Goal: Transaction & Acquisition: Purchase product/service

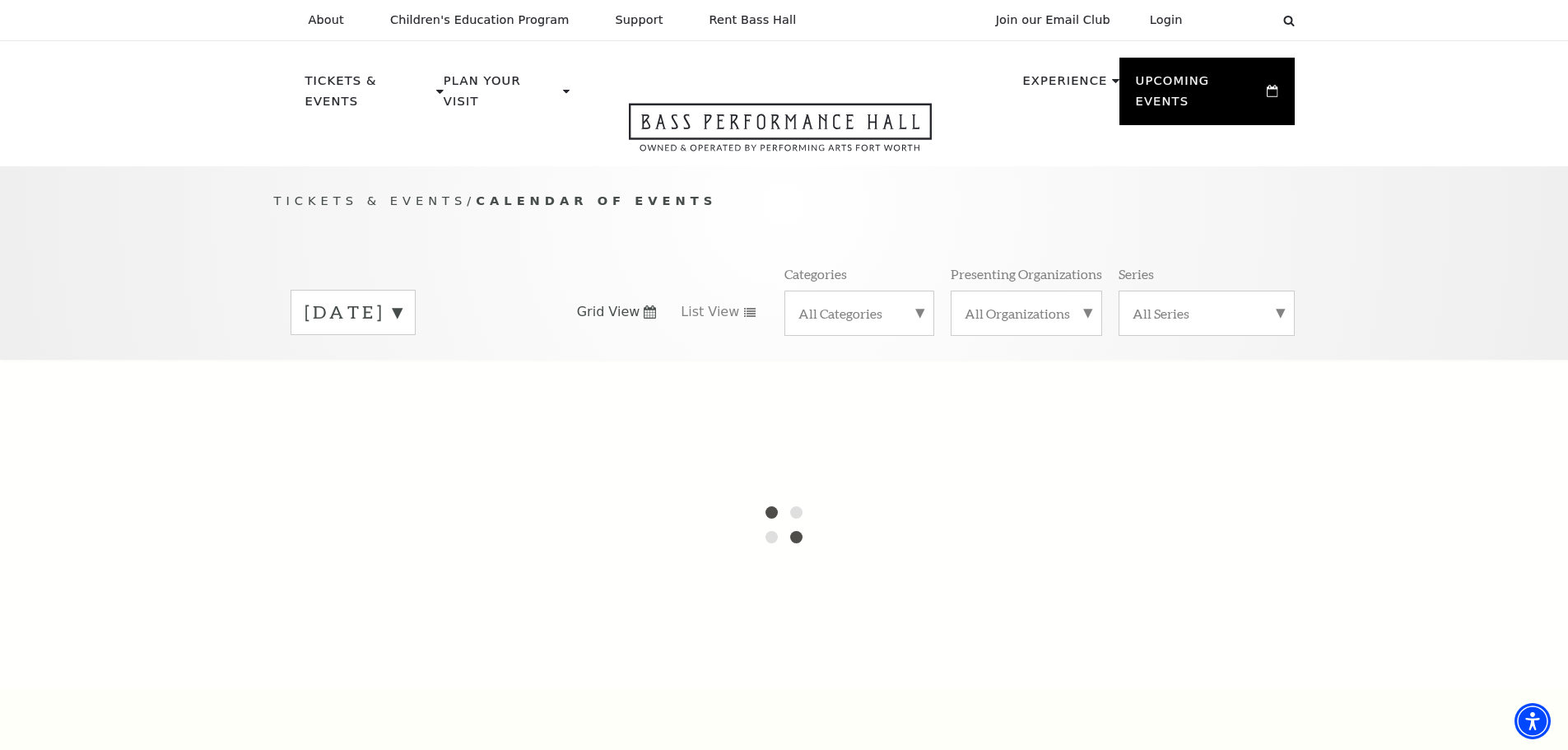
click at [401, 300] on label "October 2025" at bounding box center [352, 313] width 97 height 26
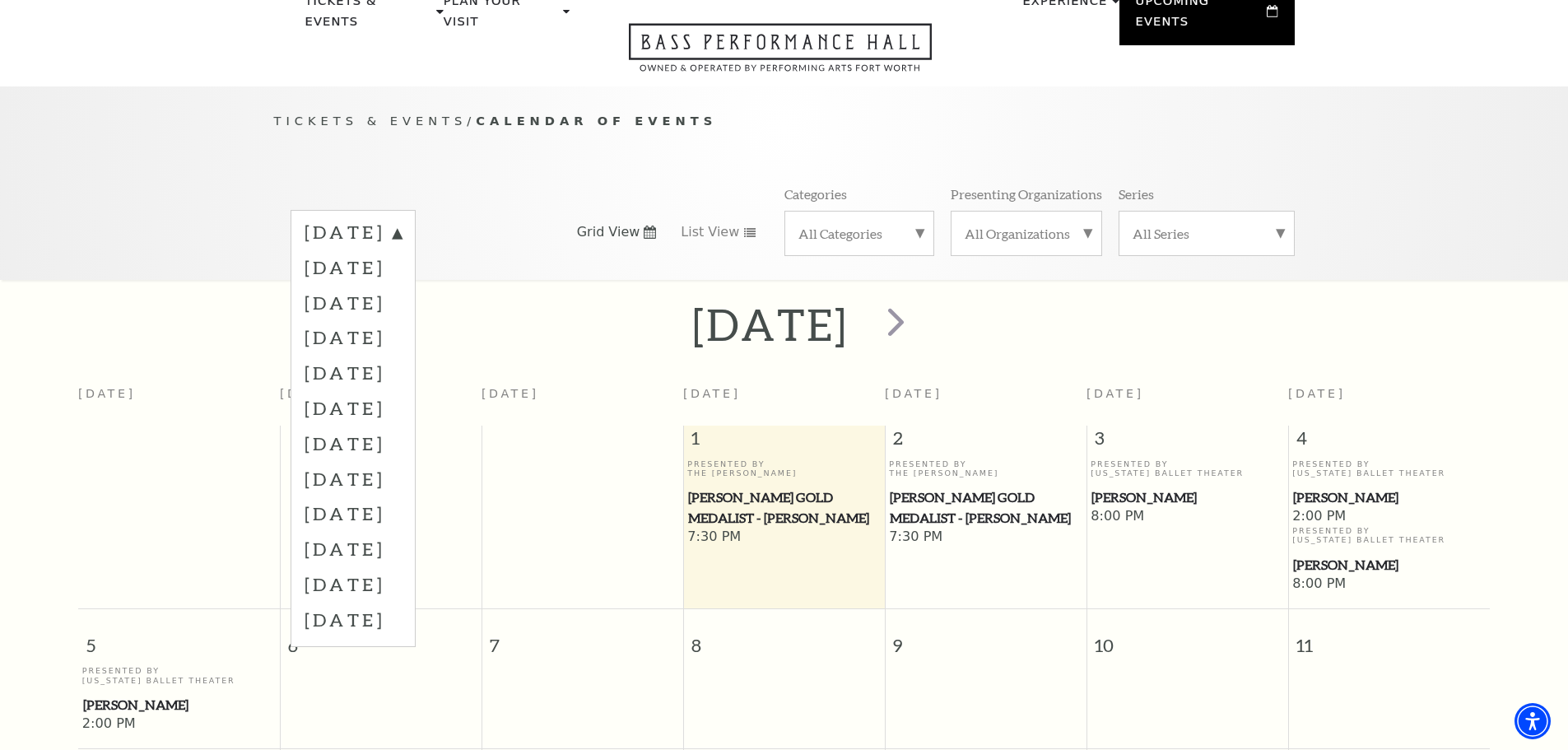
scroll to position [145, 0]
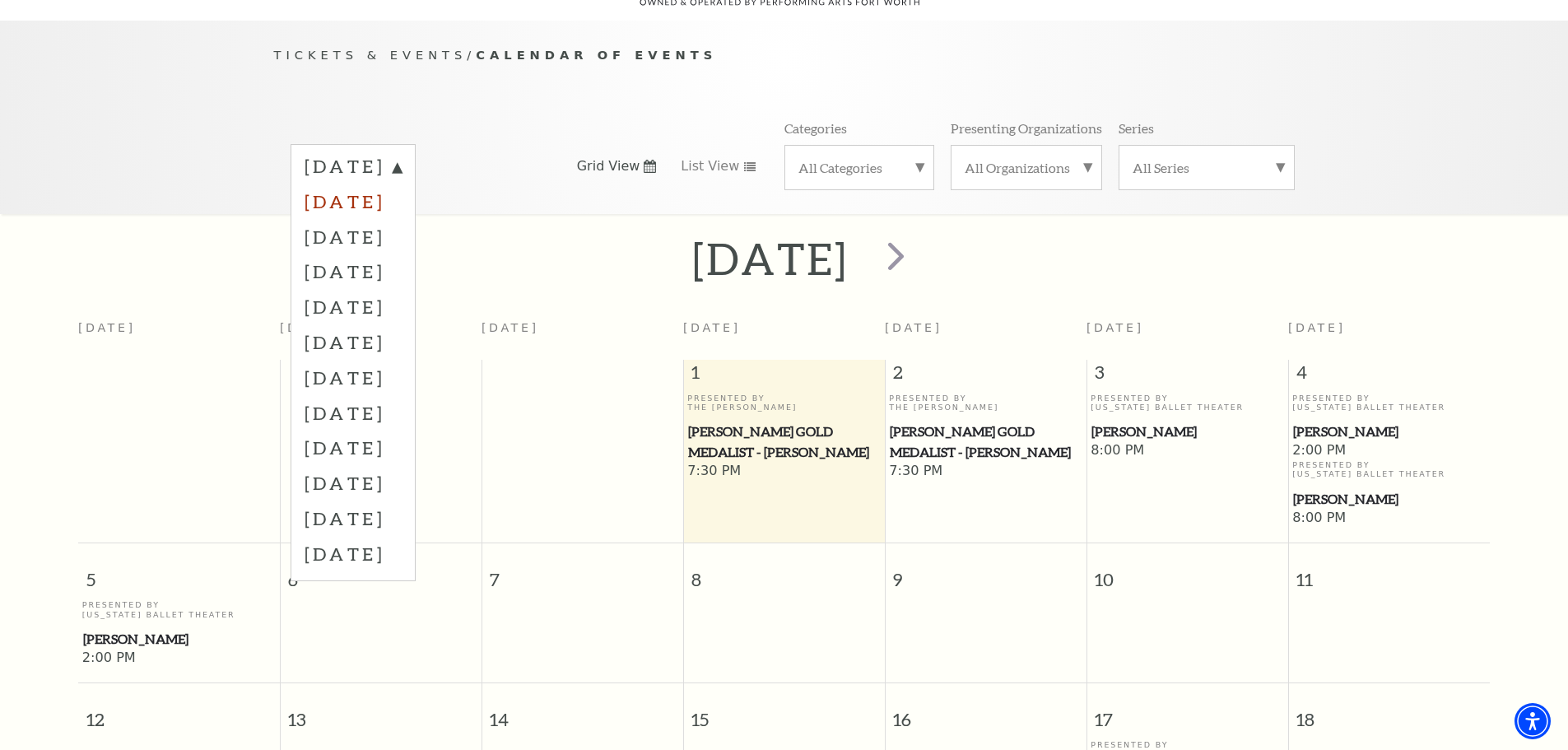
click at [401, 184] on label "[DATE]" at bounding box center [352, 201] width 97 height 35
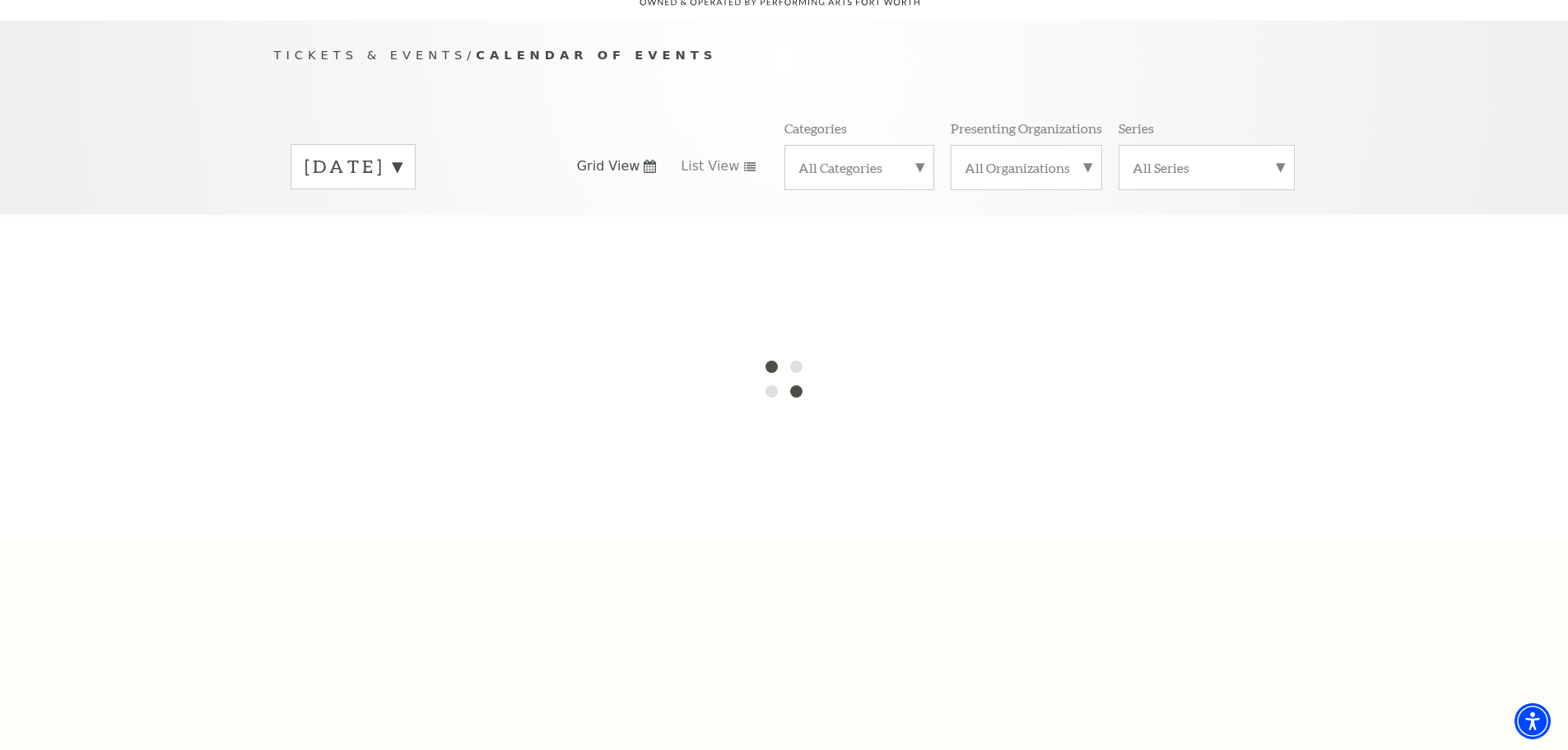
click at [401, 154] on label "[DATE]" at bounding box center [352, 167] width 97 height 26
click at [401, 184] on label "[DATE]" at bounding box center [352, 201] width 97 height 35
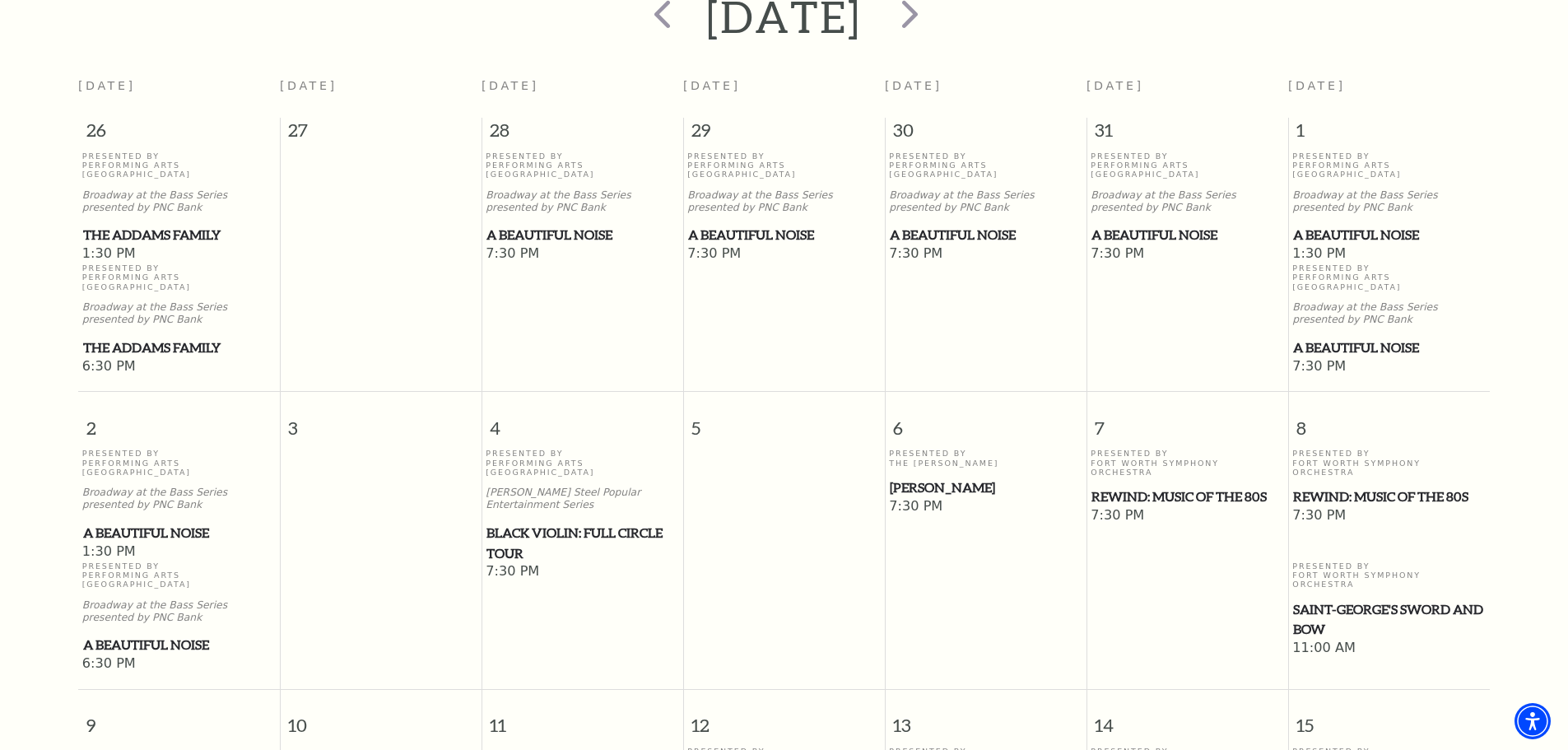
scroll to position [393, 0]
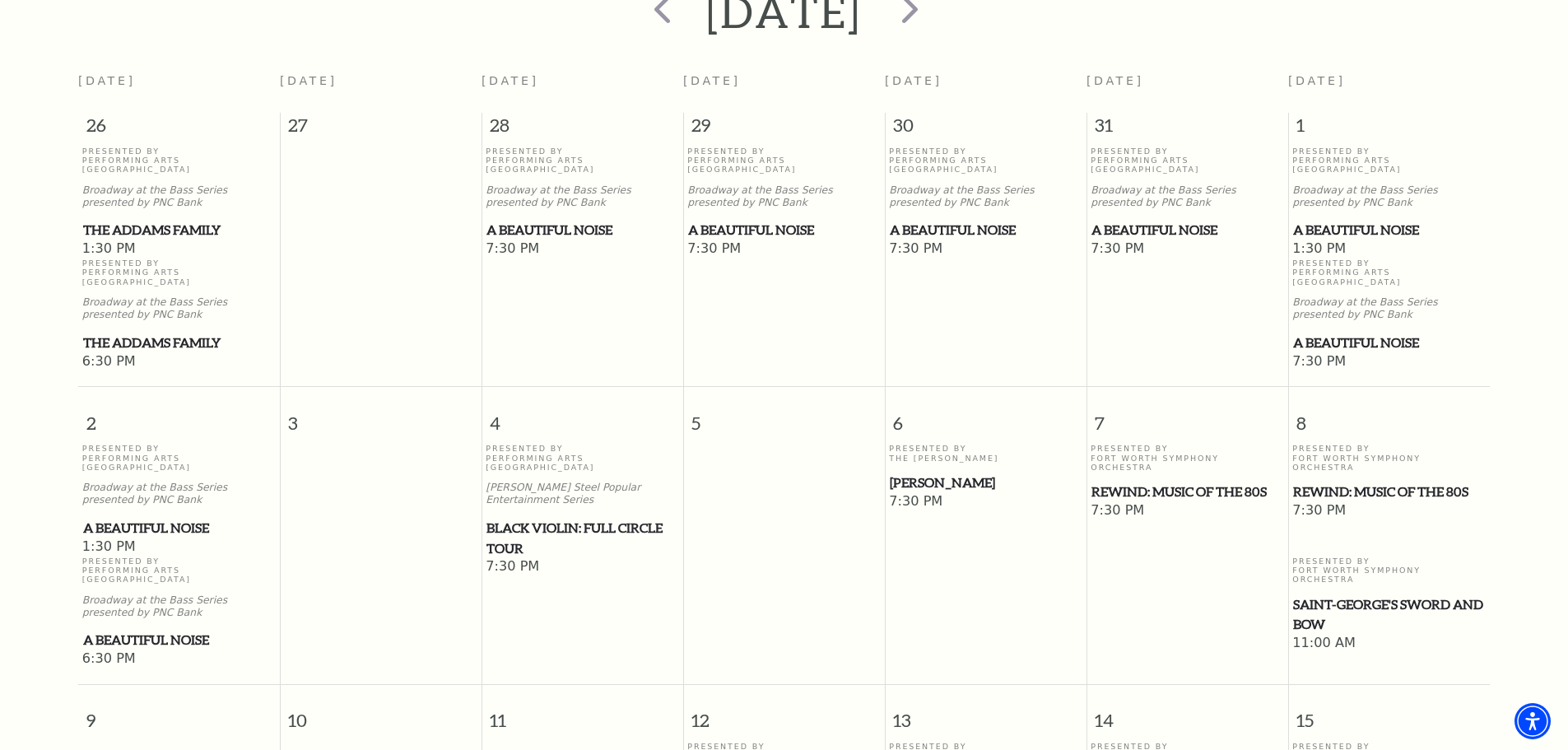
click at [583, 518] on span "Black Violin: Full Circle Tour" at bounding box center [582, 538] width 192 height 40
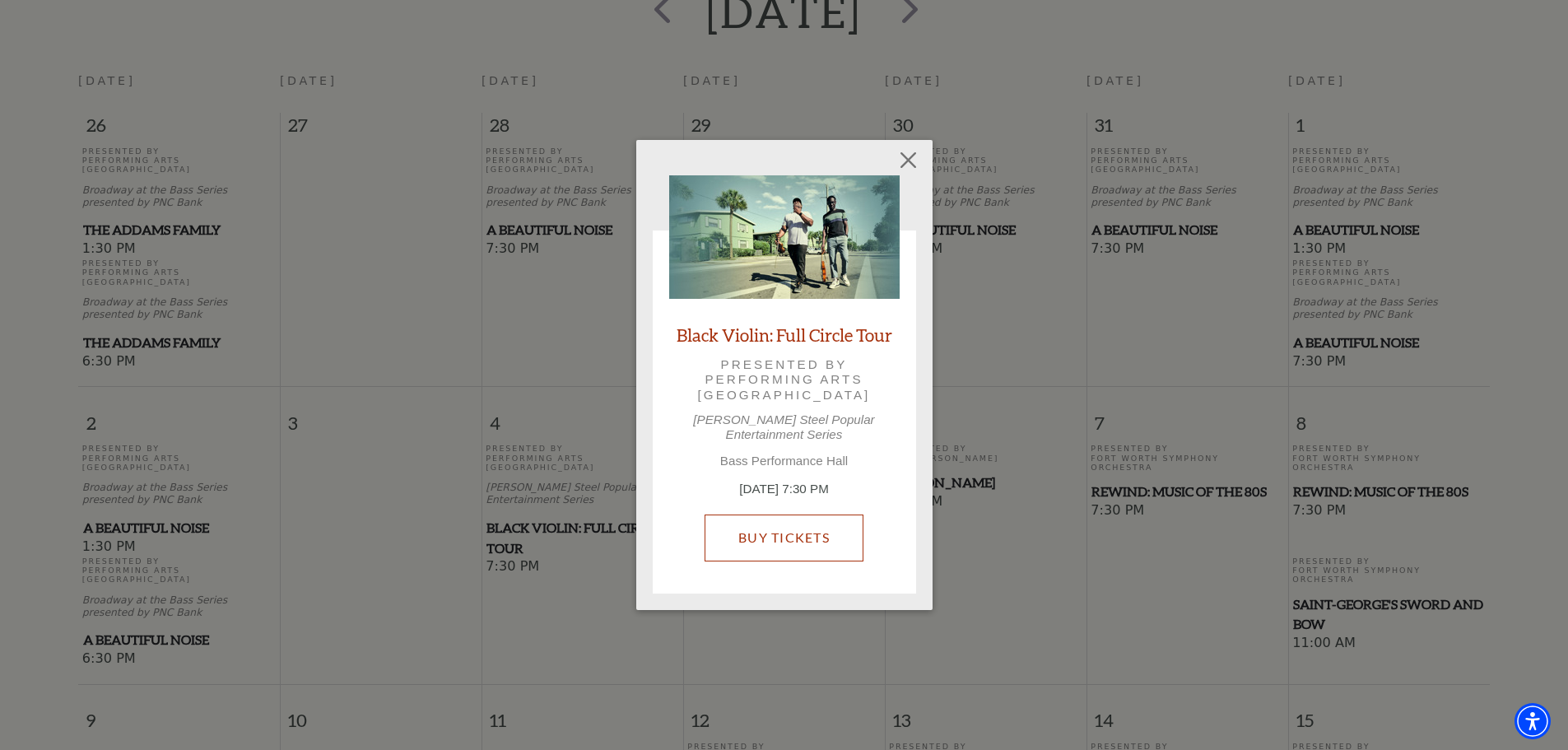
click at [741, 526] on link "Buy Tickets" at bounding box center [784, 538] width 159 height 46
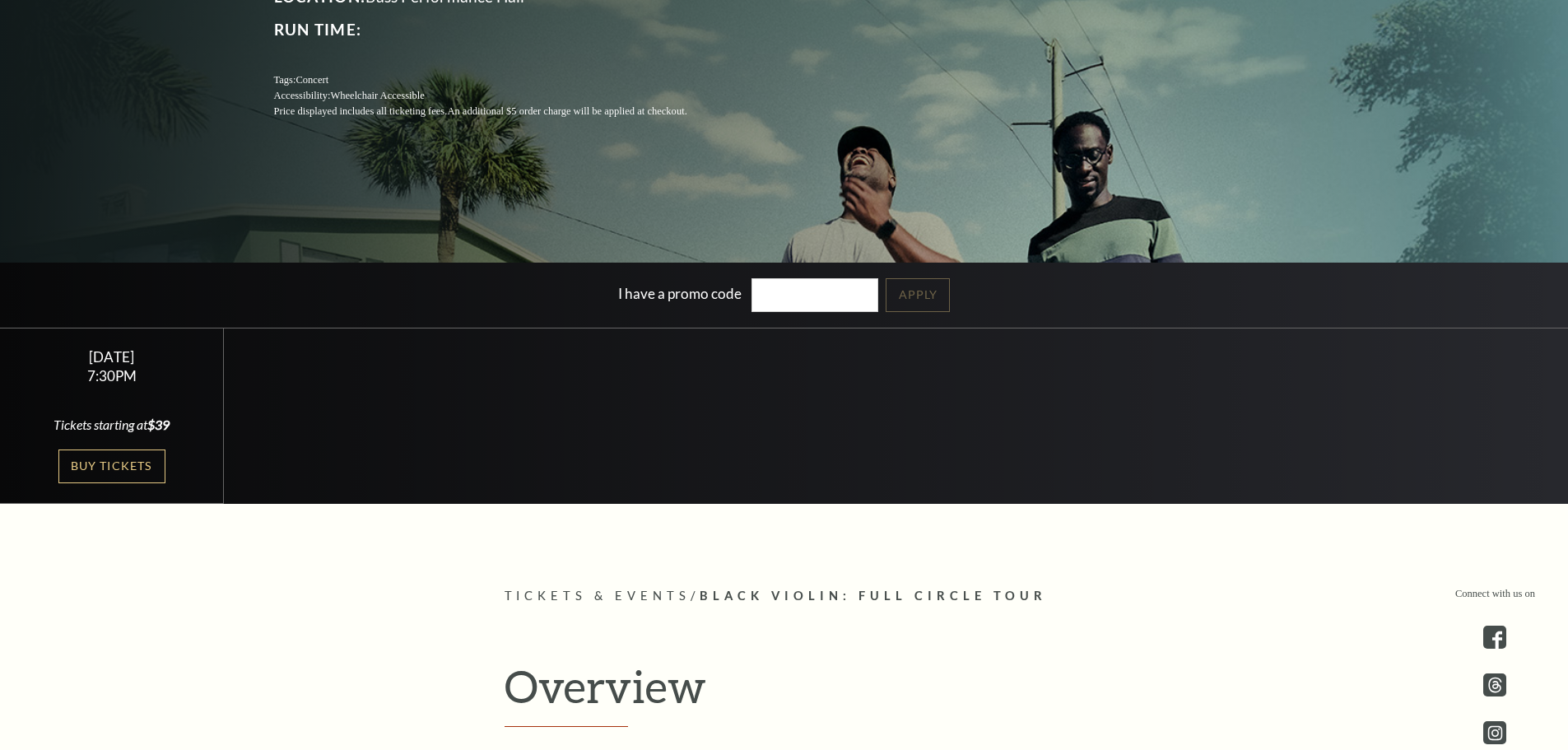
scroll to position [329, 0]
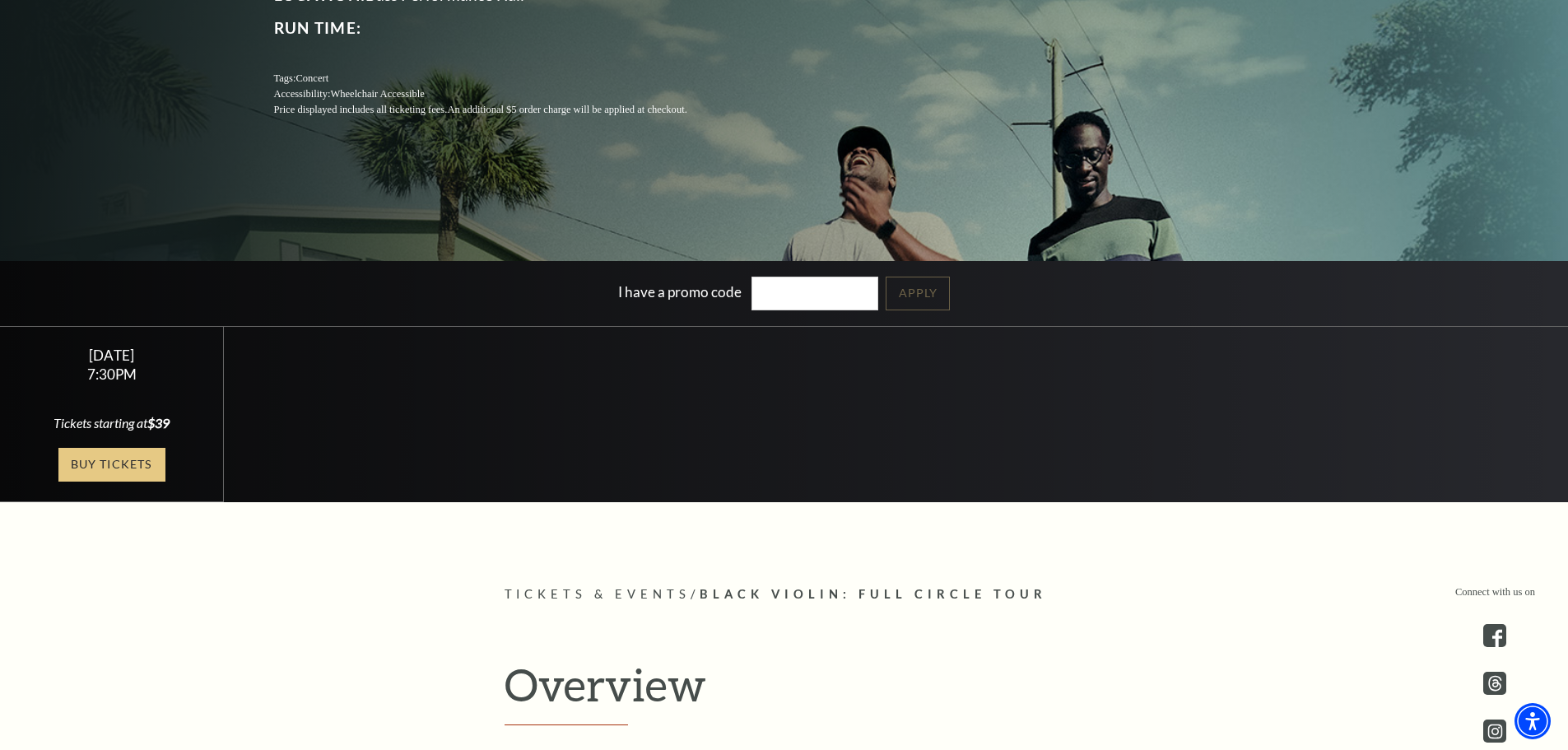
click at [148, 477] on link "Buy Tickets" at bounding box center [112, 464] width 107 height 34
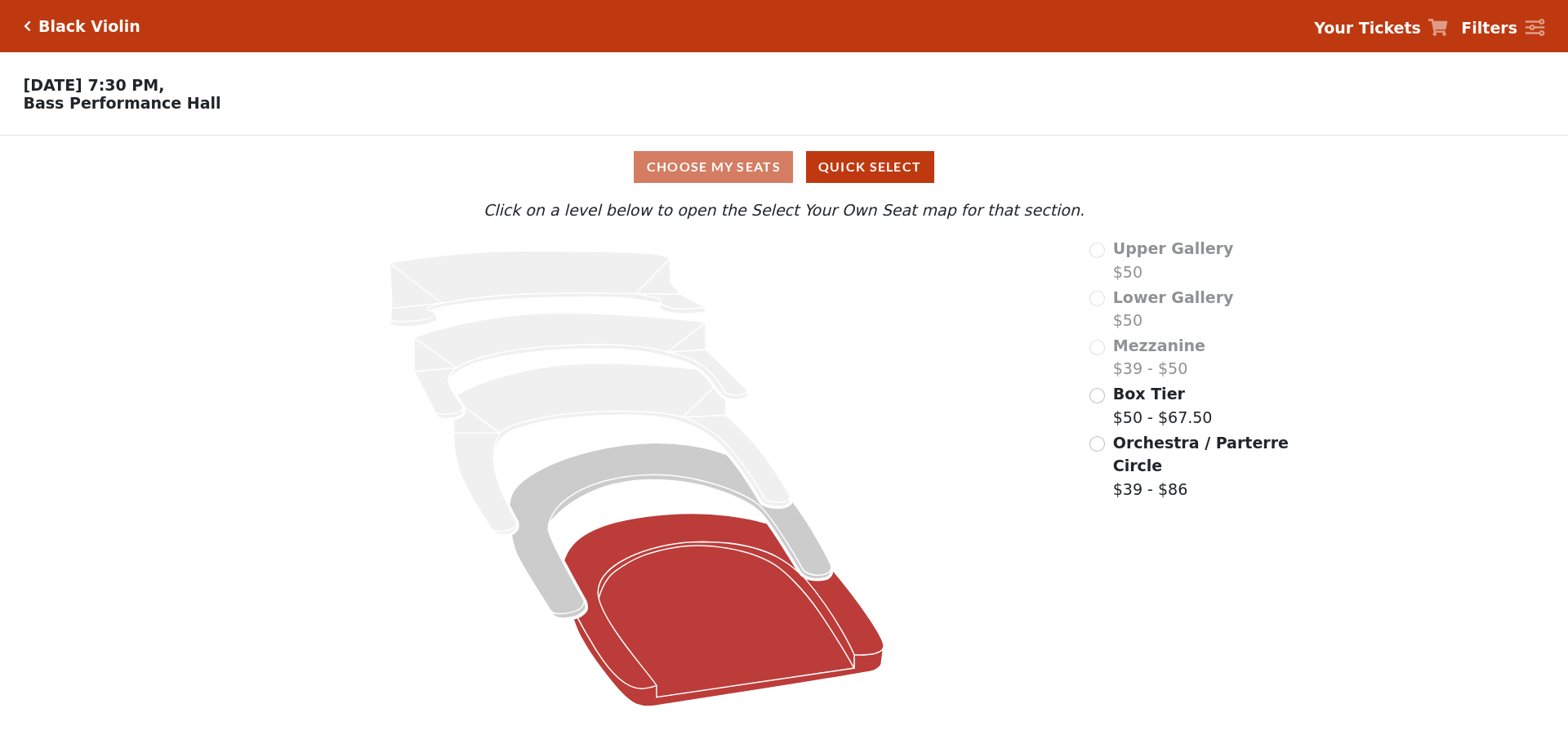
click at [706, 607] on icon at bounding box center [724, 610] width 320 height 193
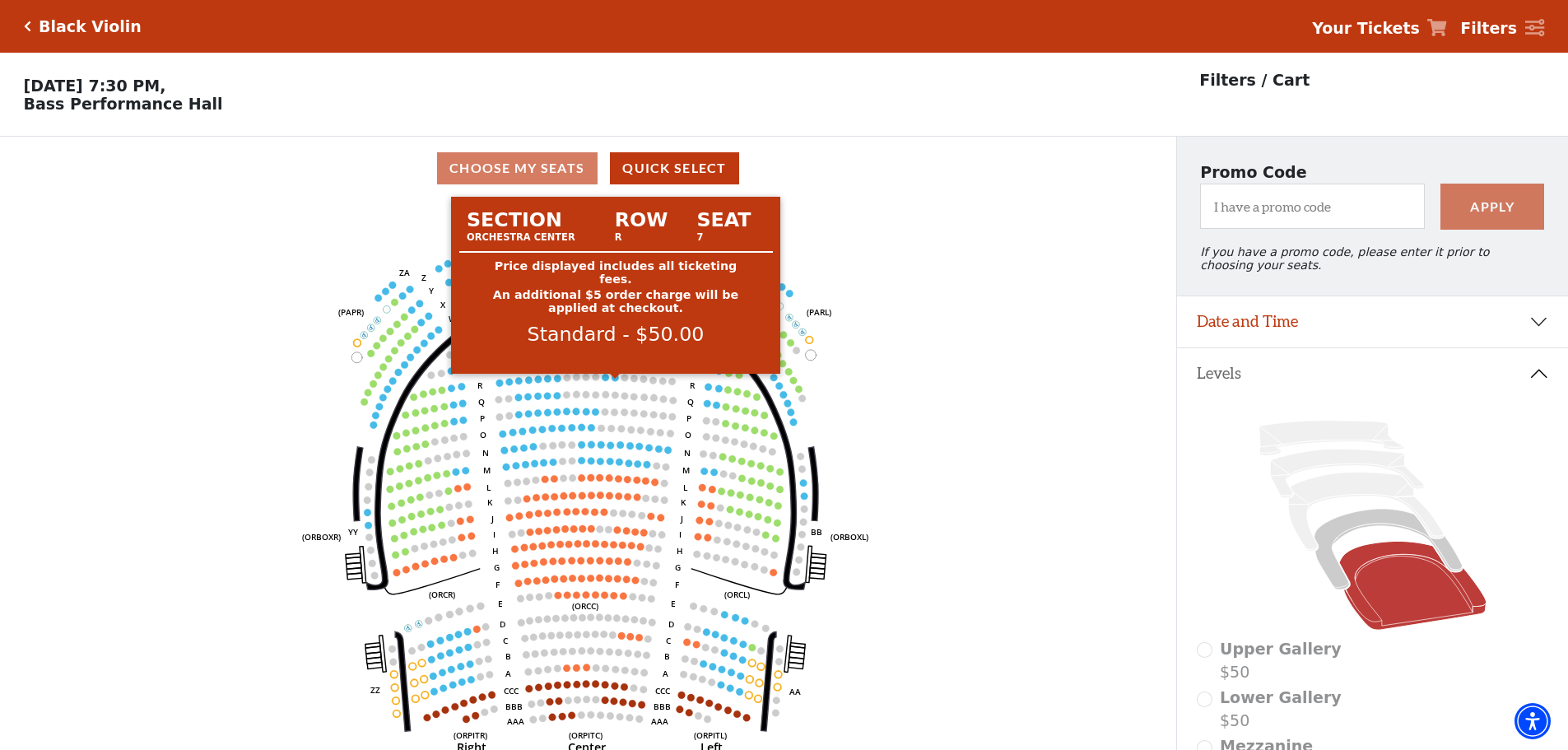
click at [615, 381] on circle at bounding box center [615, 378] width 8 height 8
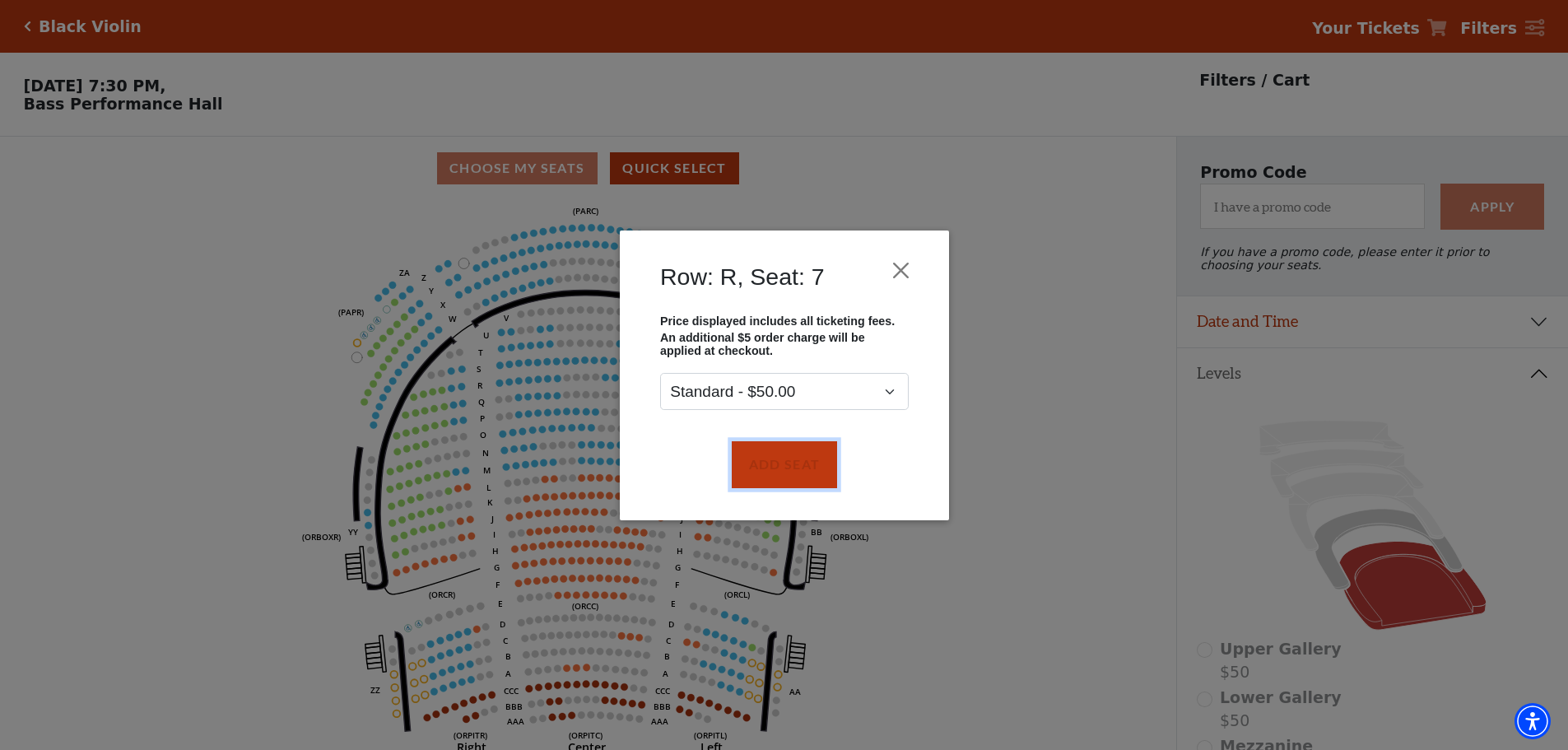
drag, startPoint x: 763, startPoint y: 447, endPoint x: 693, endPoint y: 438, distance: 70.6
click at [763, 448] on button "Add Seat" at bounding box center [783, 464] width 106 height 46
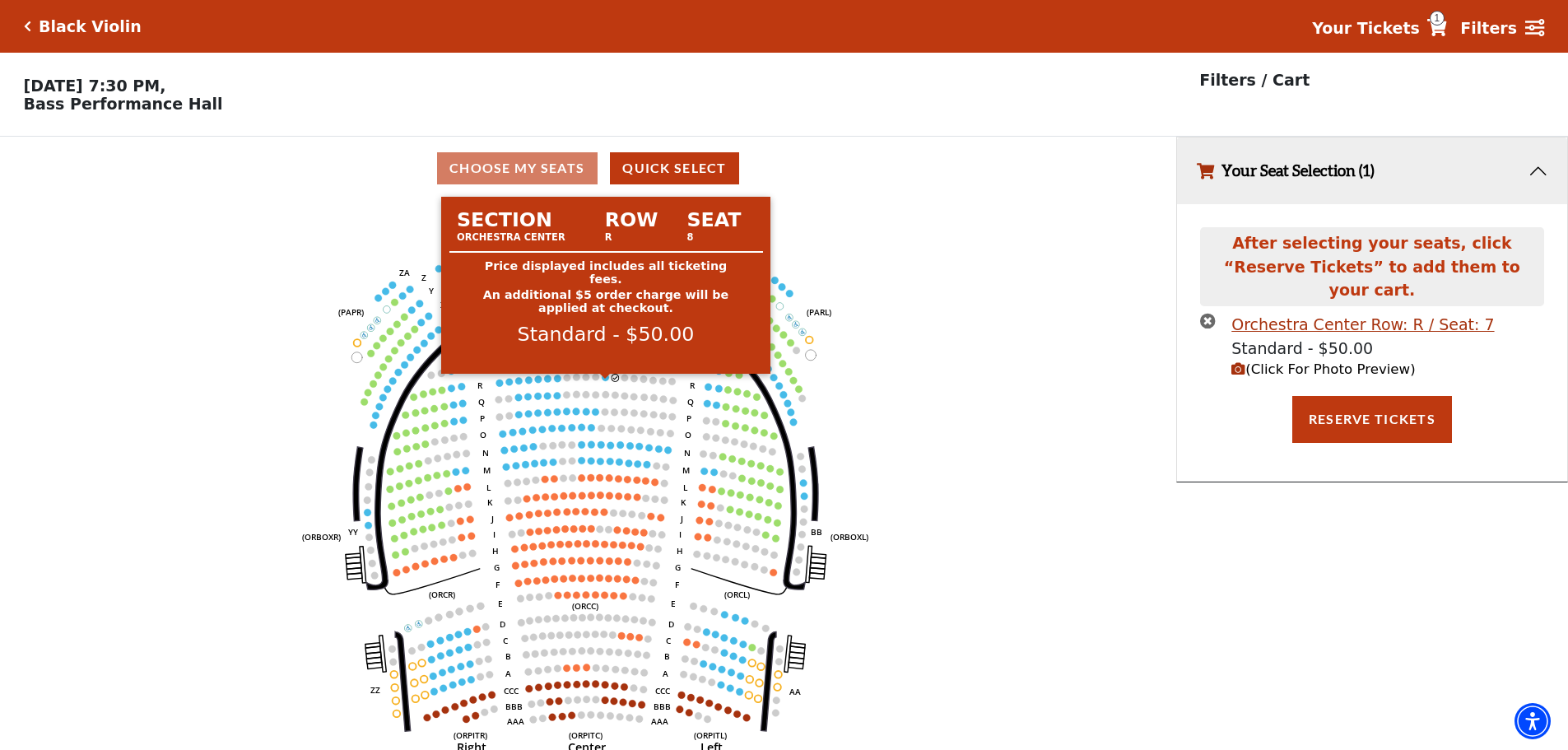
click at [607, 381] on circle at bounding box center [606, 378] width 8 height 8
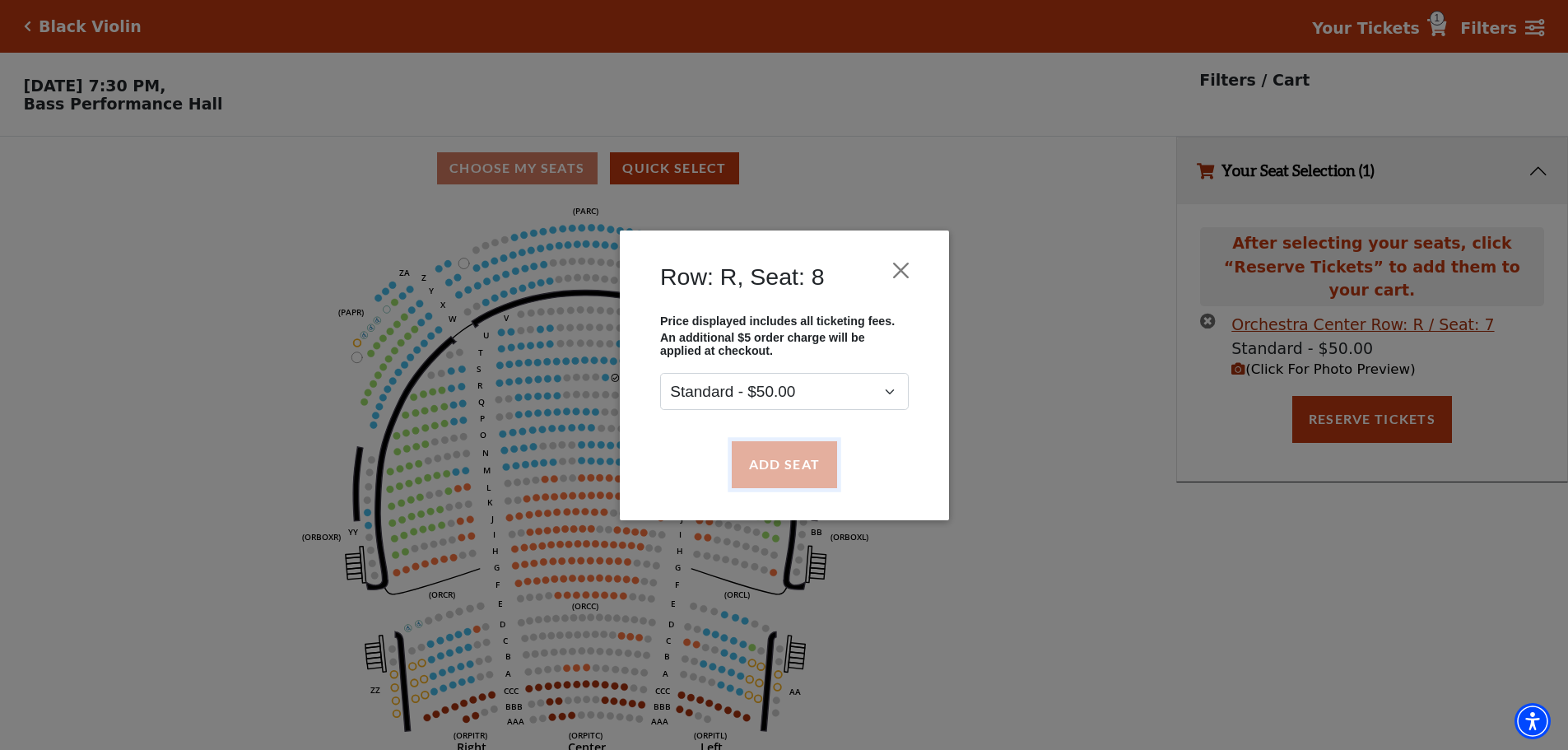
click at [753, 451] on button "Add Seat" at bounding box center [783, 464] width 106 height 46
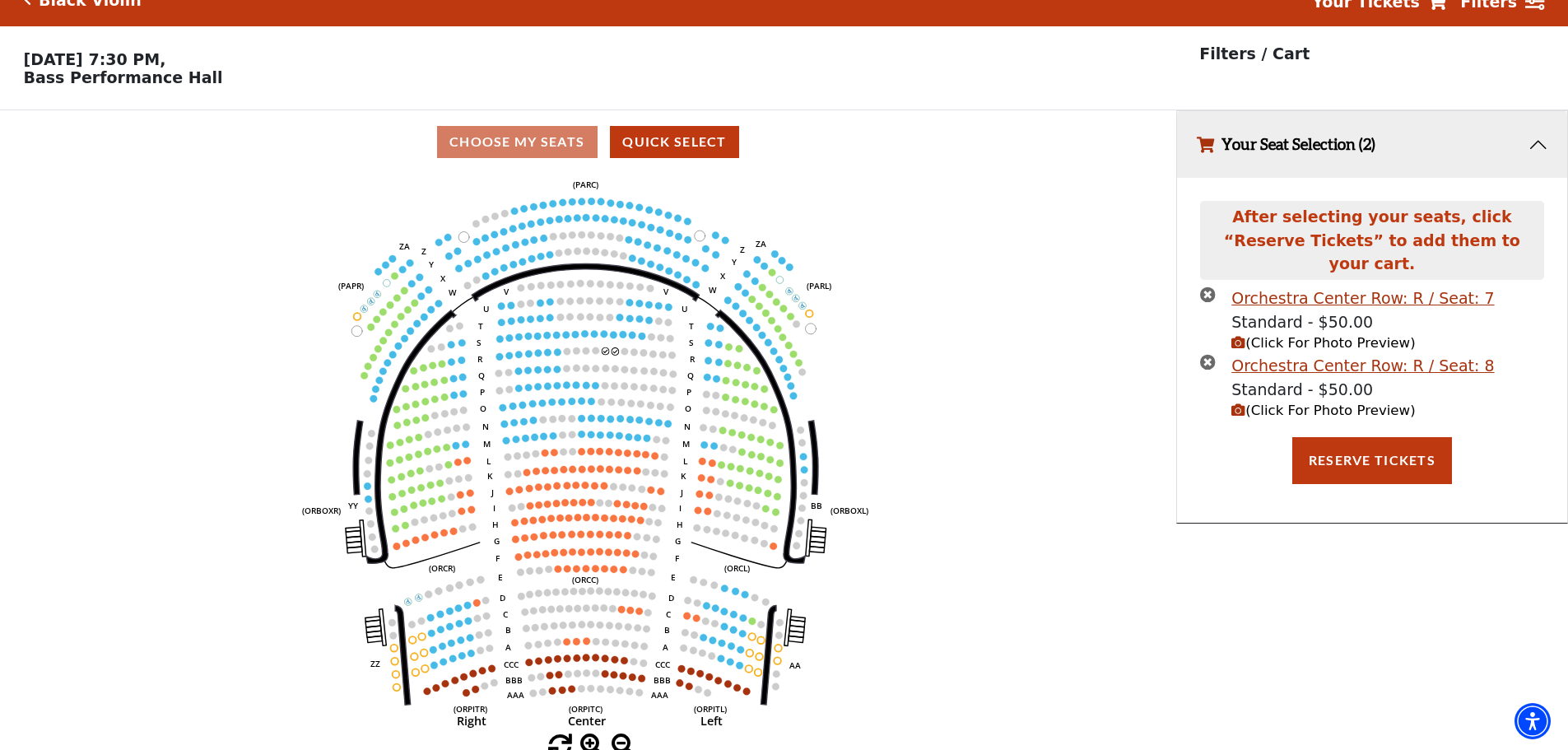
scroll to position [40, 0]
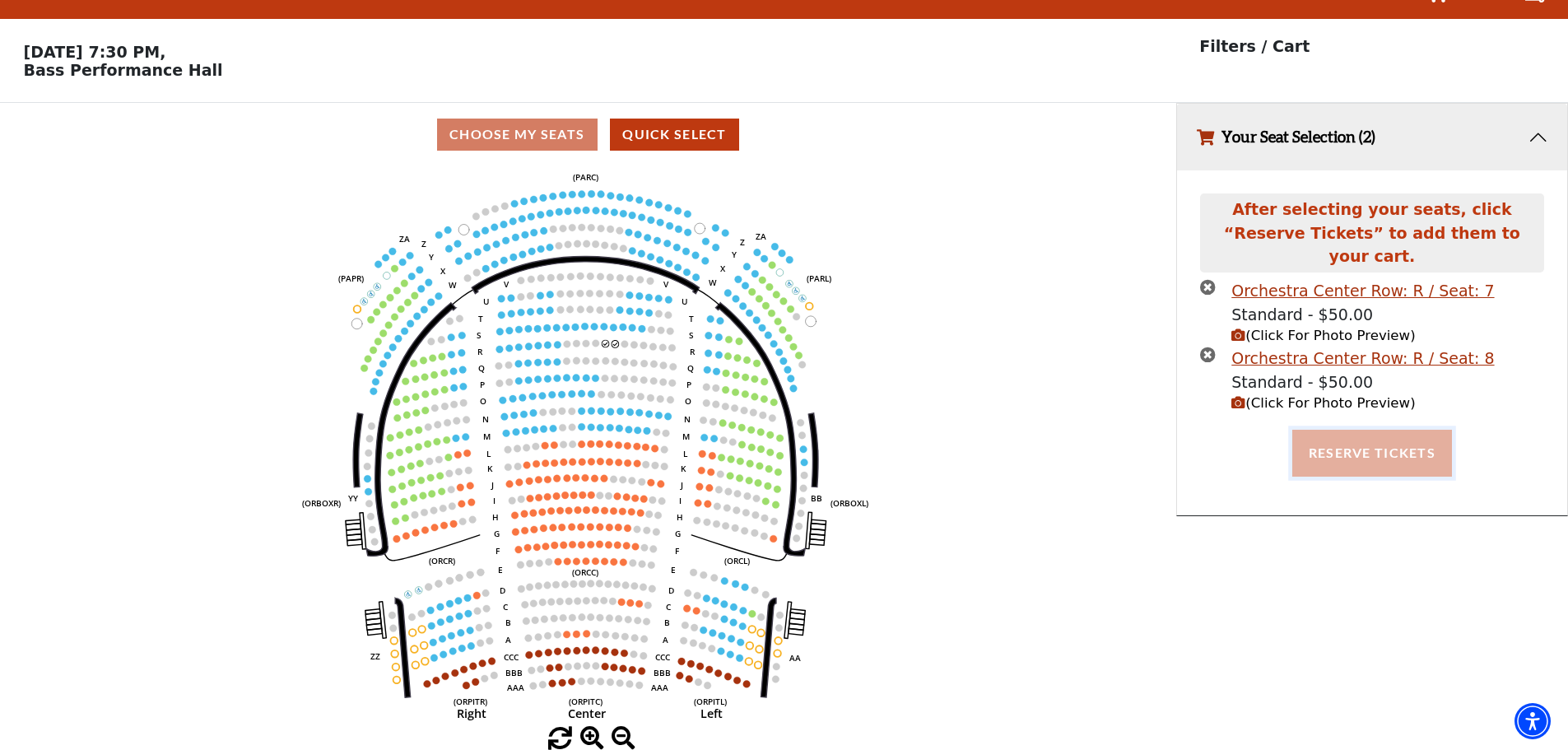
click at [1360, 440] on button "Reserve Tickets" at bounding box center [1372, 453] width 160 height 46
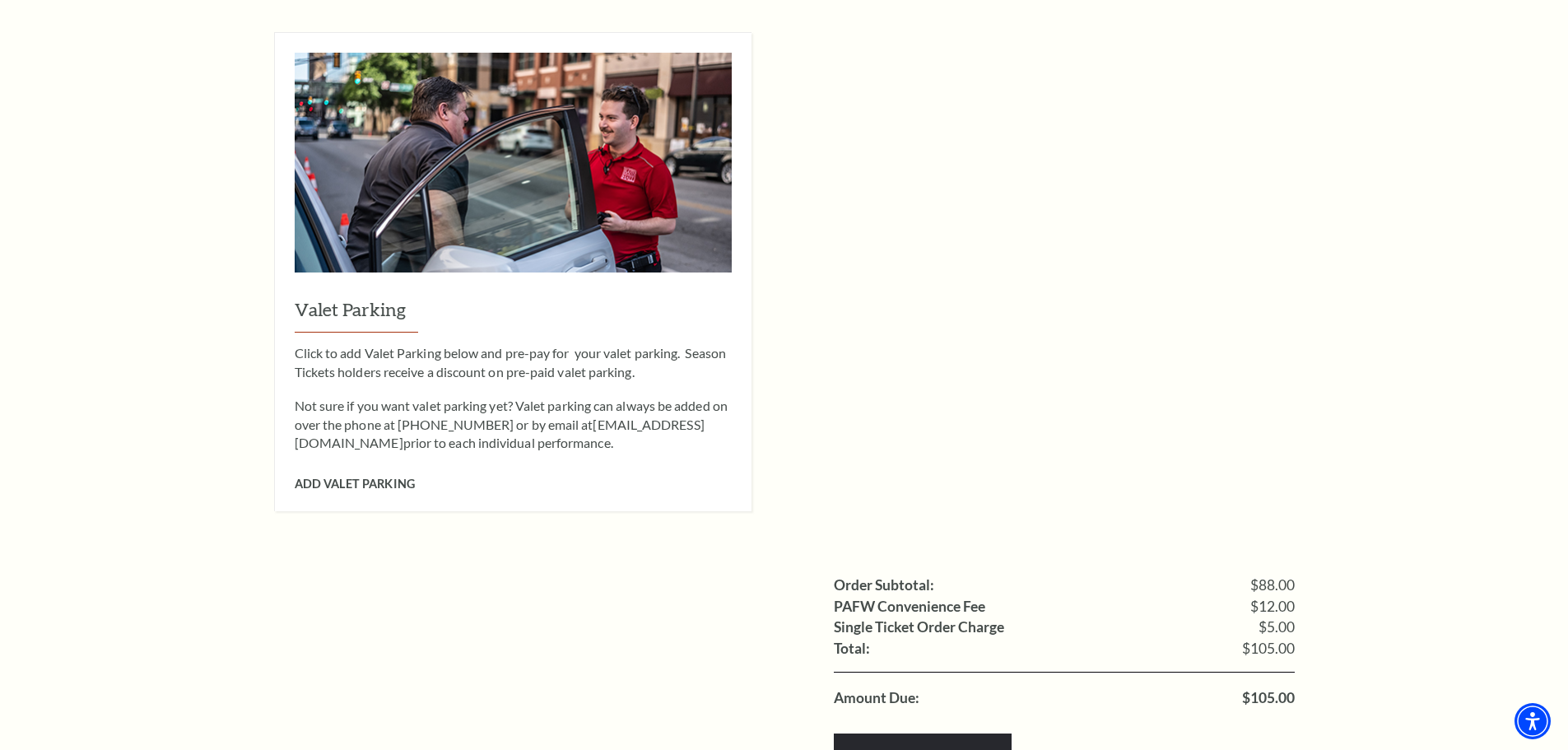
scroll to position [1318, 0]
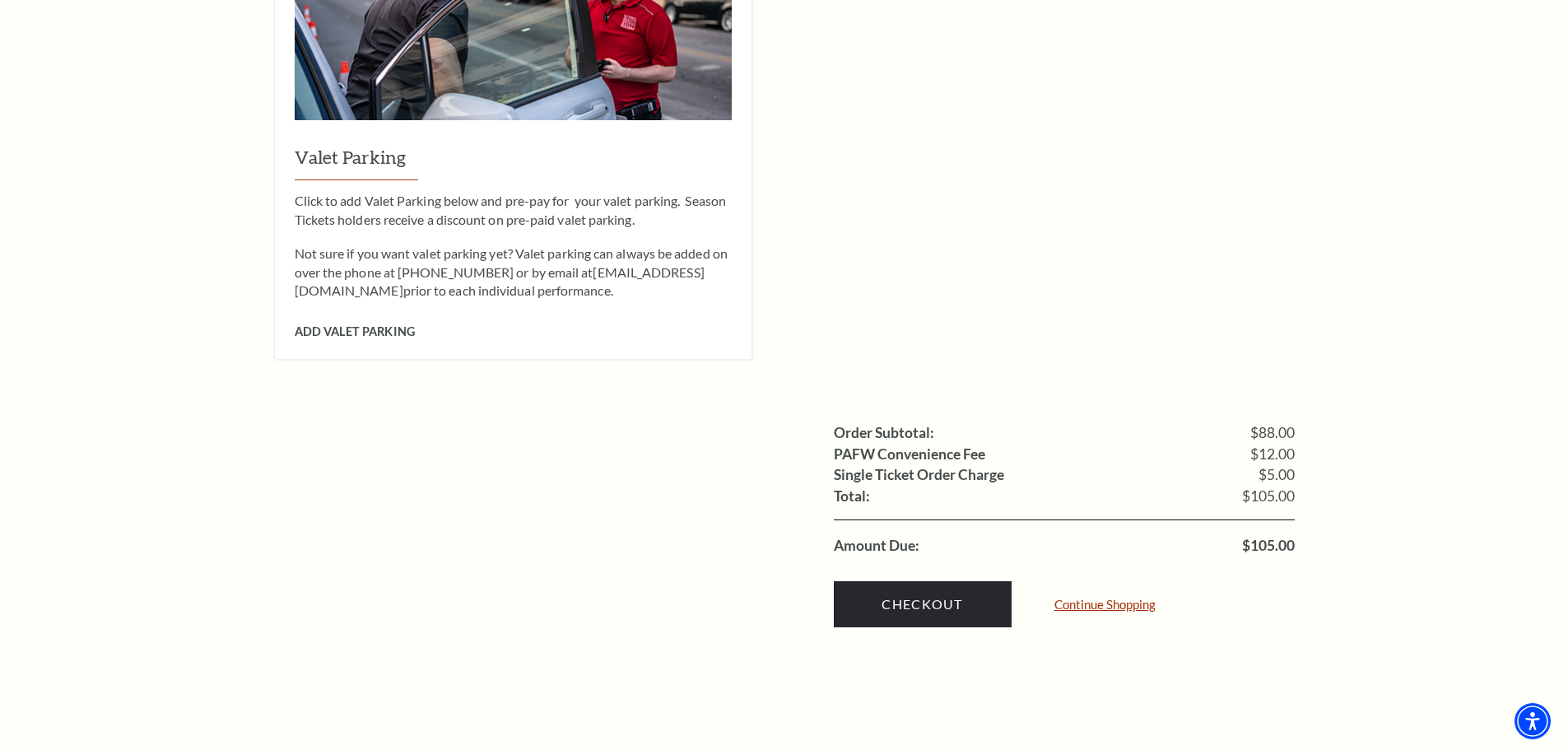
click at [1108, 599] on link "Continue Shopping" at bounding box center [1106, 605] width 101 height 12
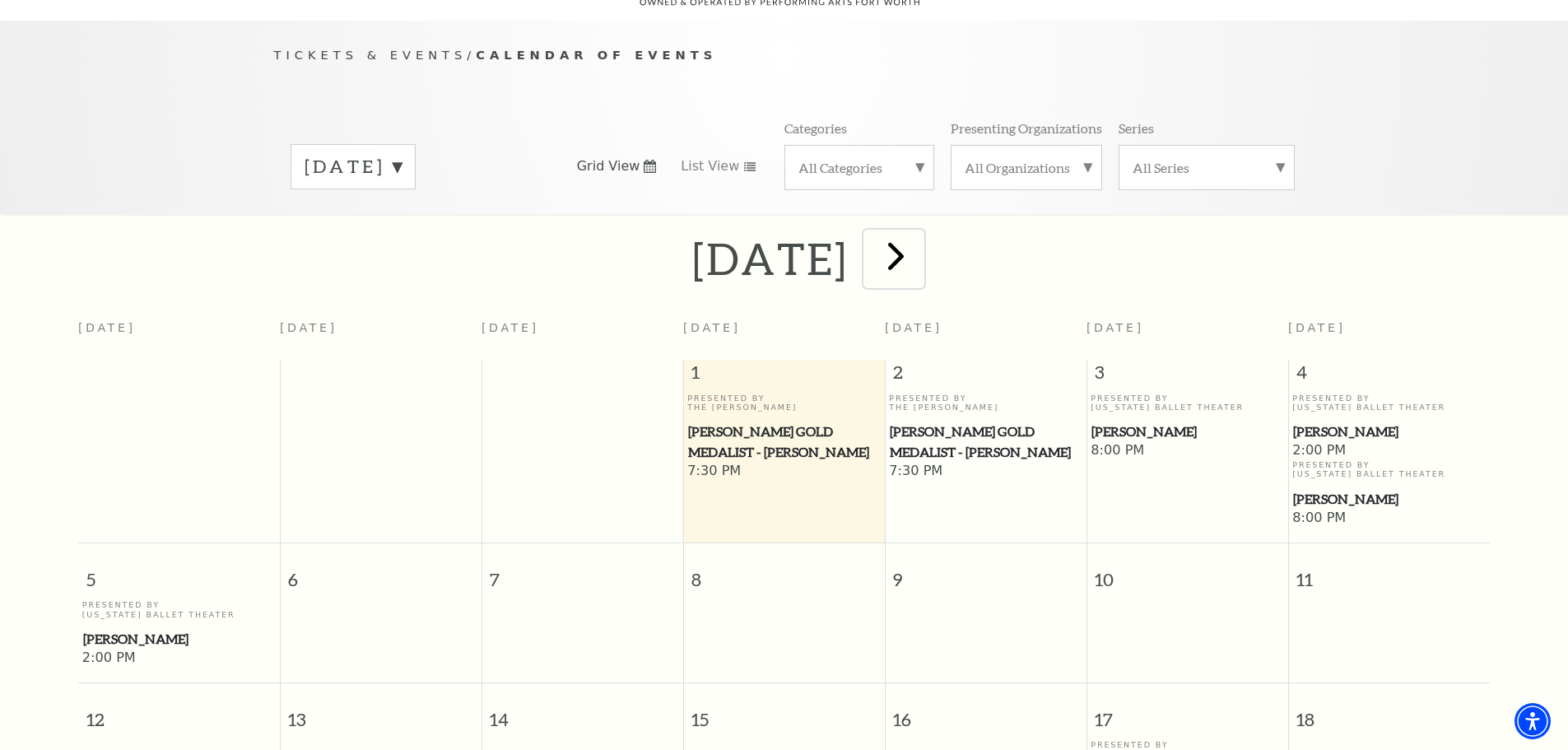
click at [920, 238] on span "next" at bounding box center [896, 255] width 47 height 47
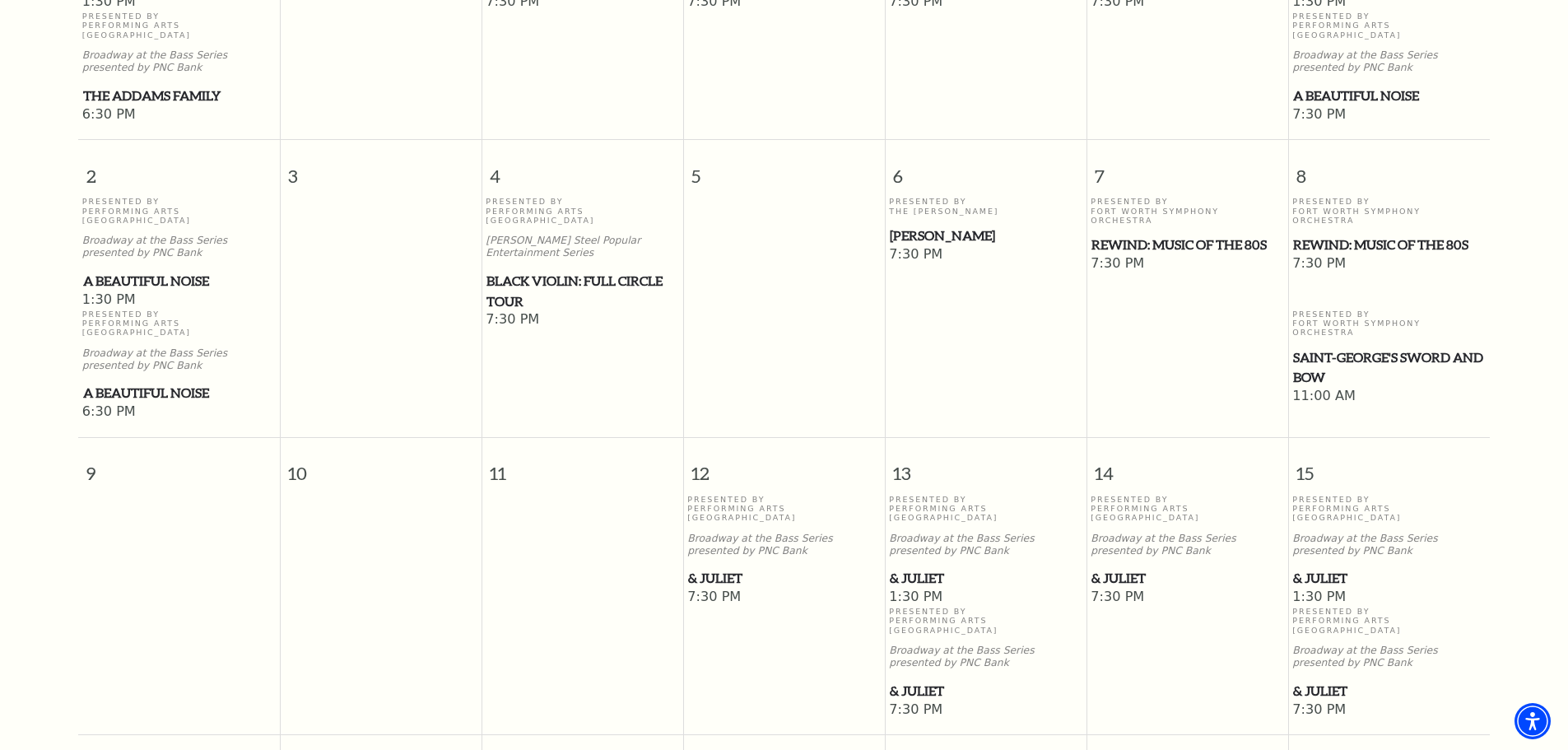
scroll to position [722, 0]
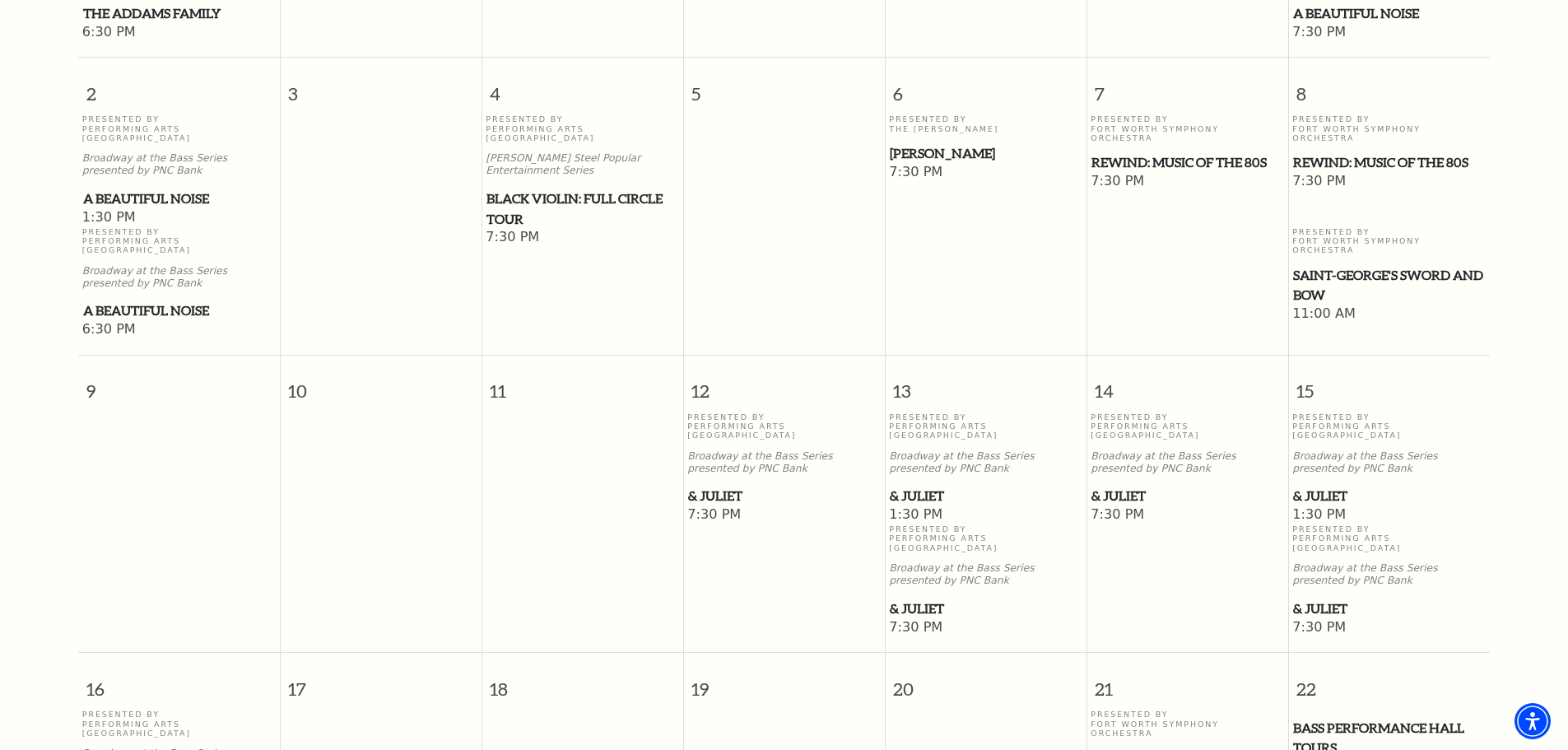
click at [1338, 599] on span "& Juliet" at bounding box center [1388, 609] width 192 height 21
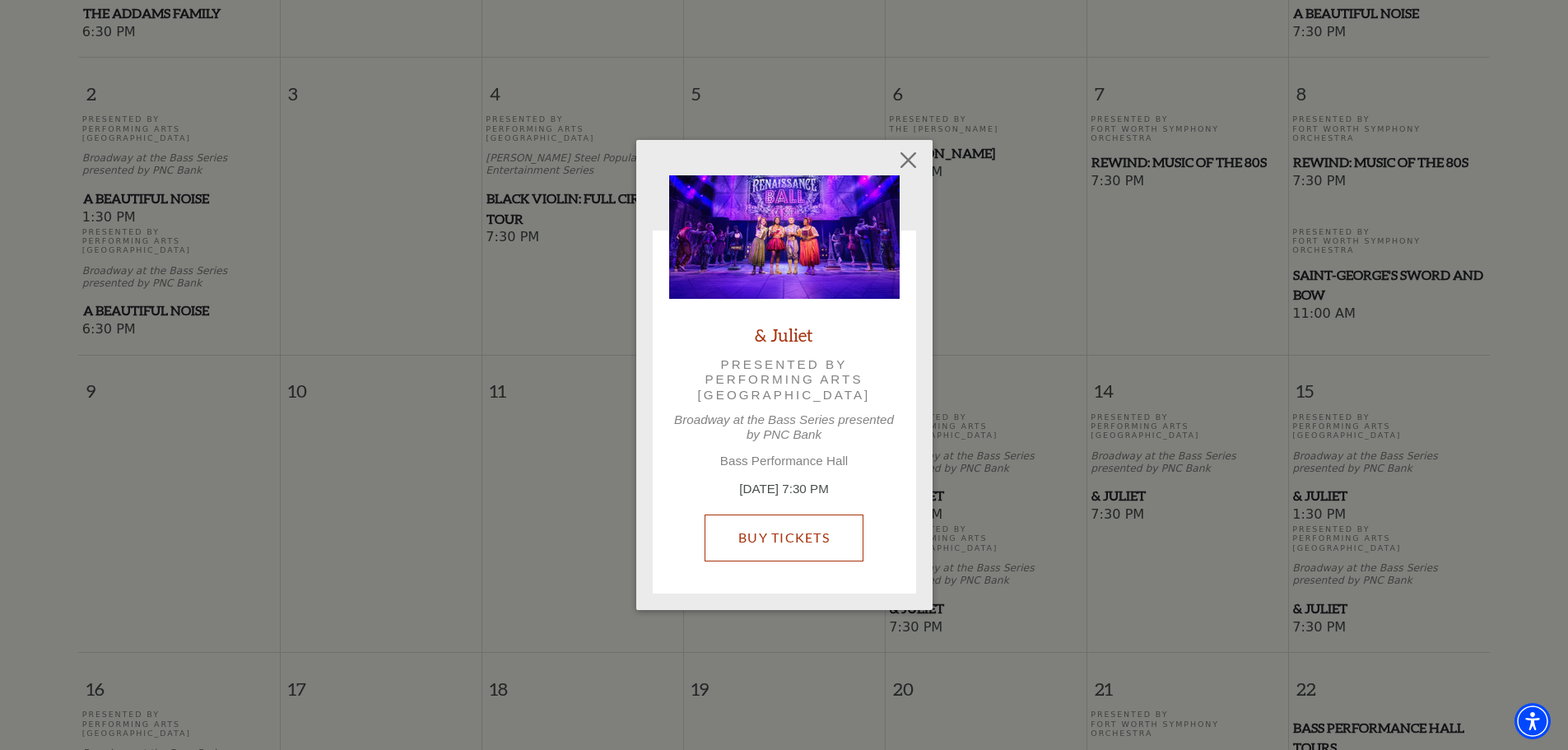
click at [822, 483] on div "& [PERSON_NAME] Presented by Performing Arts [GEOGRAPHIC_DATA] at the Bass Seri…" at bounding box center [784, 376] width 230 height 402
click at [809, 525] on link "Buy Tickets" at bounding box center [784, 538] width 159 height 46
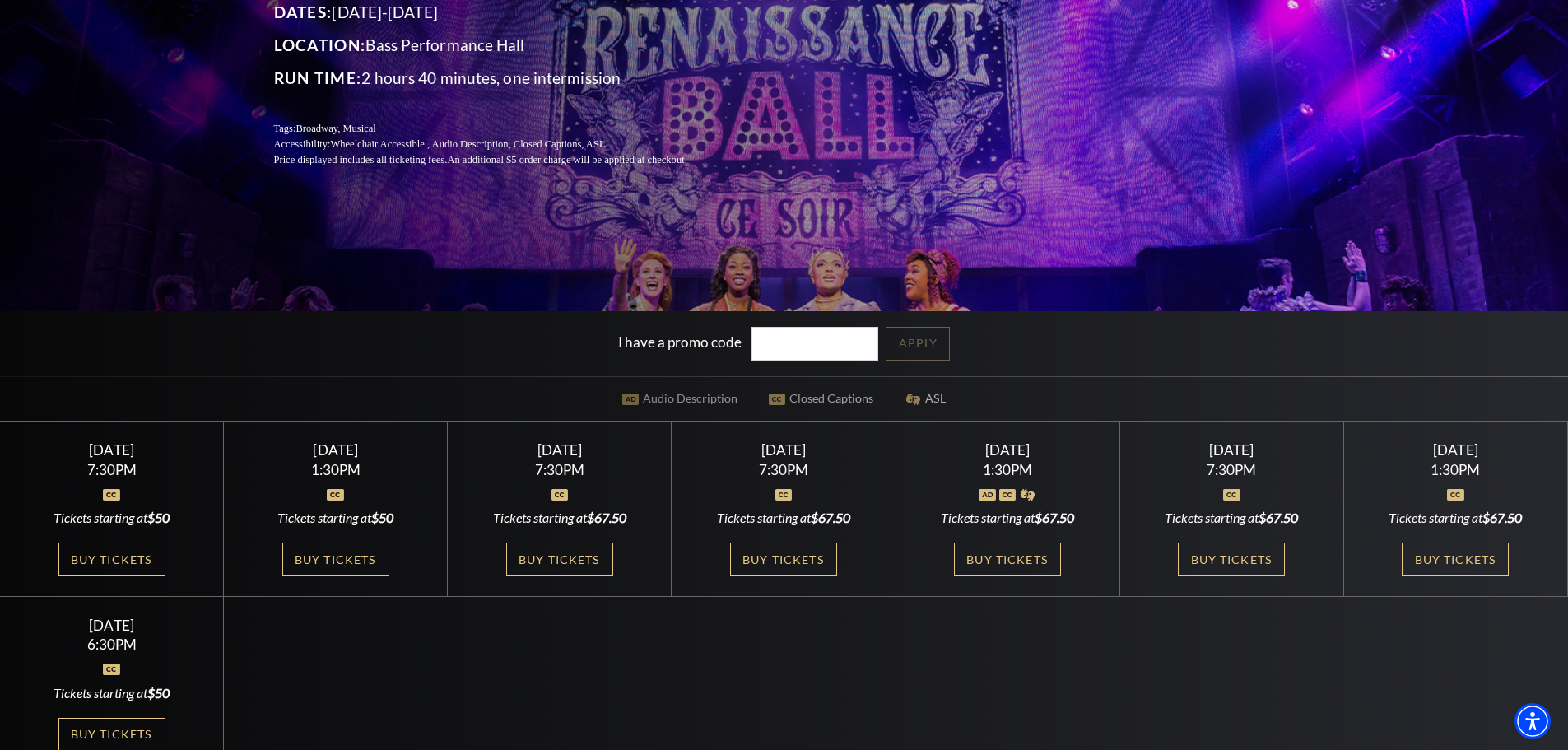
scroll to position [329, 0]
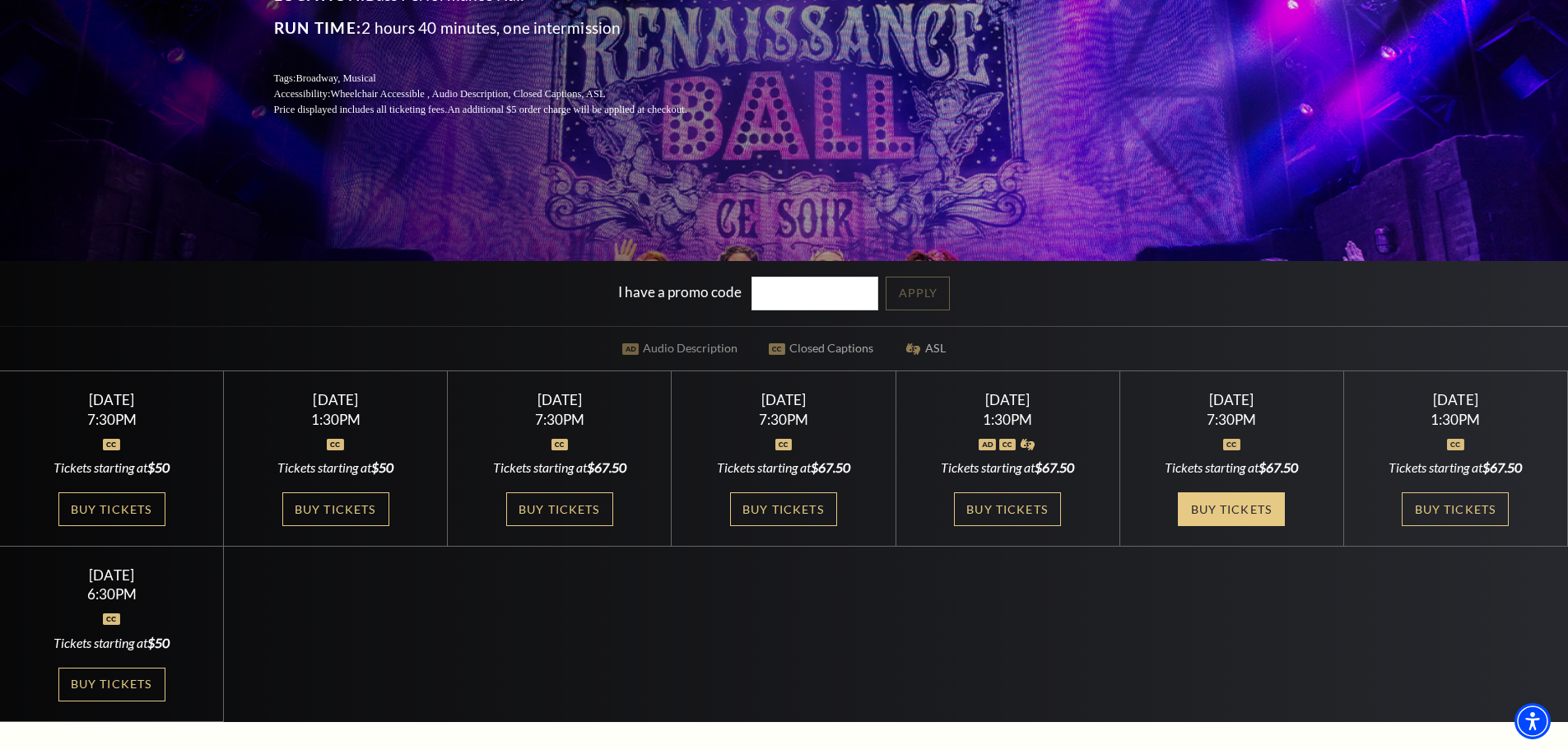
click at [1235, 507] on link "Buy Tickets" at bounding box center [1231, 509] width 107 height 34
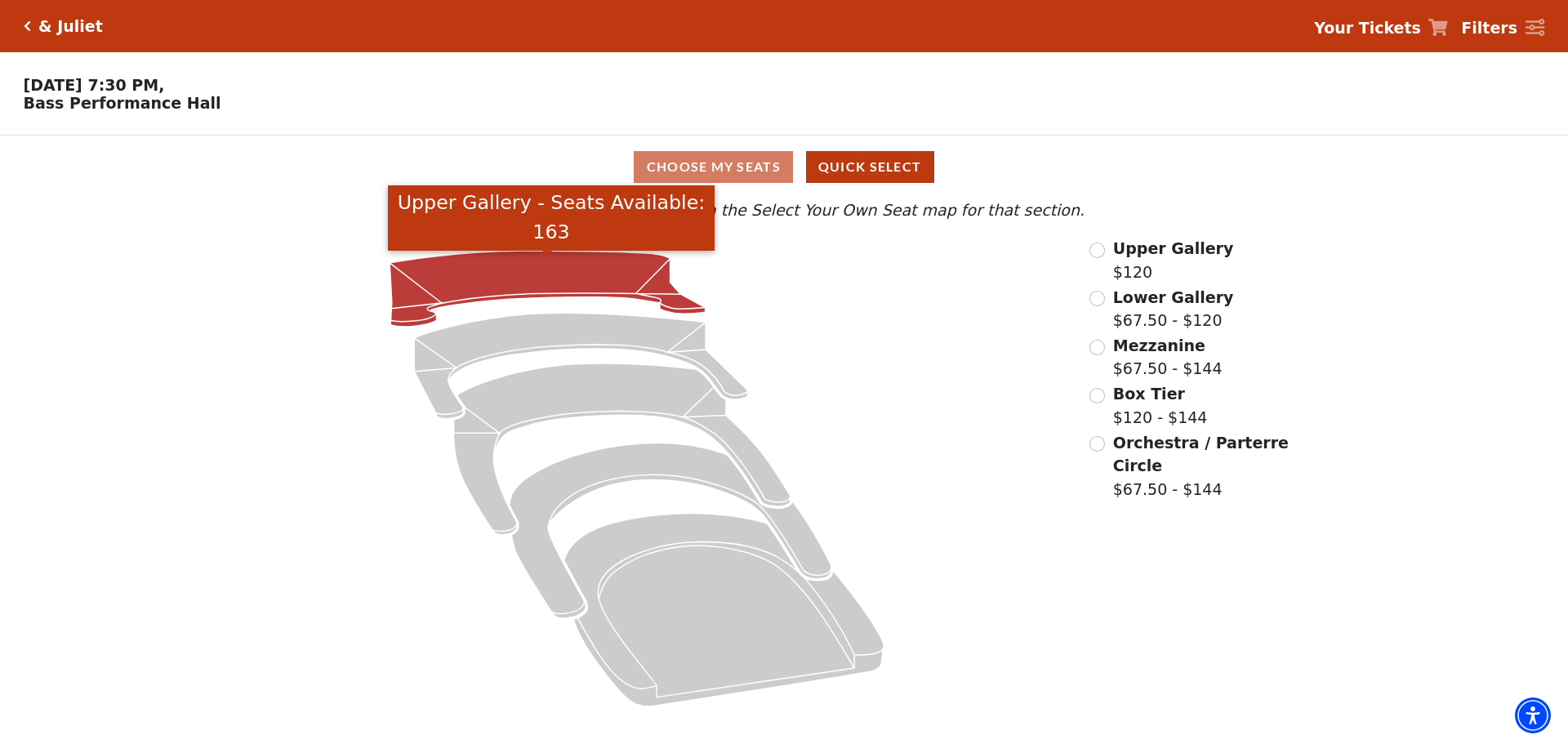
click at [555, 286] on icon "Upper Gallery - Seats Available: 163" at bounding box center [548, 288] width 317 height 76
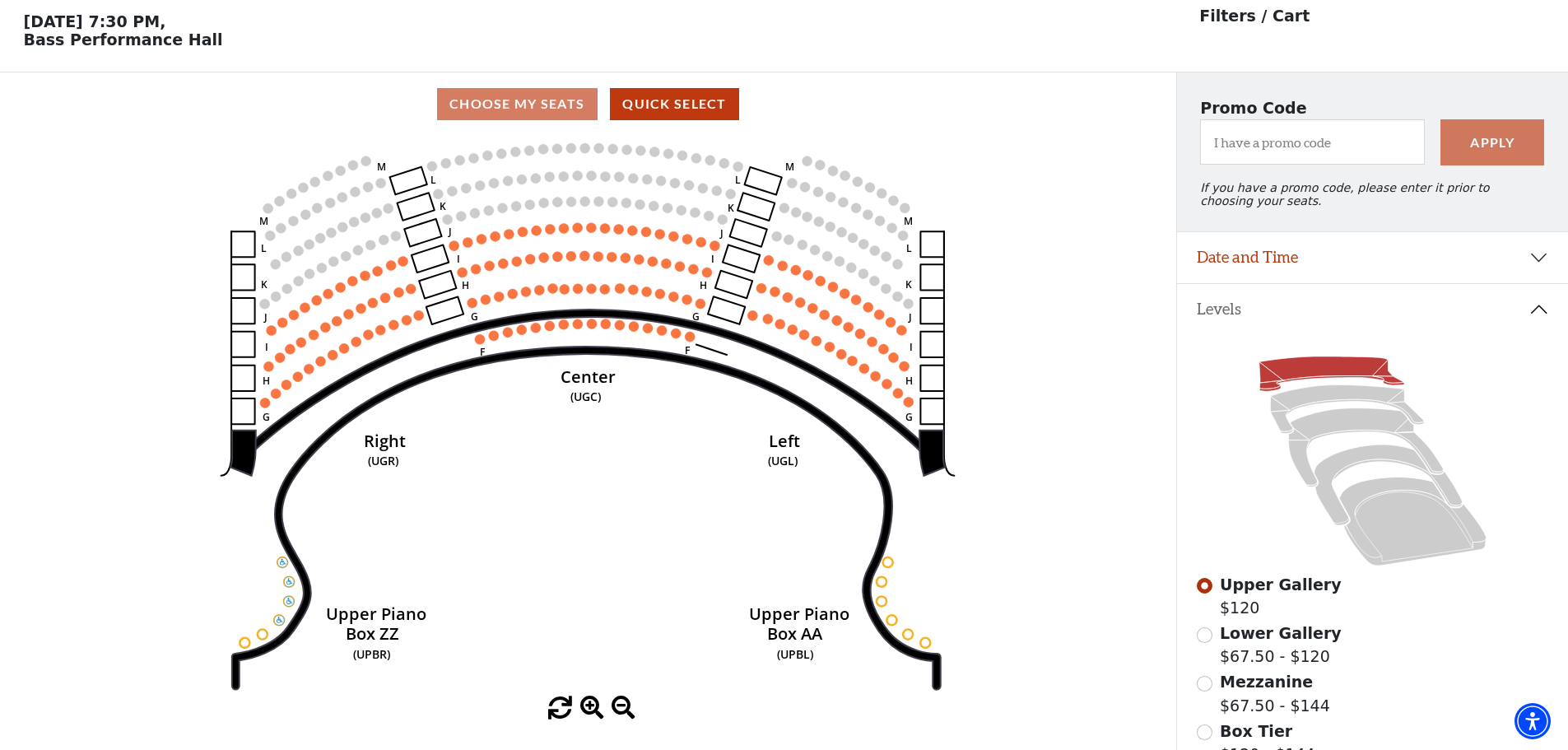
scroll to position [77, 0]
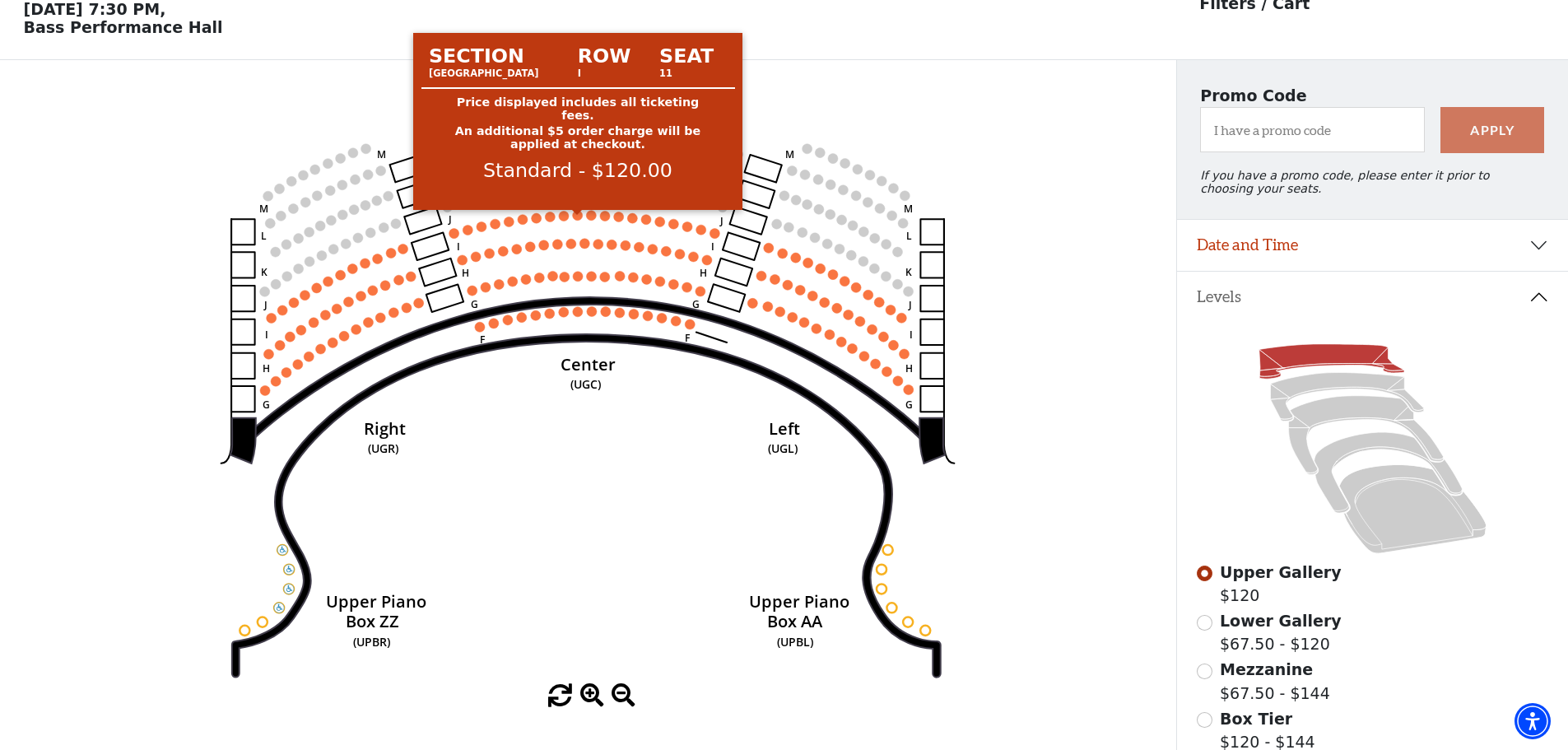
click at [576, 220] on circle at bounding box center [577, 214] width 9 height 9
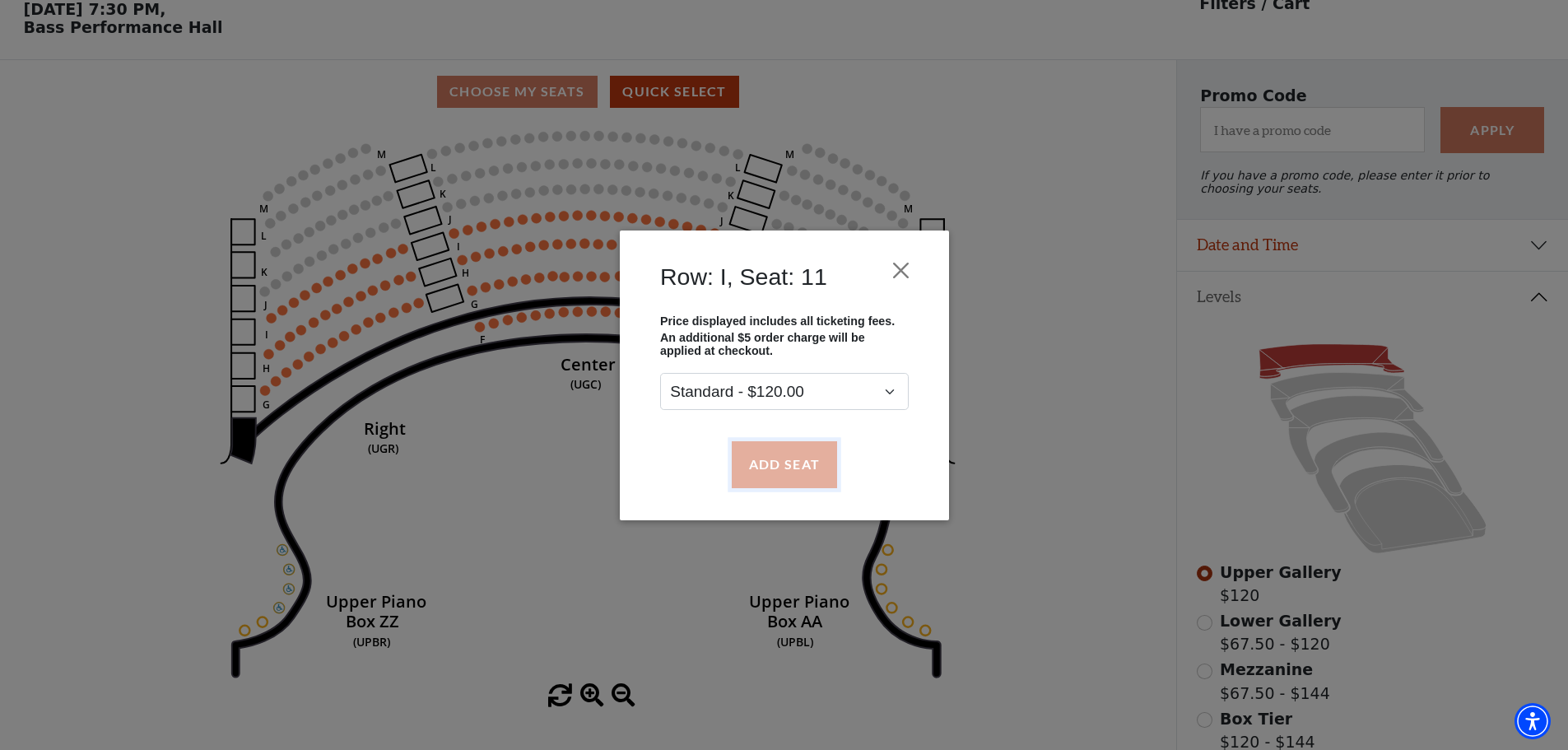
click at [811, 461] on button "Add Seat" at bounding box center [783, 464] width 106 height 46
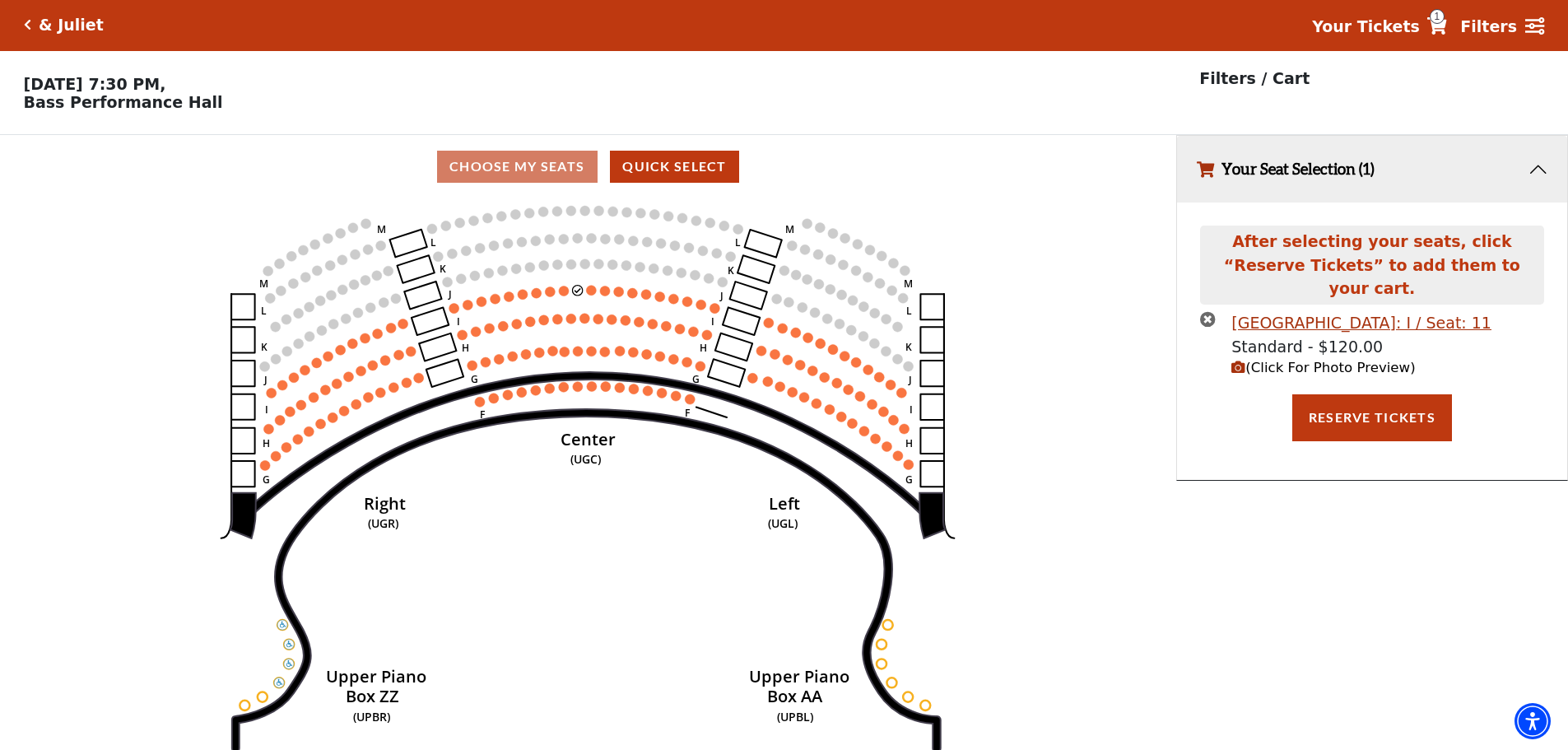
scroll to position [0, 0]
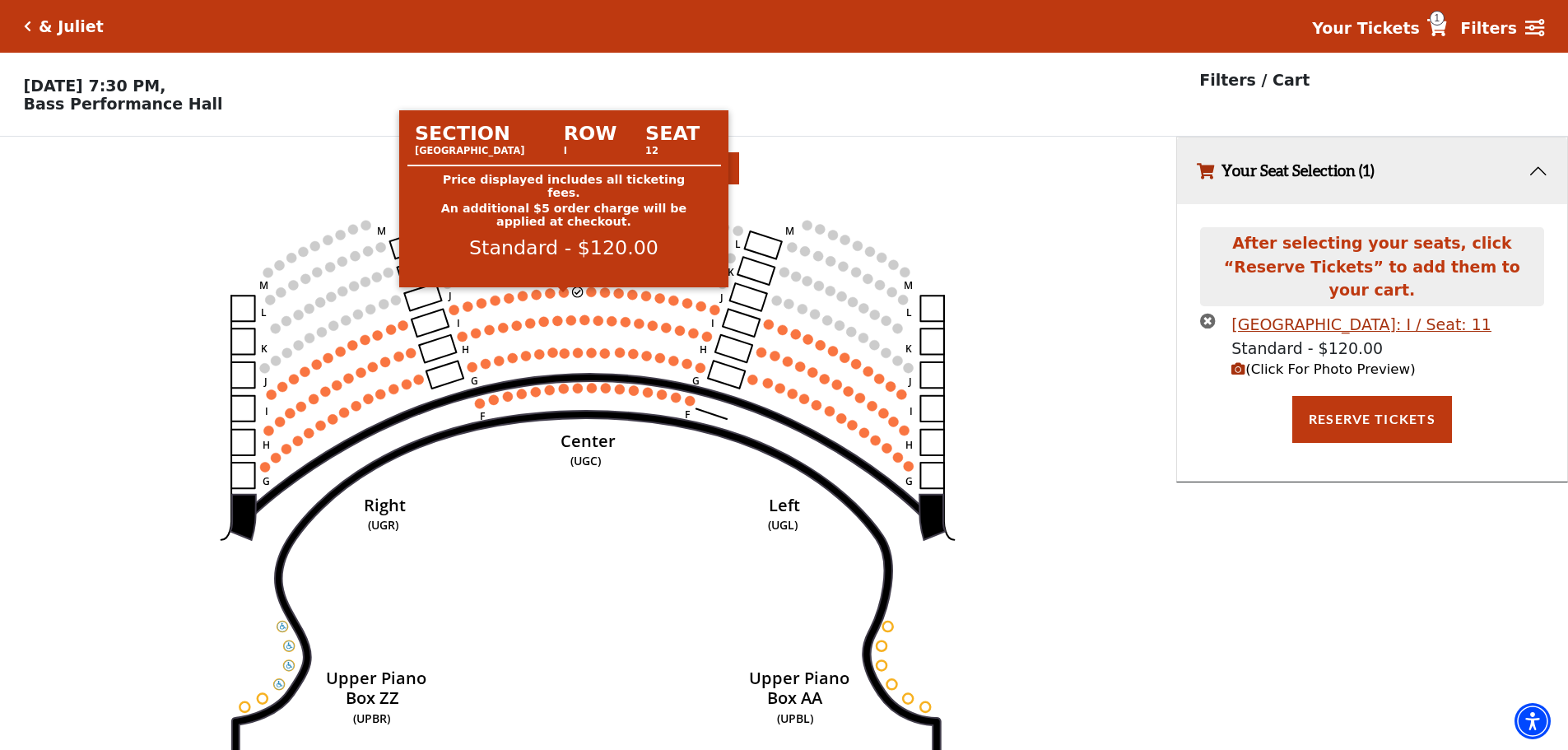
click at [567, 298] on circle at bounding box center [563, 292] width 9 height 9
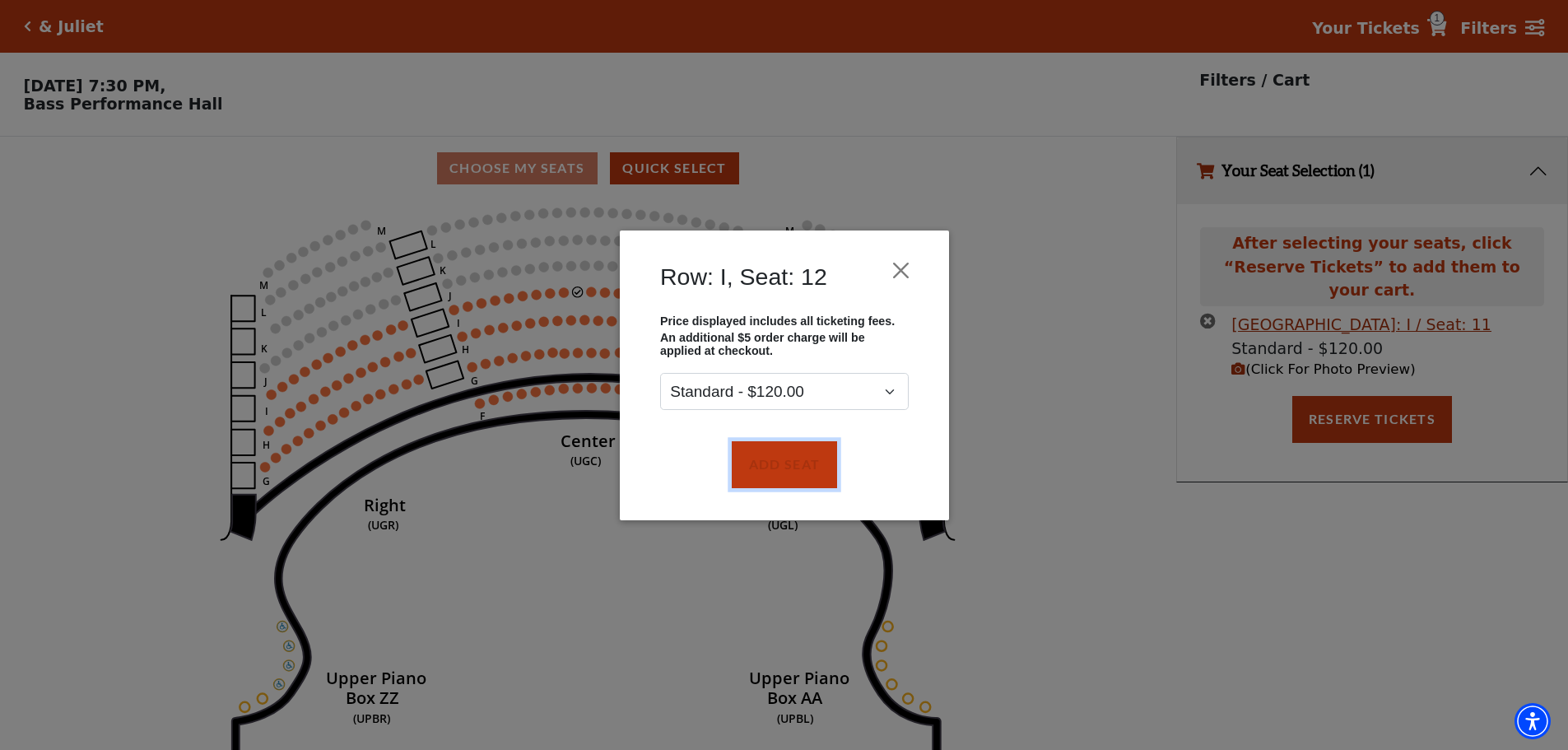
drag, startPoint x: 762, startPoint y: 455, endPoint x: 760, endPoint y: 445, distance: 10.2
click at [761, 456] on button "Add Seat" at bounding box center [783, 464] width 106 height 46
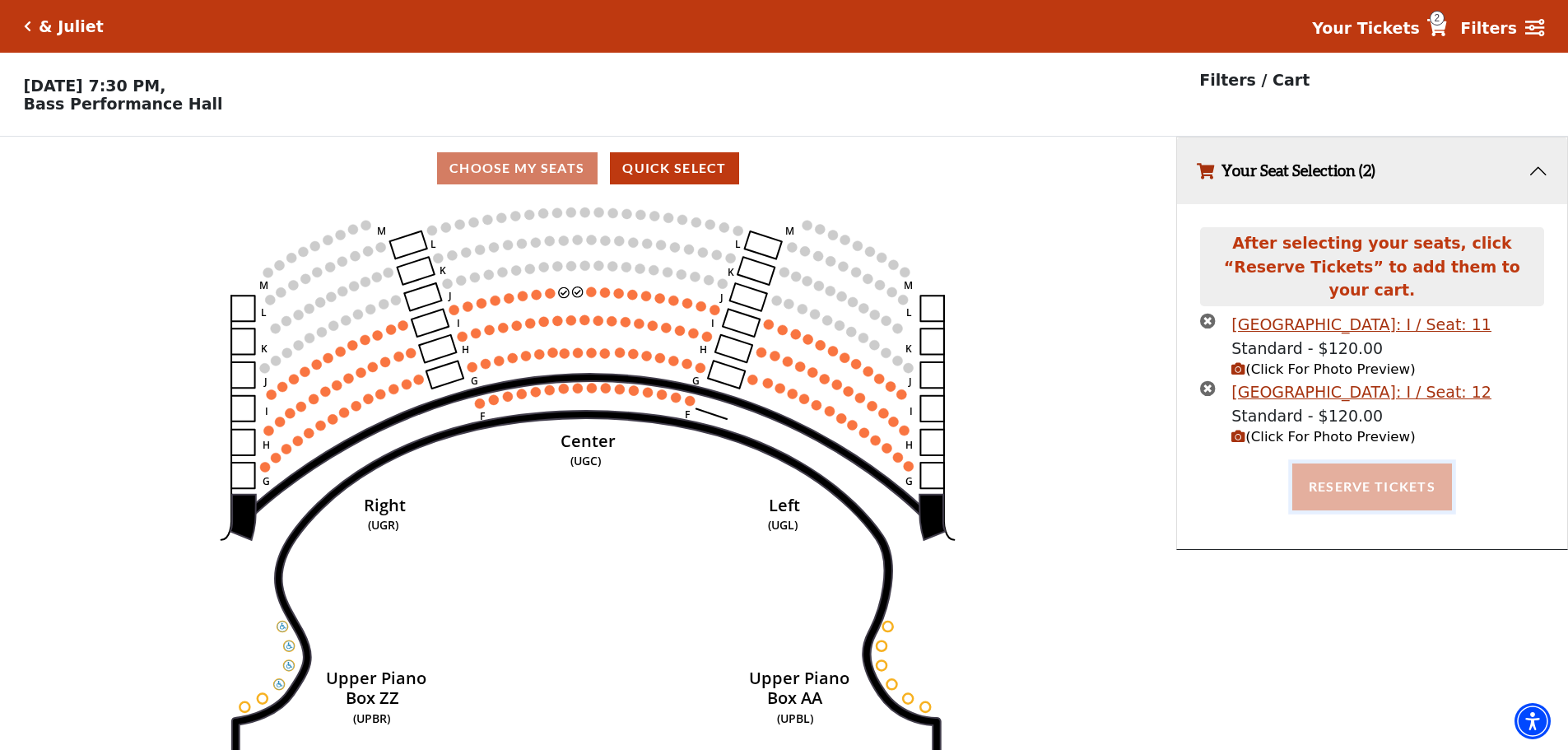
click at [1351, 470] on button "Reserve Tickets" at bounding box center [1372, 487] width 160 height 46
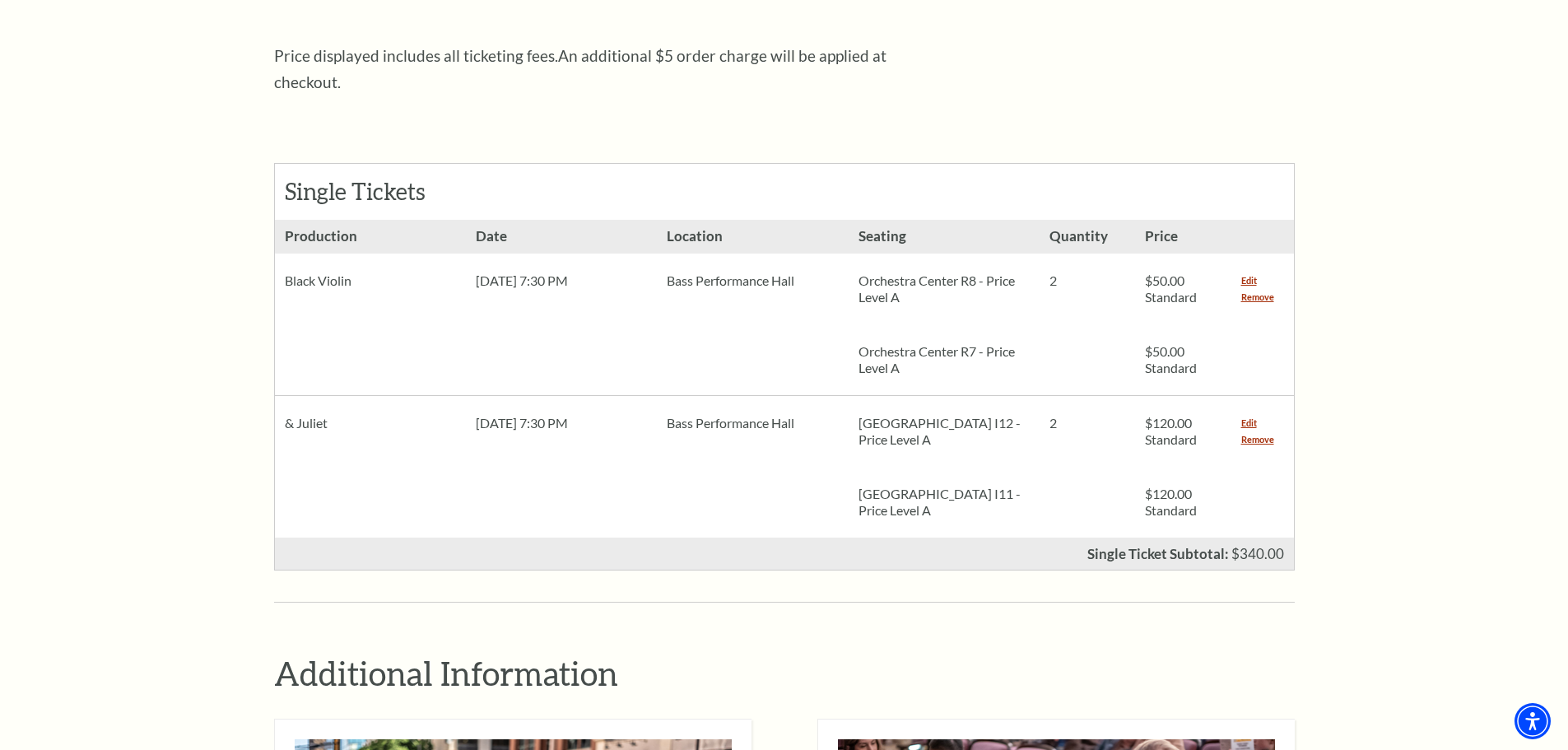
scroll to position [659, 0]
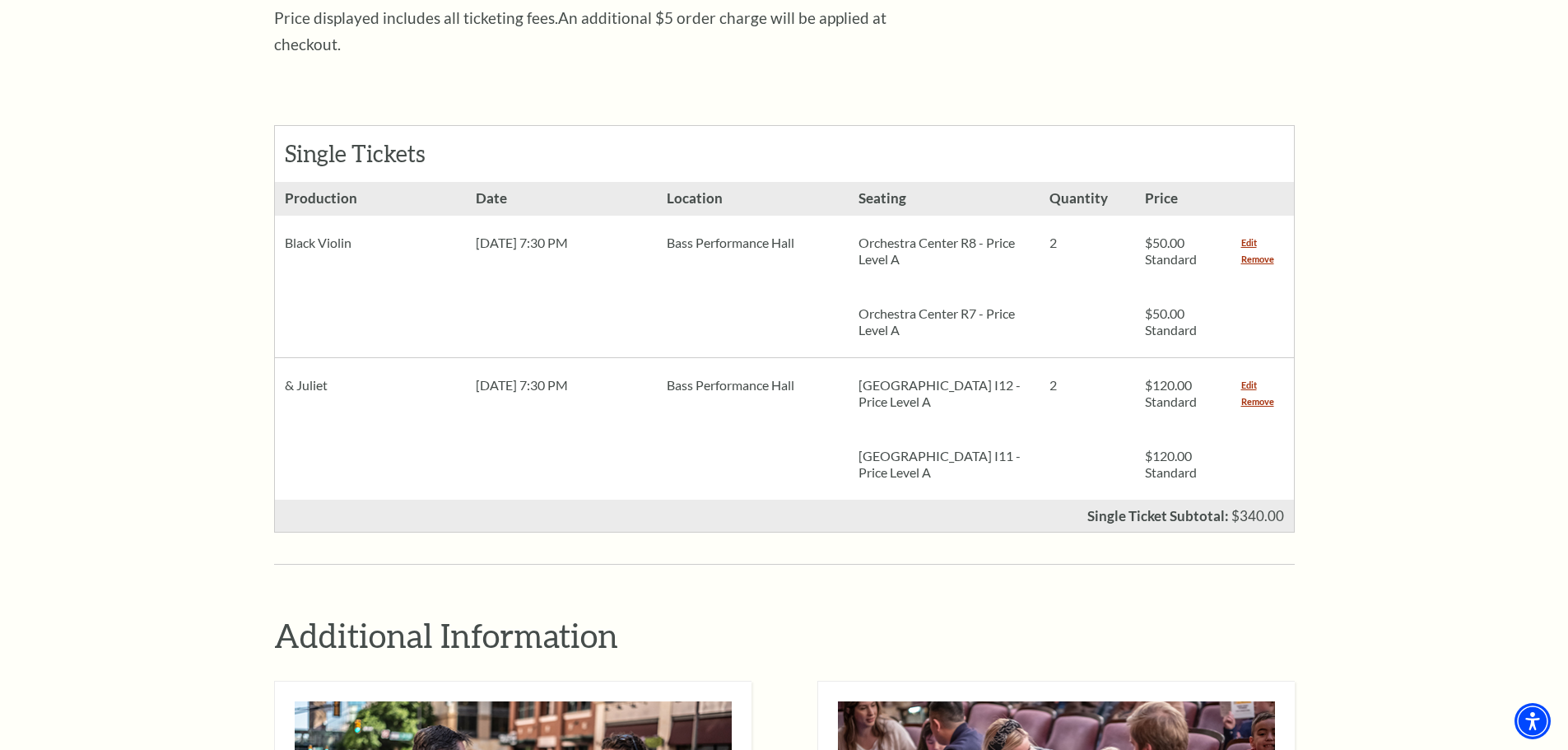
click at [921, 542] on div "Shopping Cart Due to the nature of live entertainment, dates, times, performers…" at bounding box center [784, 508] width 1020 height 1872
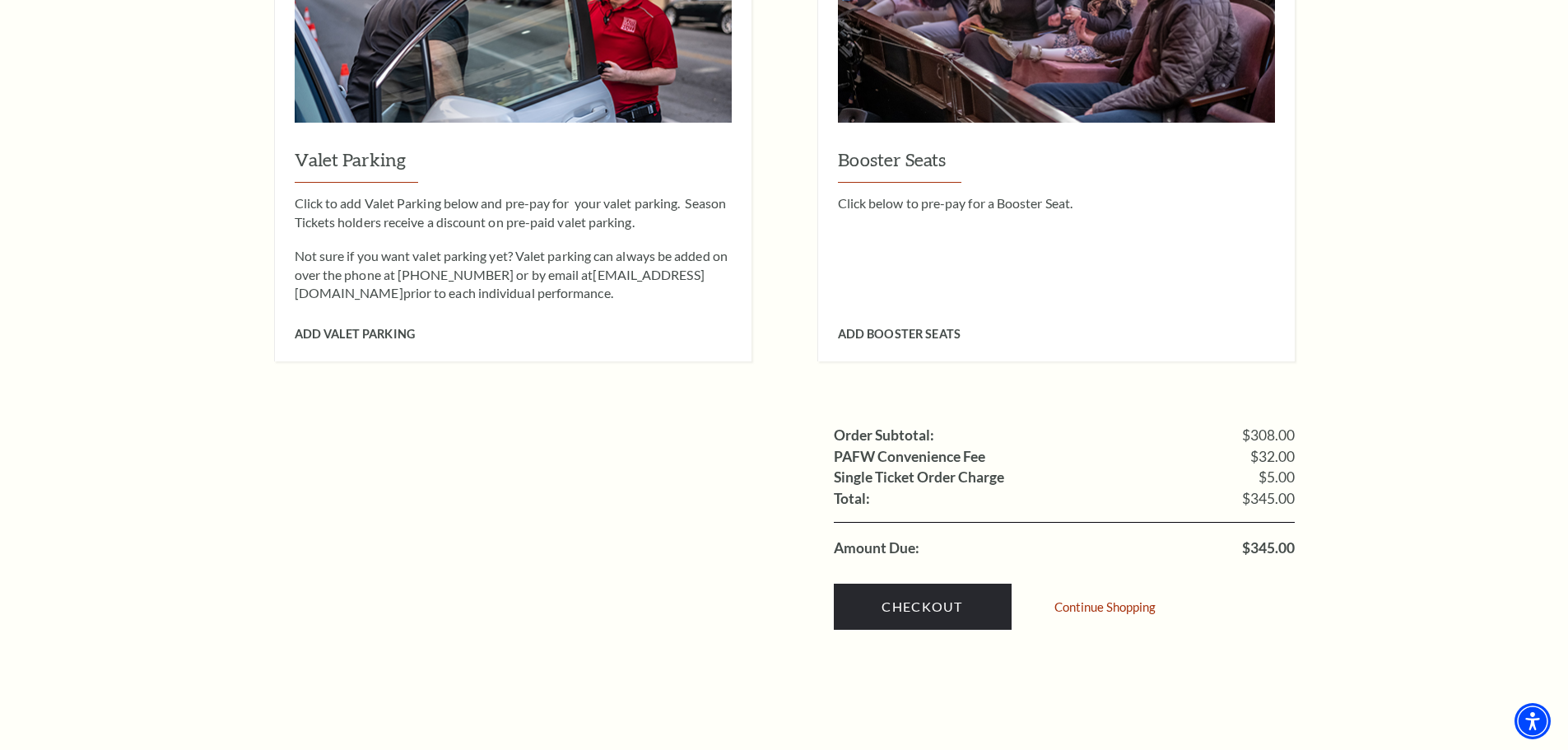
scroll to position [1647, 0]
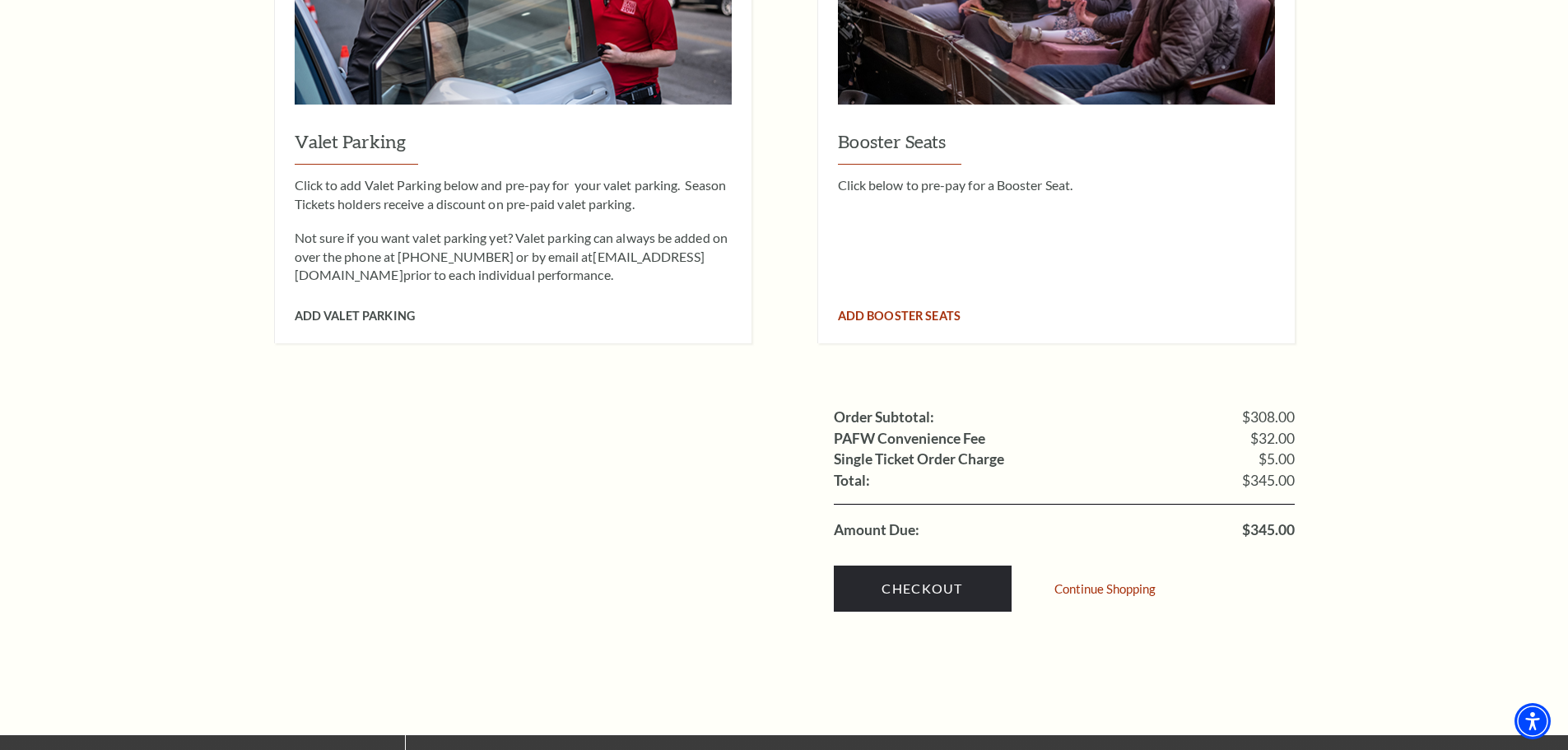
scroll to position [1483, 0]
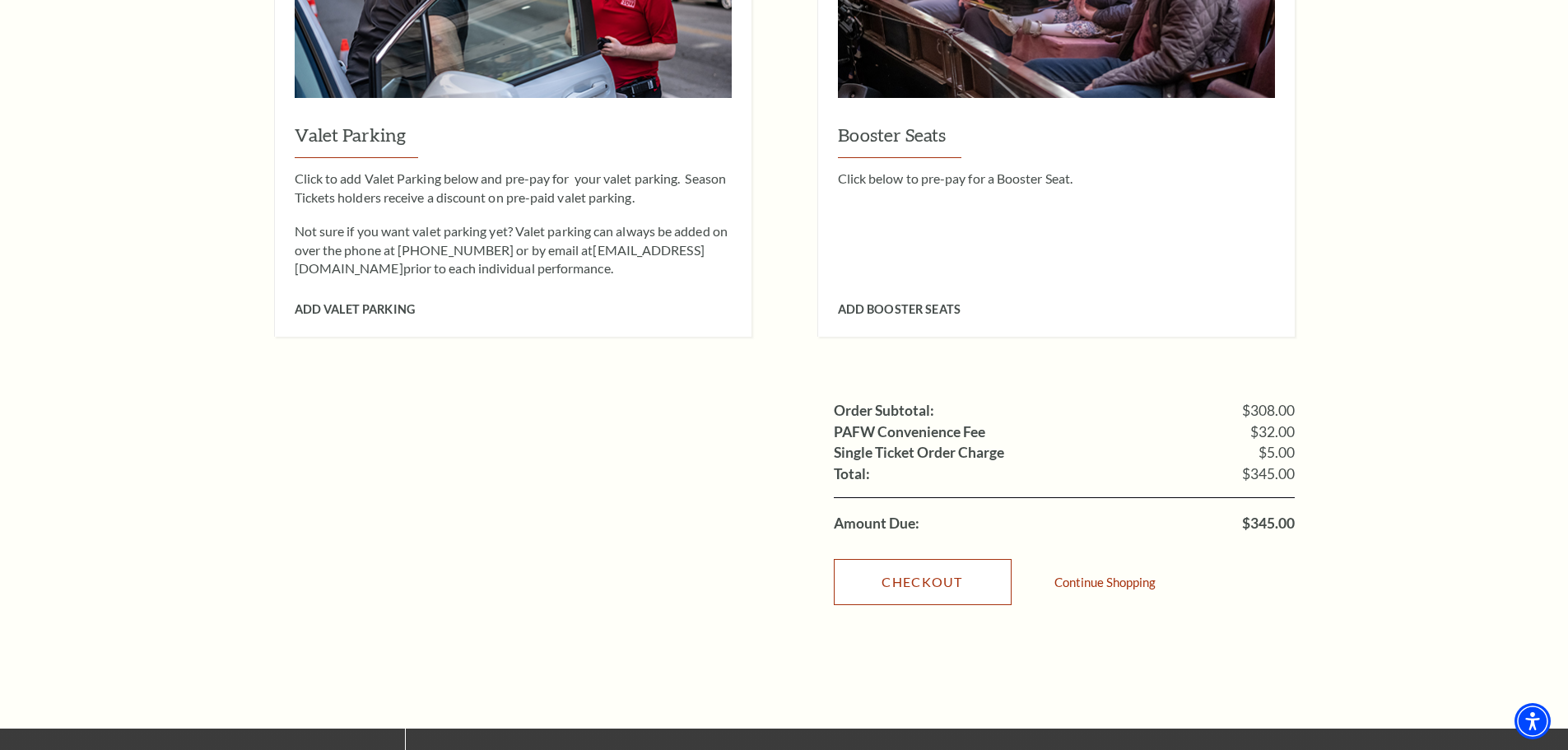
click at [930, 559] on link "Checkout" at bounding box center [922, 582] width 178 height 46
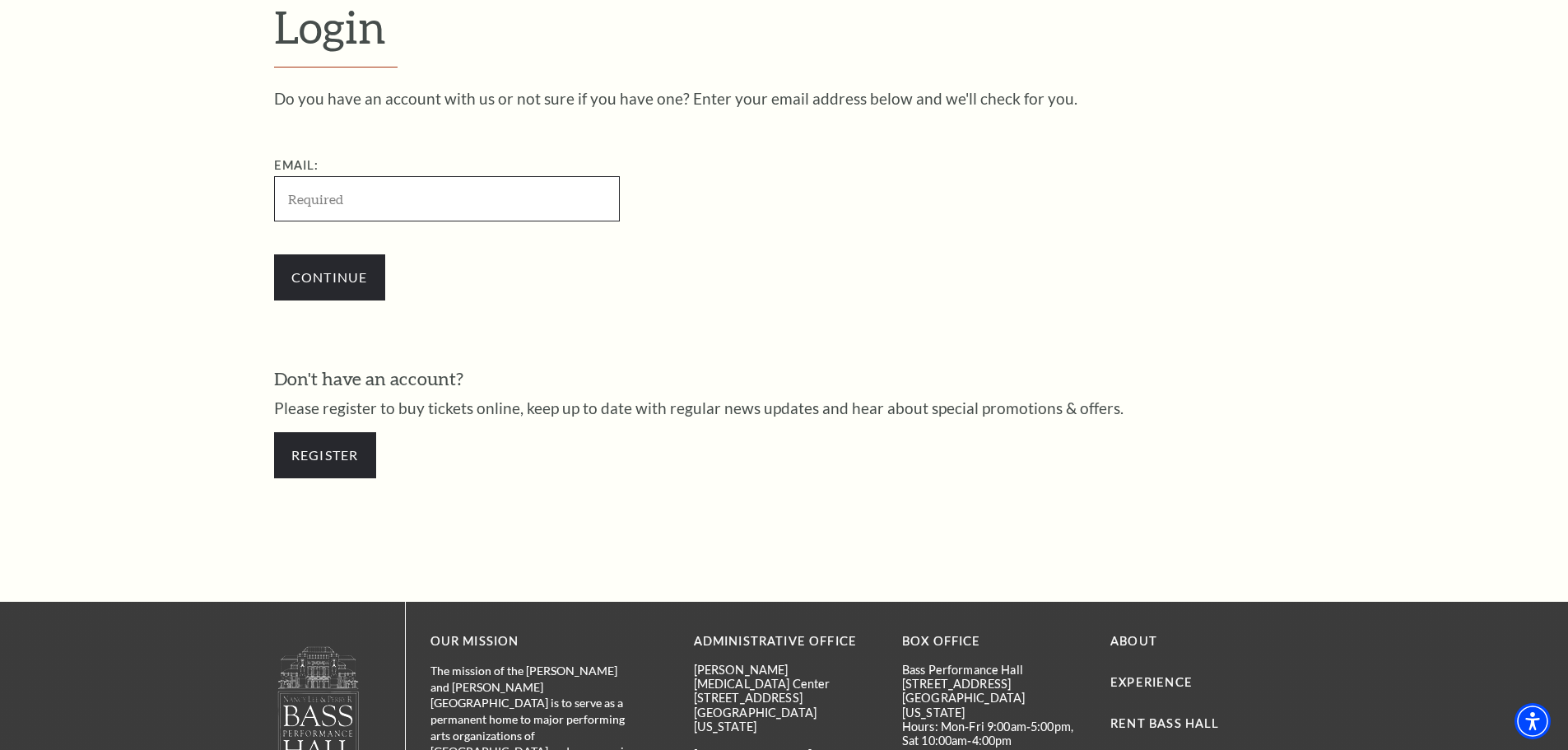
drag, startPoint x: 357, startPoint y: 200, endPoint x: 358, endPoint y: 217, distance: 17.0
click at [357, 200] on input "Email:" at bounding box center [447, 199] width 346 height 46
paste input "[EMAIL_ADDRESS][DOMAIN_NAME]"
type input "[EMAIL_ADDRESS][DOMAIN_NAME]"
click at [358, 270] on input "Continue" at bounding box center [329, 278] width 111 height 46
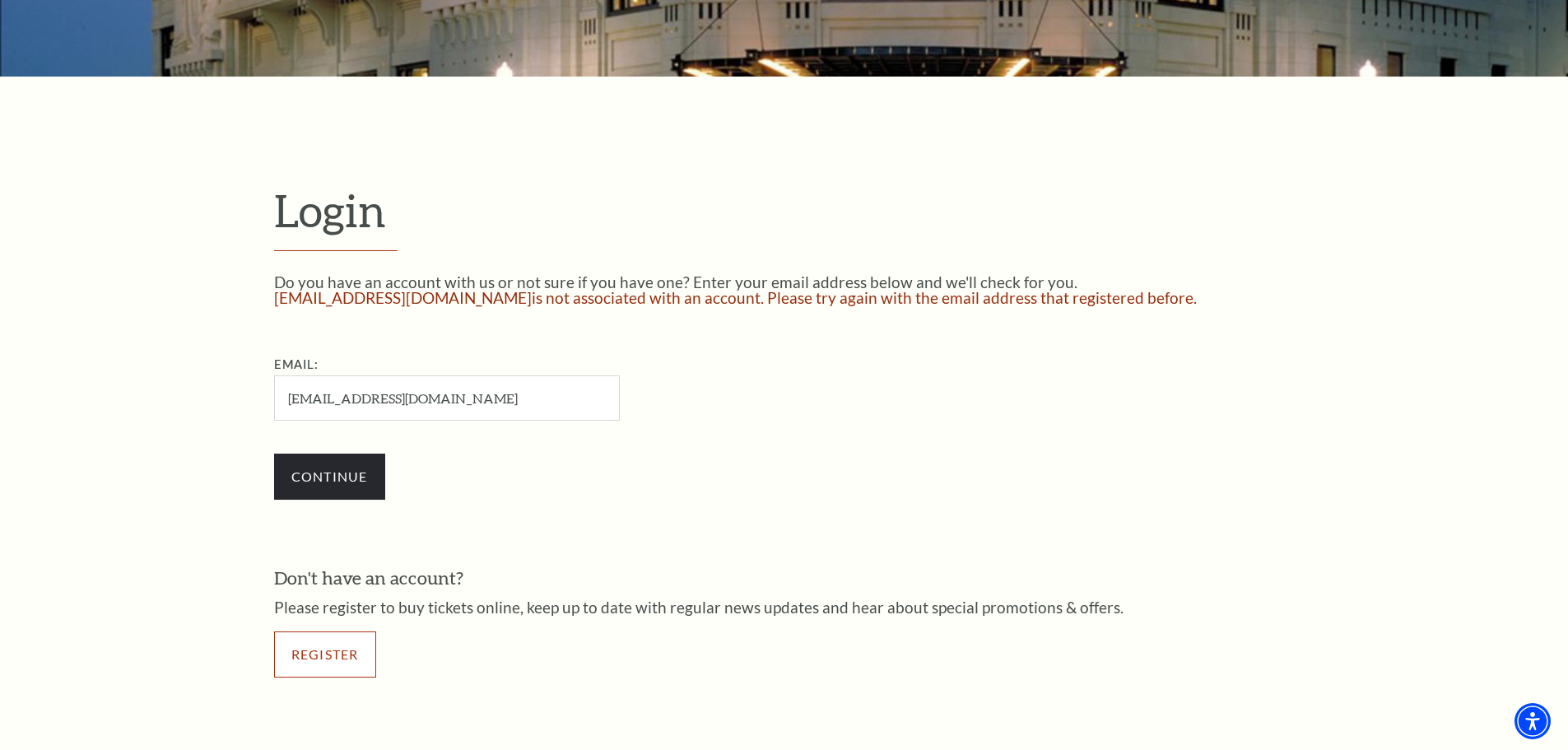
click at [343, 638] on link "Register" at bounding box center [325, 655] width 102 height 46
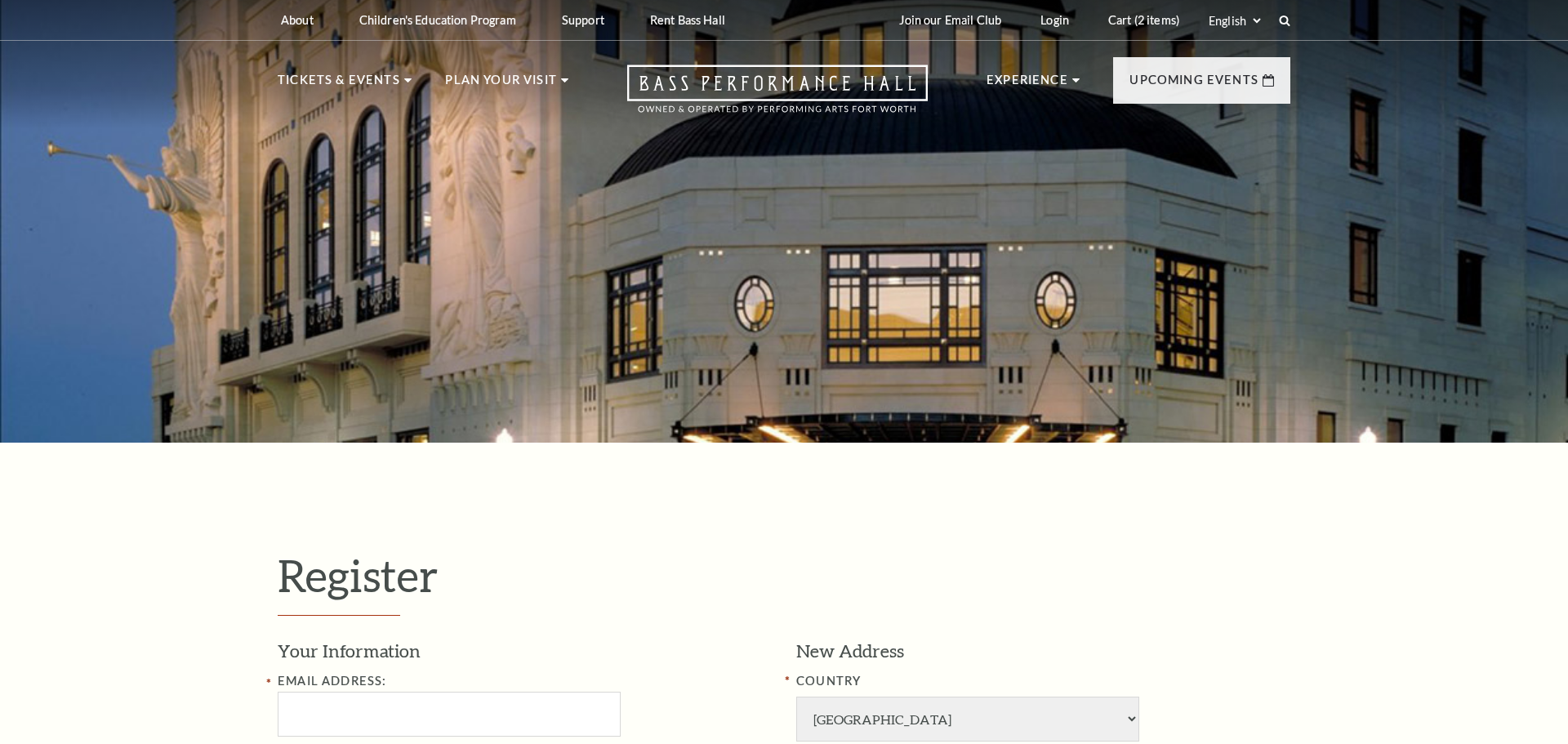
select select "1"
select select "[GEOGRAPHIC_DATA]"
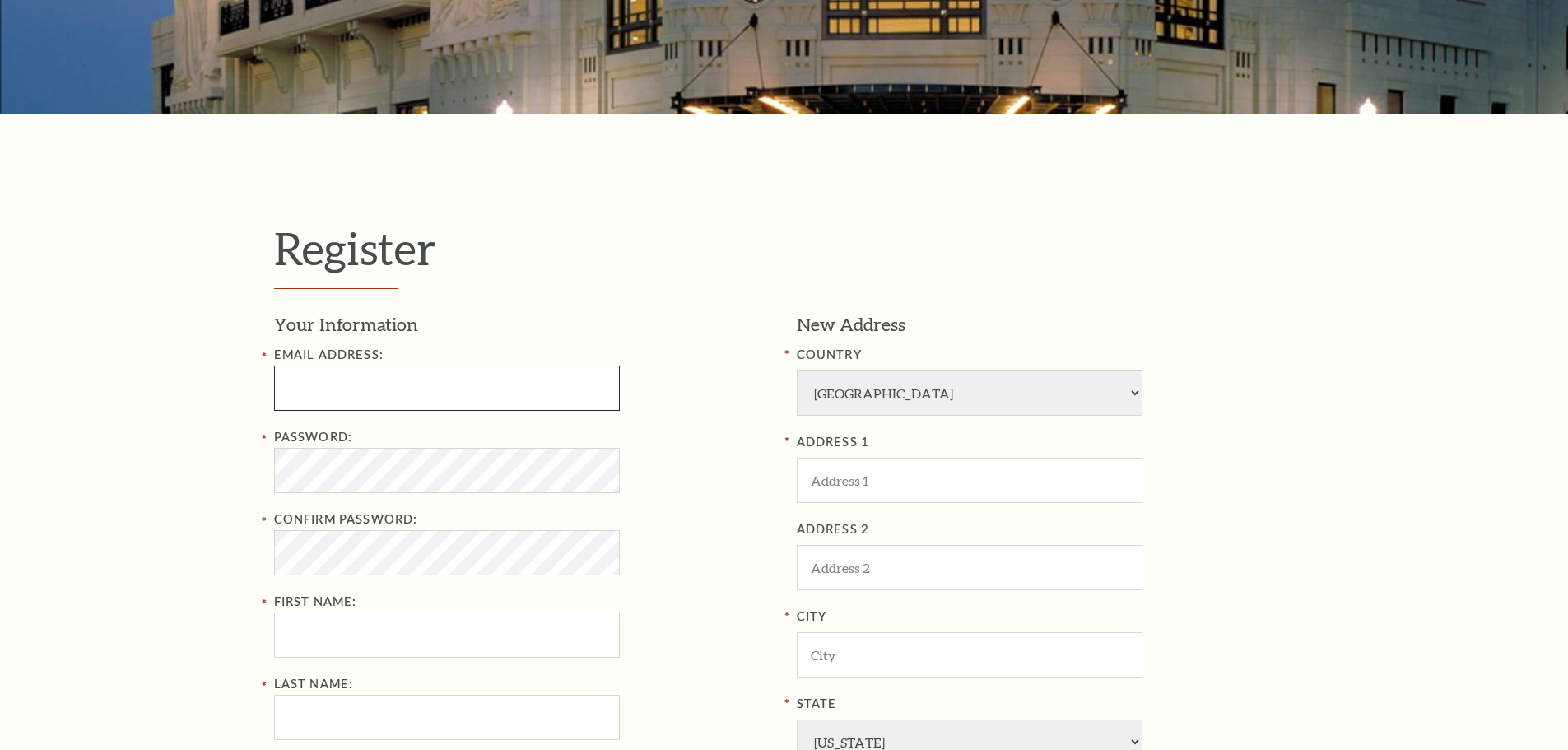
click at [405, 377] on input "text" at bounding box center [447, 388] width 346 height 46
paste input "robertrobinsonbjj@gmail.com"
type input "[EMAIL_ADDRESS][DOMAIN_NAME]"
click at [189, 523] on div "Register Your Information Email Address: robertrobinsonbjj@gmail.com Password: …" at bounding box center [784, 617] width 1568 height 1005
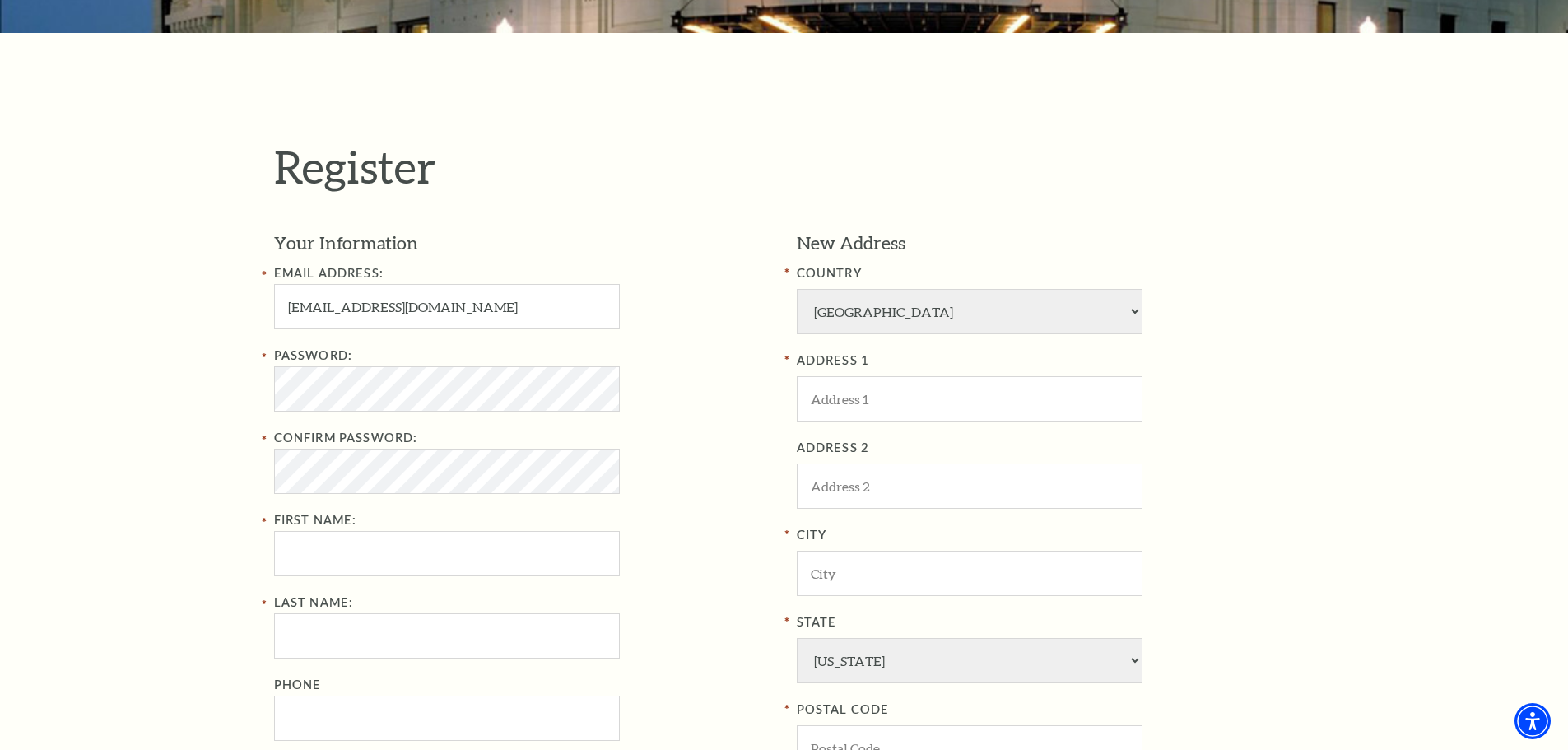
scroll to position [412, 0]
click at [336, 561] on input "First Name:" at bounding box center [447, 553] width 346 height 46
paste input "Robert Robinson"
click at [349, 550] on input "Robert Robinson" at bounding box center [447, 553] width 346 height 46
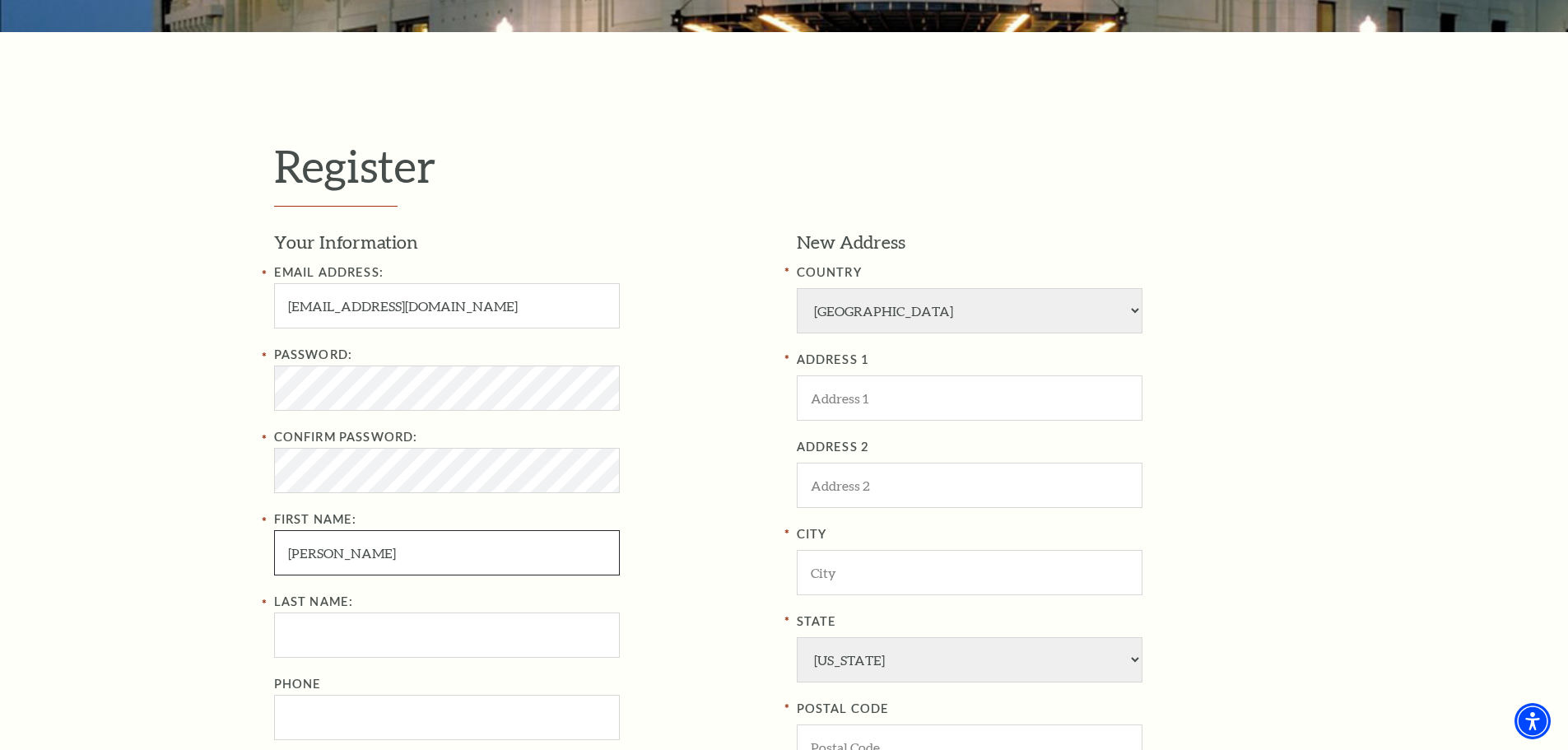
type input "Robert"
type input "Robinson"
click at [364, 565] on input "Robert" at bounding box center [447, 553] width 346 height 46
type input "Robert"
click at [181, 532] on div "Register Your Information Email Address: robertrobinsonbjj@gmail.com Password: …" at bounding box center [784, 534] width 1568 height 1005
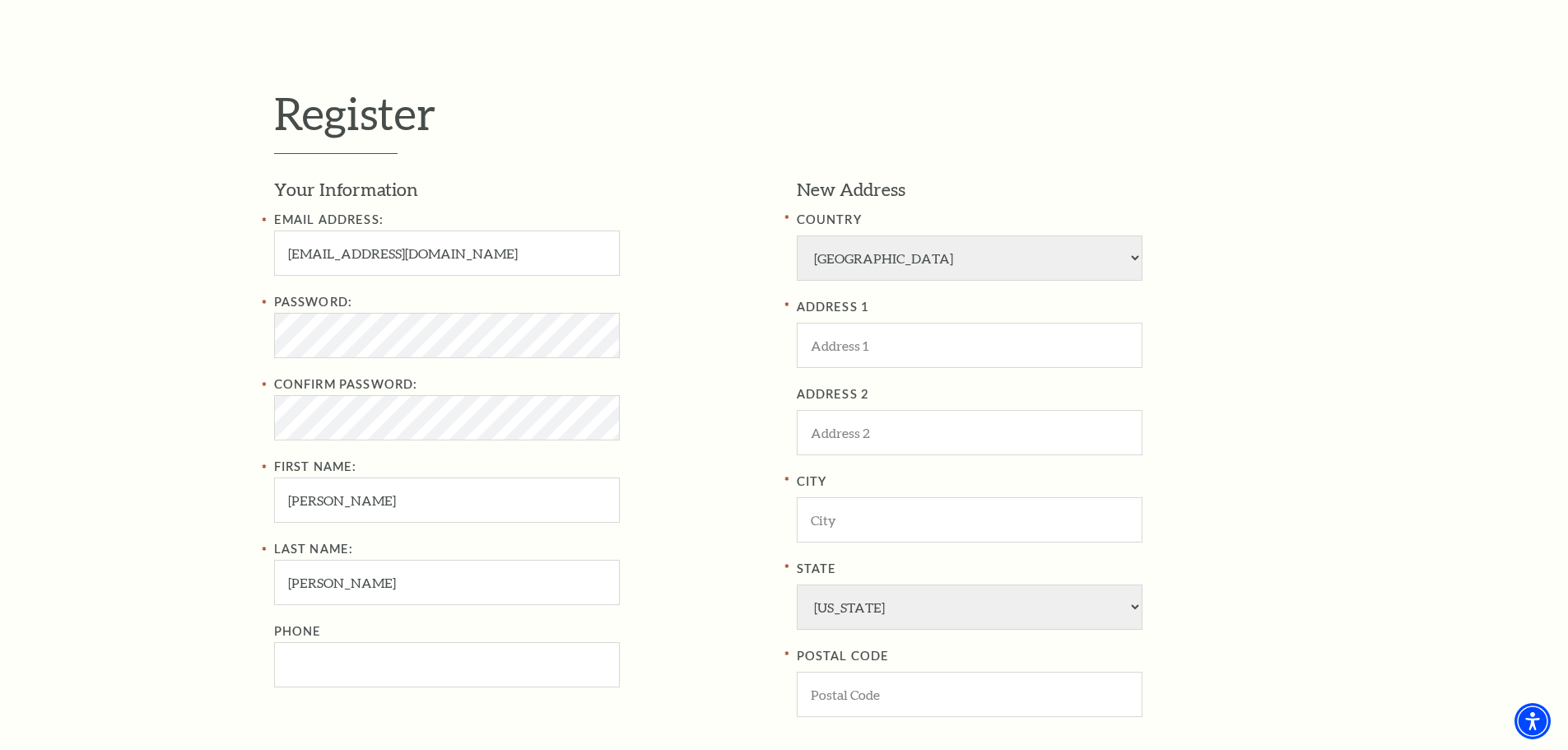
scroll to position [495, 0]
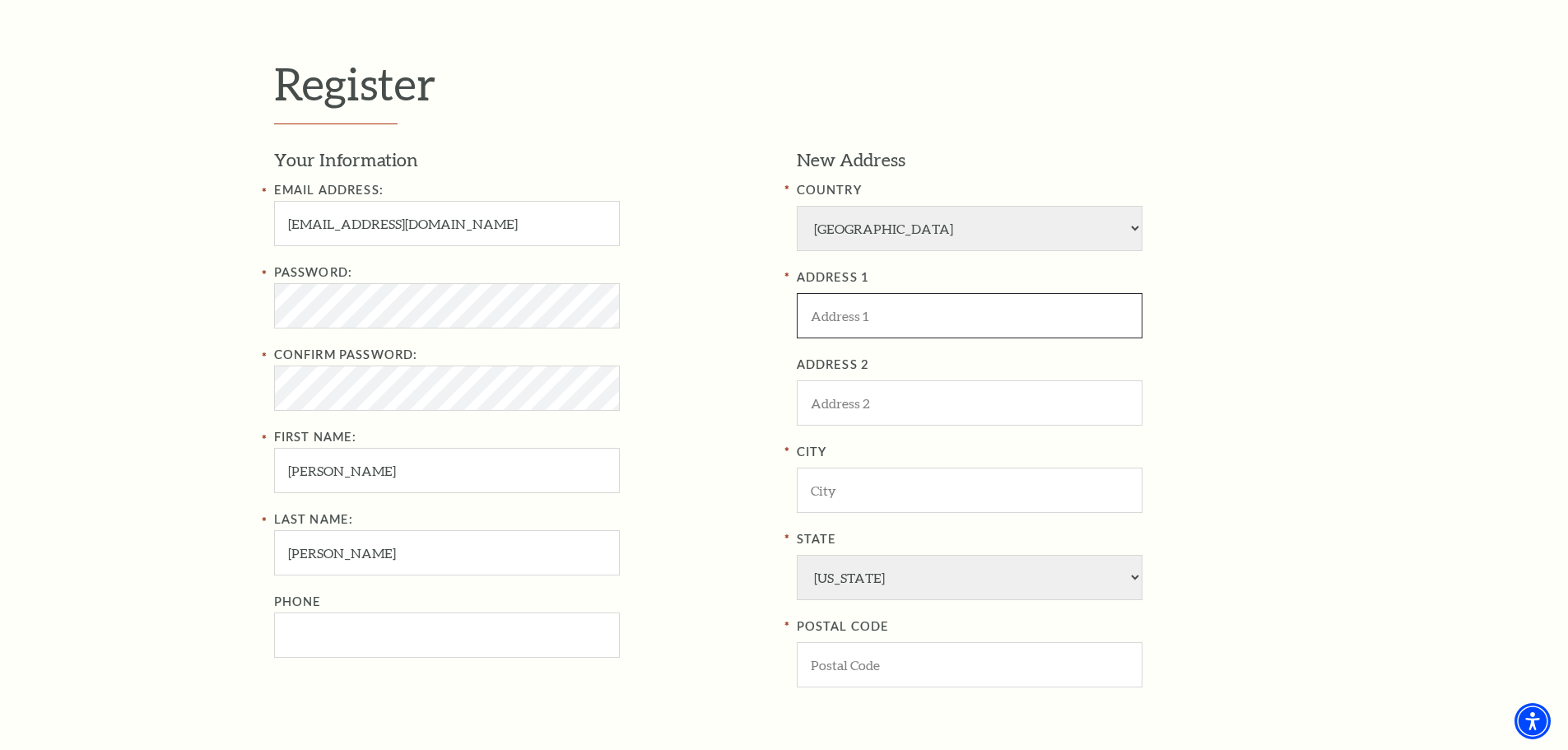
click at [883, 326] on input "ADDRESS 1" at bounding box center [970, 316] width 346 height 46
paste input "929 E Cannon St, Fort Worth, TX 76104"
click at [1033, 317] on input "929 E Cannon St, Fort Worth, TX 76104" at bounding box center [970, 316] width 346 height 46
type input "929 E Cannon St, Fort Worth, TX"
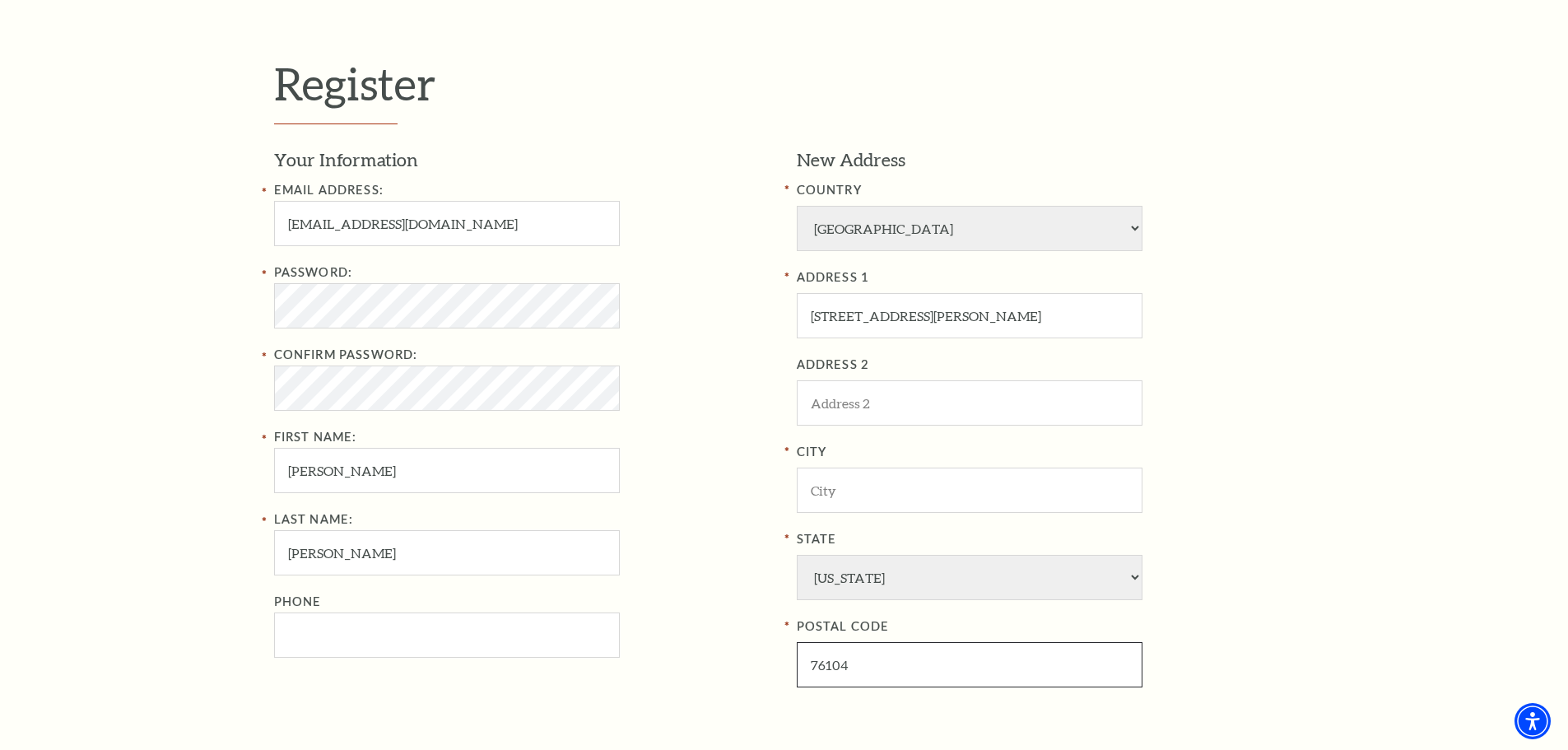
type input "76104"
click at [1063, 321] on input "929 E Cannon St, Fort Worth, TX" at bounding box center [970, 316] width 346 height 46
drag, startPoint x: 985, startPoint y: 312, endPoint x: 916, endPoint y: 316, distance: 69.1
click at [916, 316] on input "929 E Cannon St, Fort Worth" at bounding box center [970, 316] width 346 height 46
type input "929 E Cannon St,"
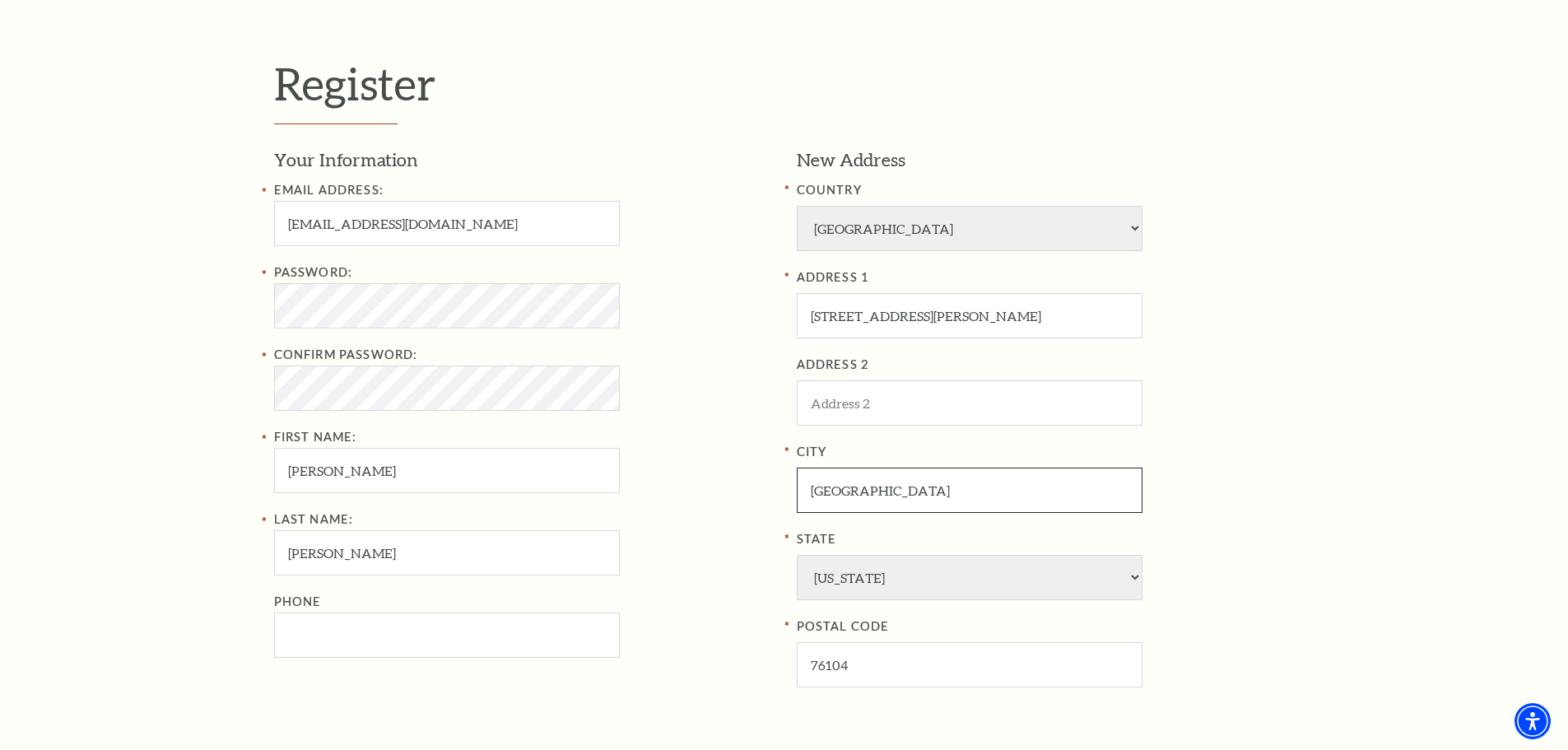
type input "Fort Worth"
click at [980, 320] on input "929 E Cannon St," at bounding box center [970, 316] width 346 height 46
type input "929 E Cannon St"
click at [1201, 361] on label "ADDRESS 2" at bounding box center [1045, 366] width 498 height 21
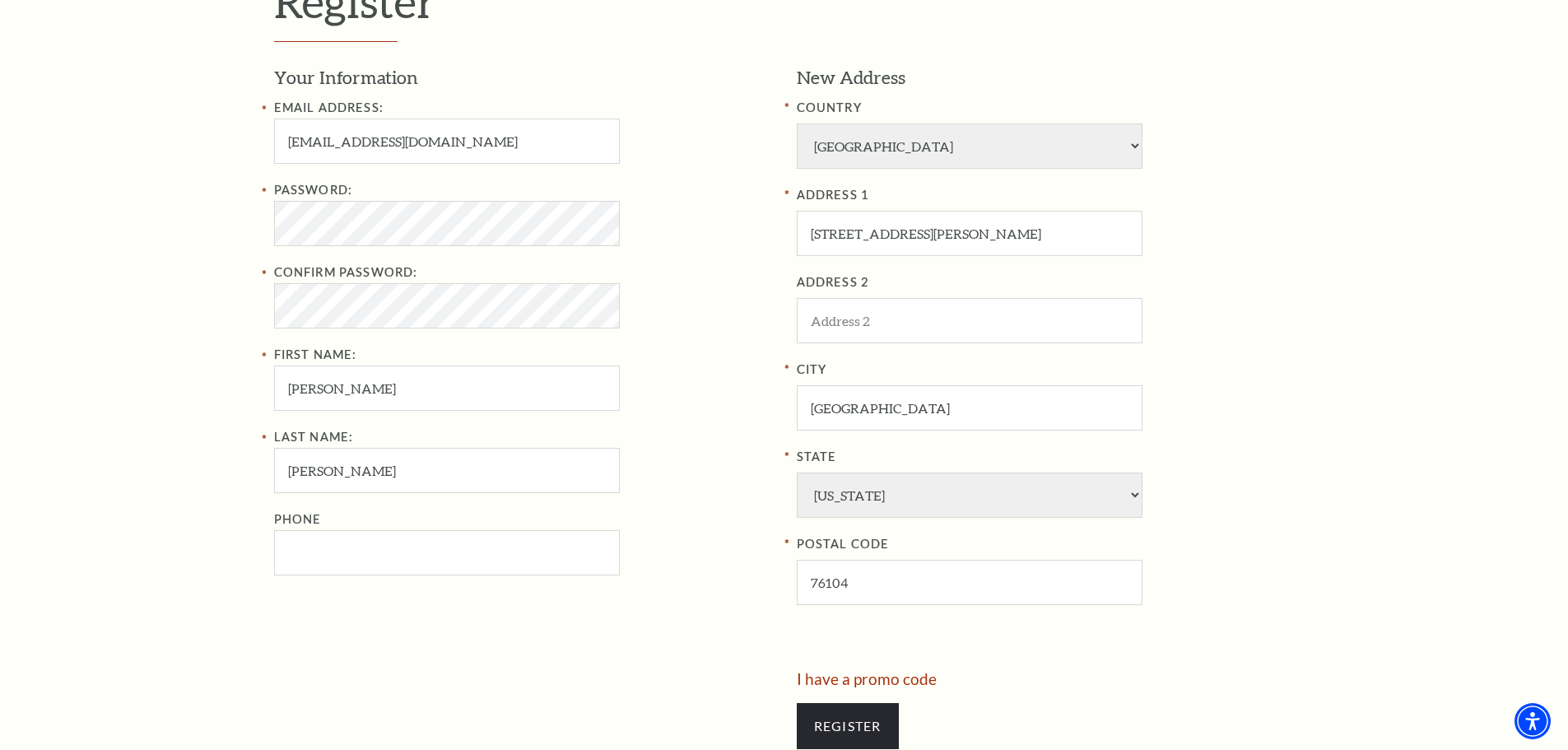
scroll to position [988, 0]
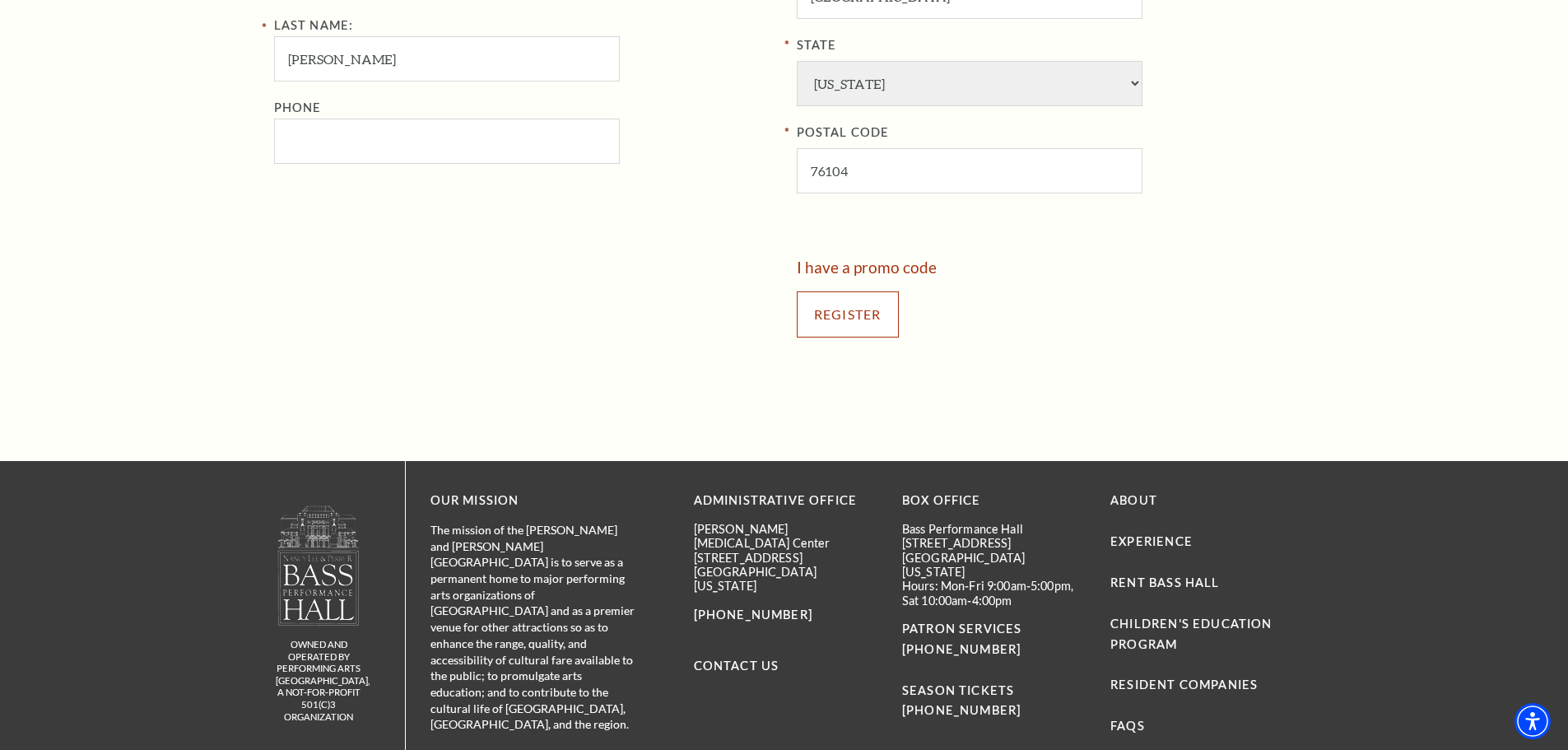
click at [867, 330] on input "Register" at bounding box center [848, 315] width 102 height 46
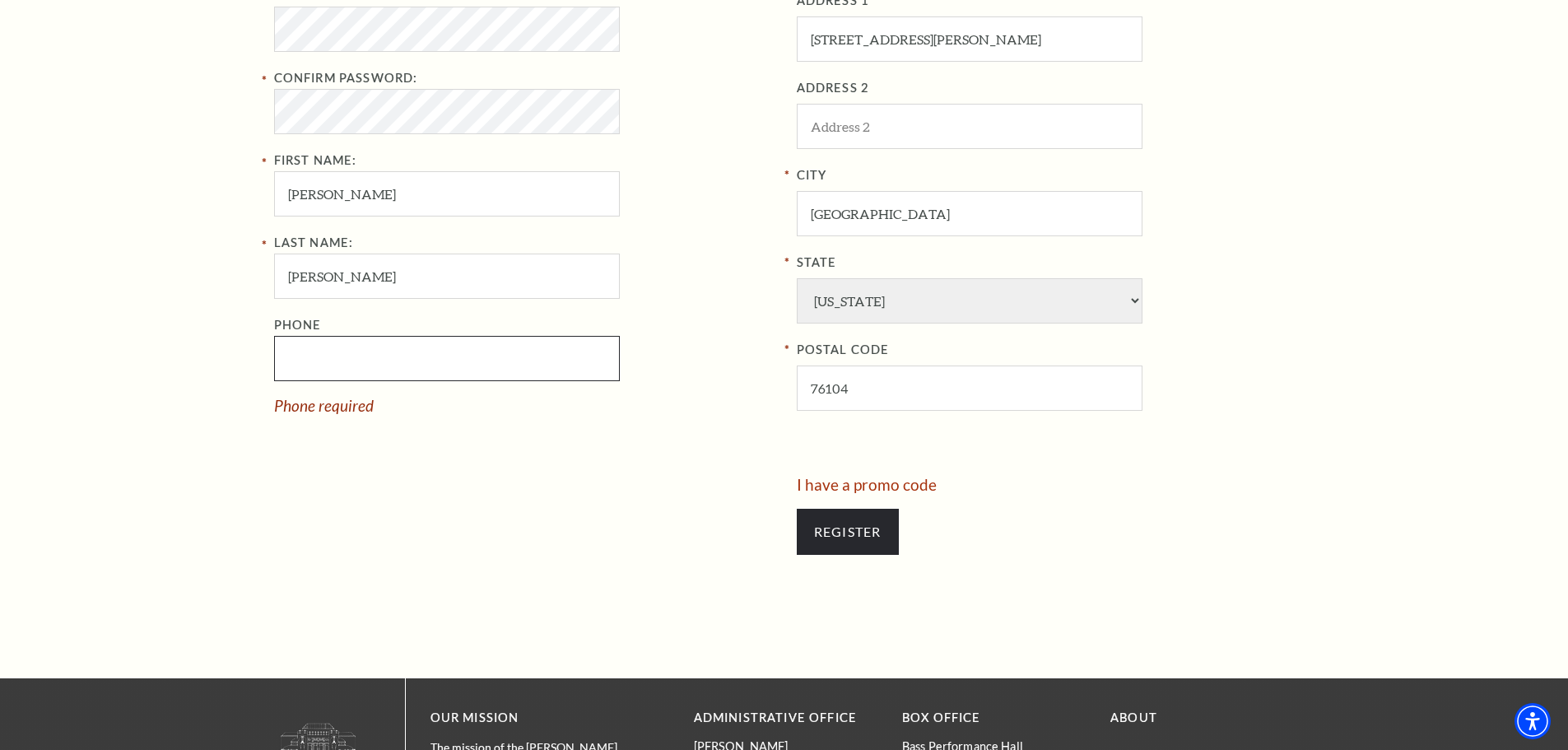
scroll to position [741, 0]
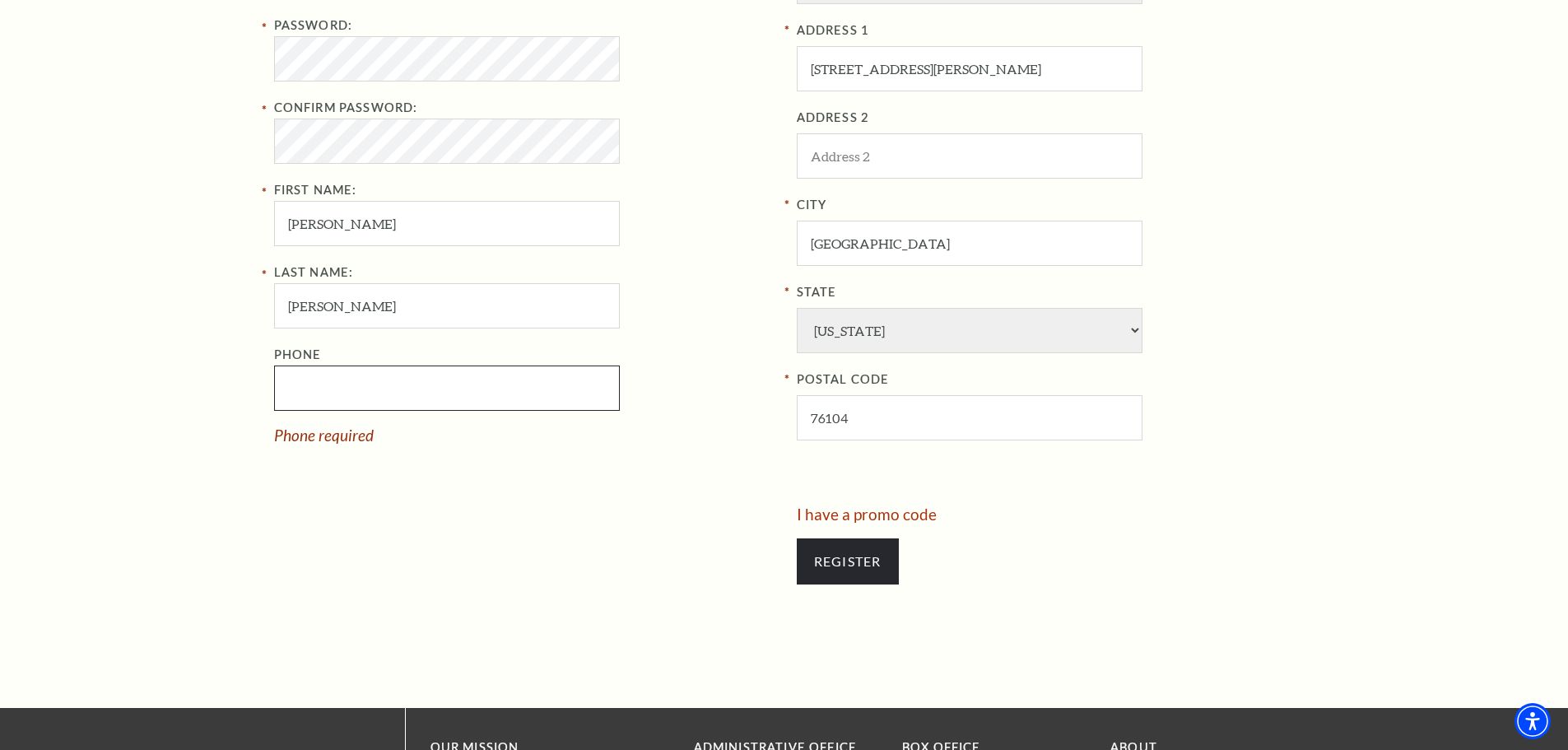
click at [315, 396] on input "Phone" at bounding box center [447, 388] width 346 height 46
paste input "8179261952"
type input "817-926-1952"
click at [462, 532] on div at bounding box center [530, 554] width 511 height 95
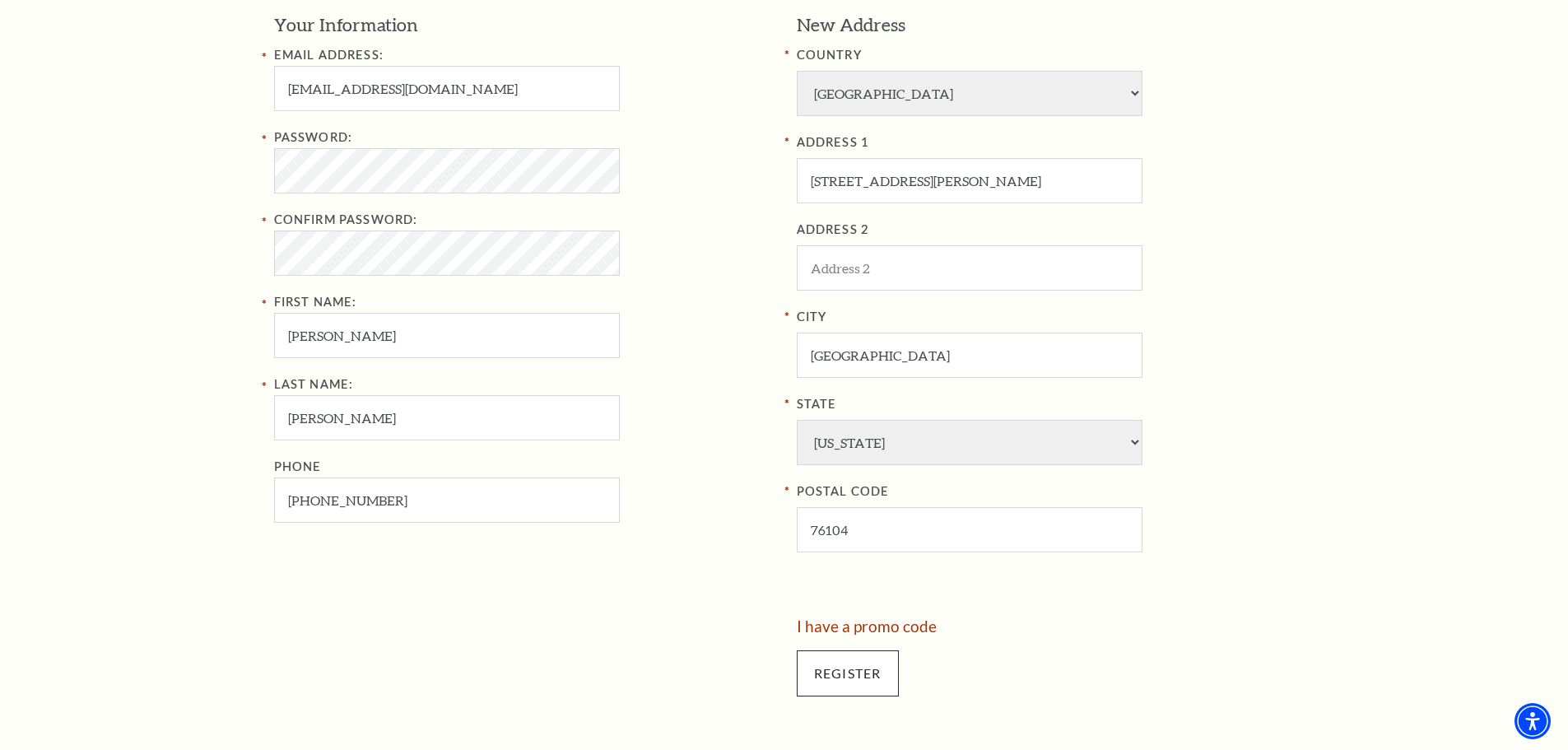
scroll to position [659, 0]
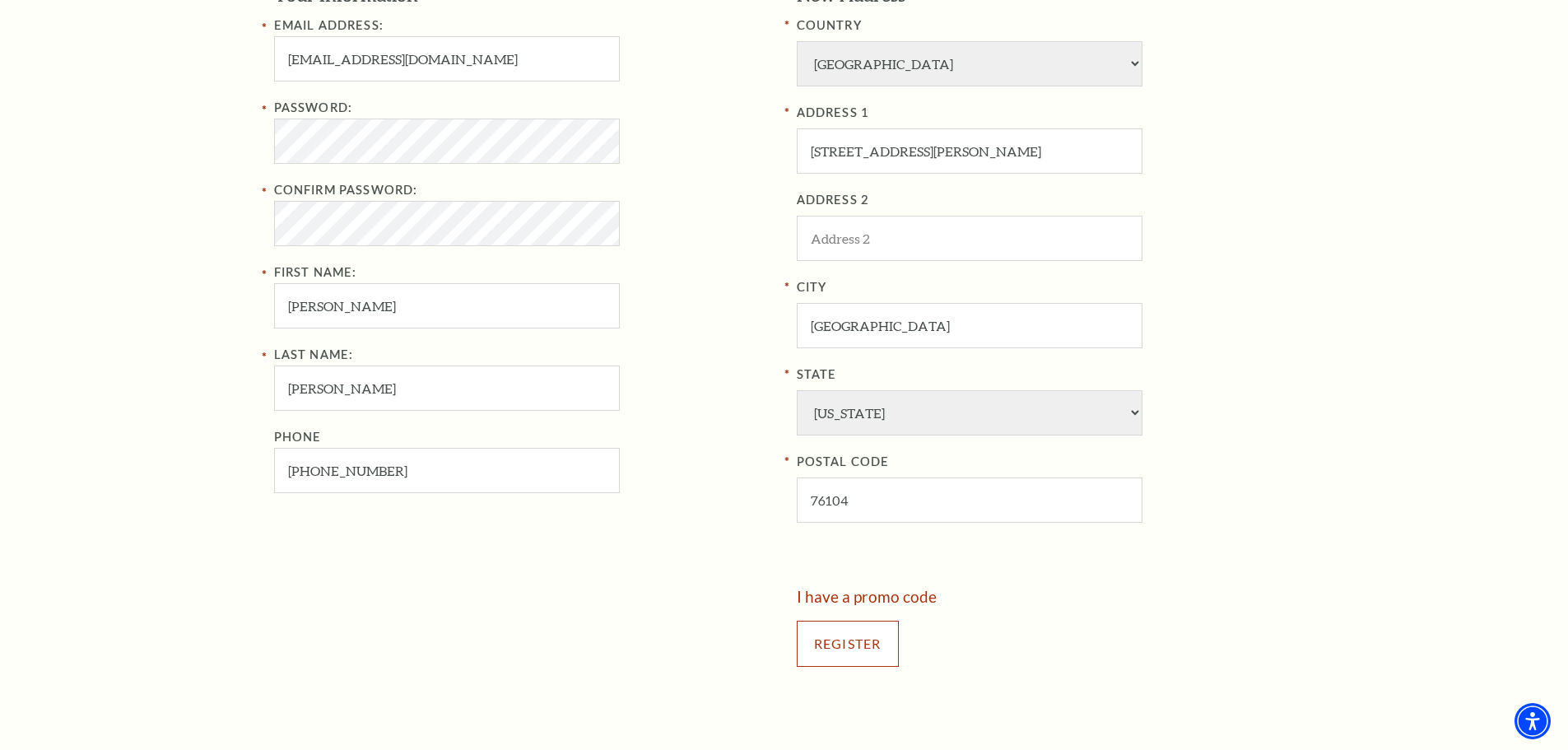
click at [836, 636] on input "Register" at bounding box center [848, 644] width 102 height 46
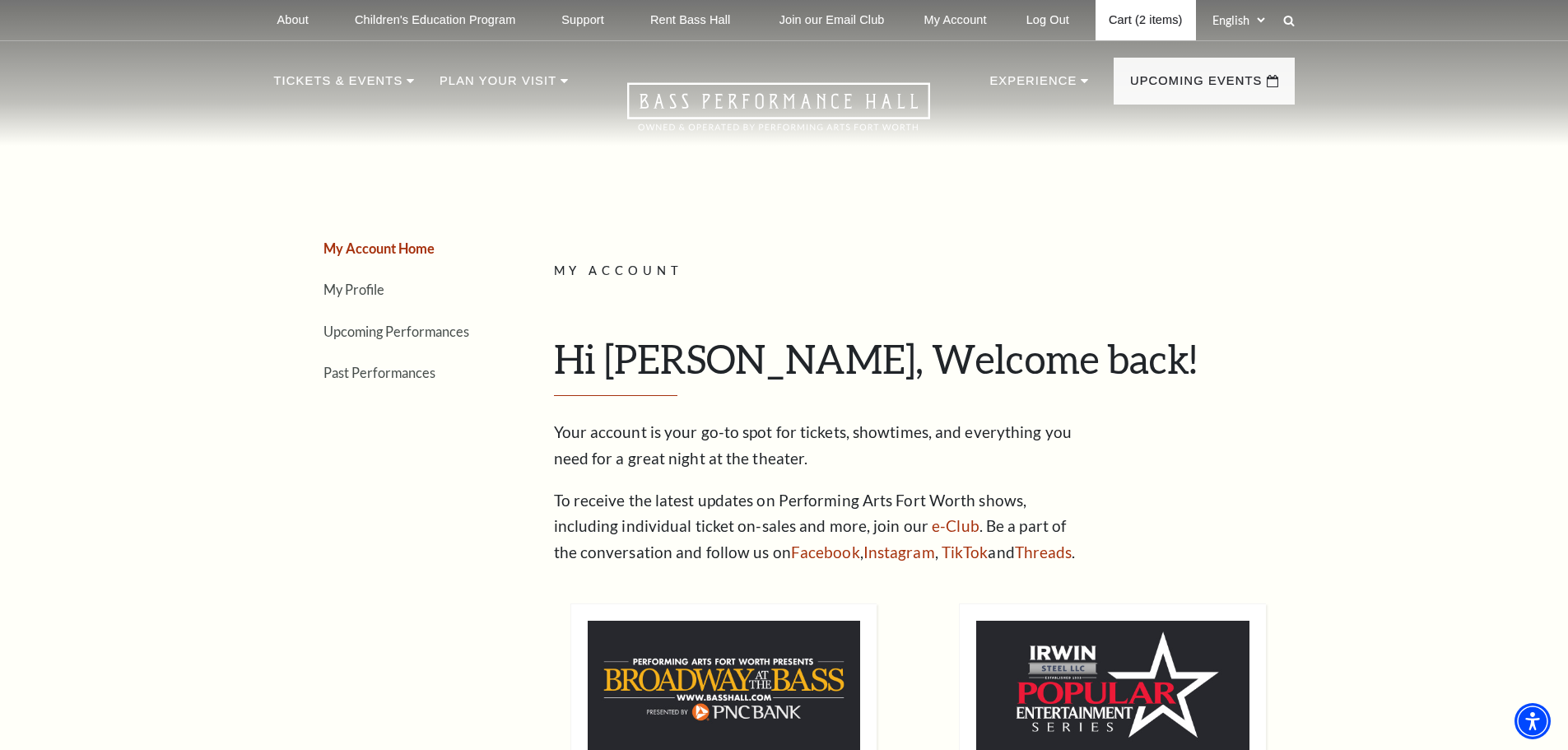
click at [1150, 25] on link "Cart (2 items)" at bounding box center [1145, 20] width 100 height 40
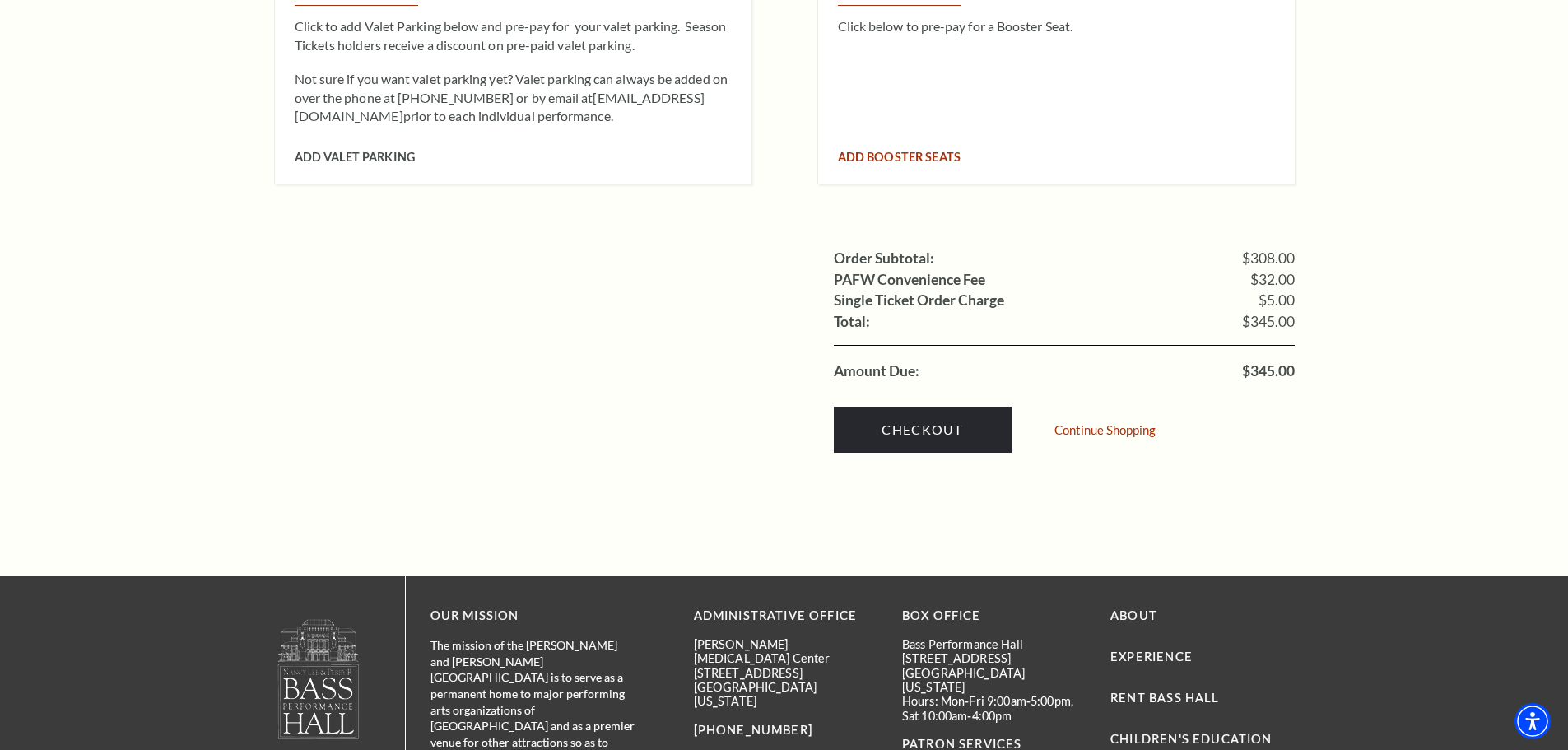
scroll to position [1647, 0]
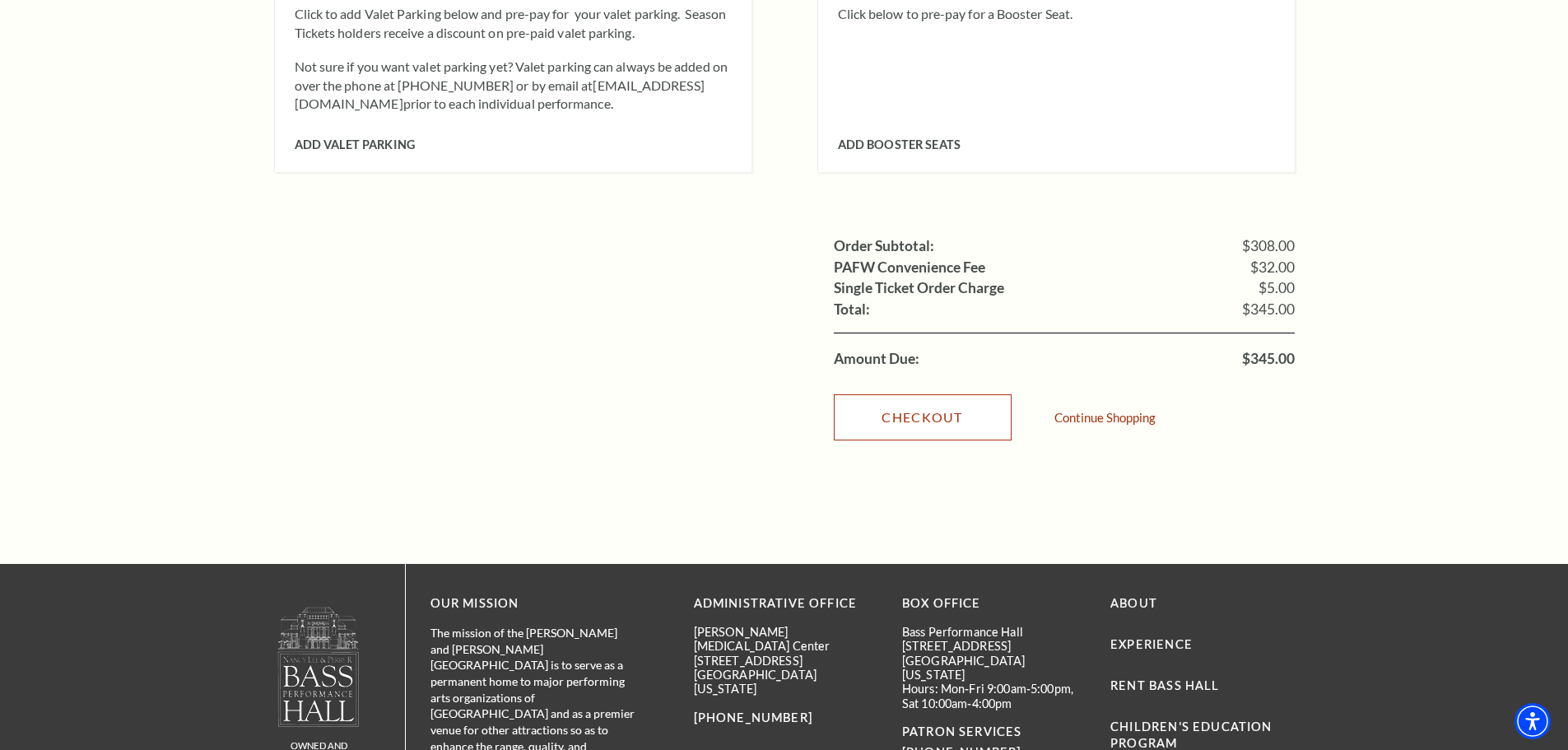
click at [943, 403] on link "Checkout" at bounding box center [922, 418] width 178 height 46
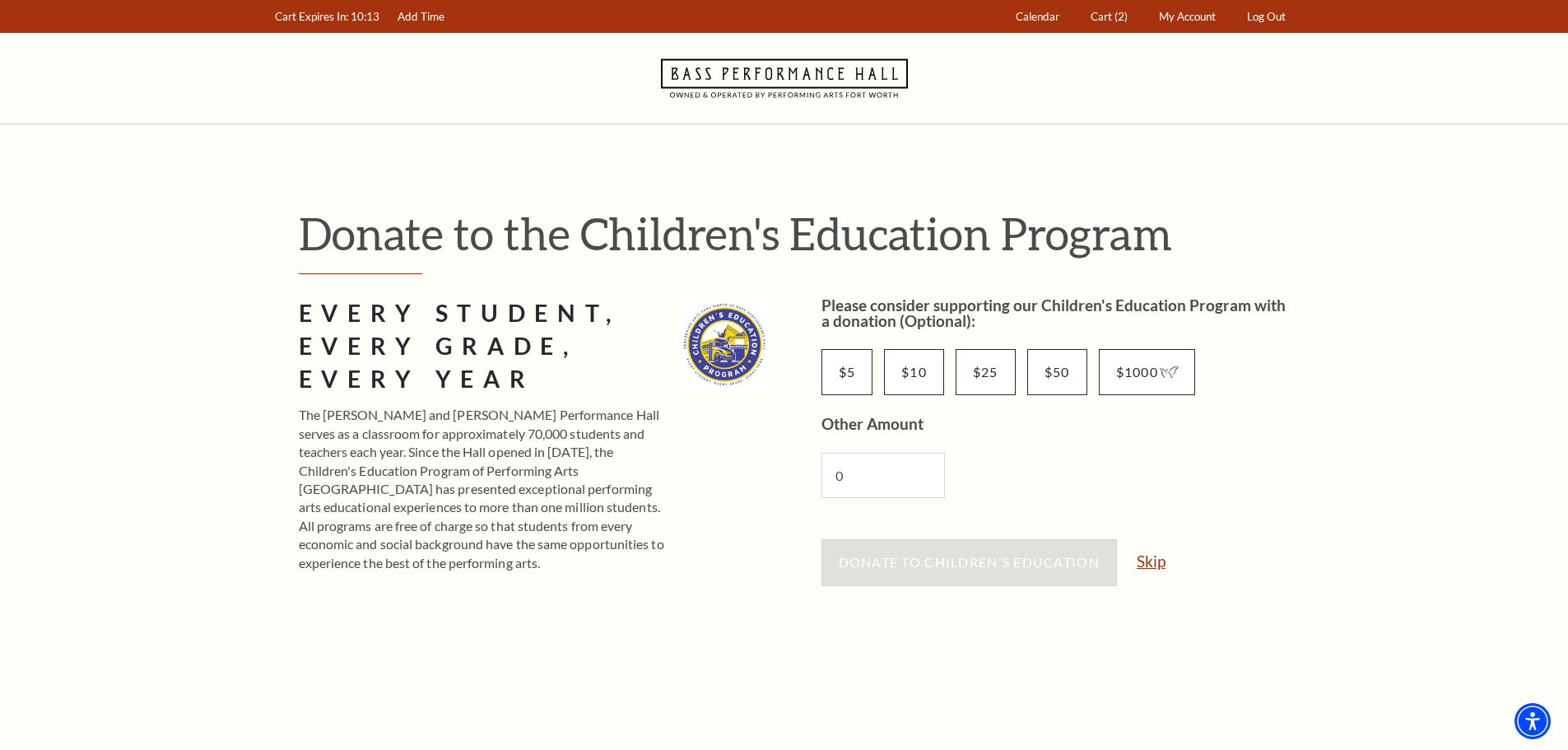
click at [1150, 567] on link "Skip" at bounding box center [1151, 561] width 29 height 15
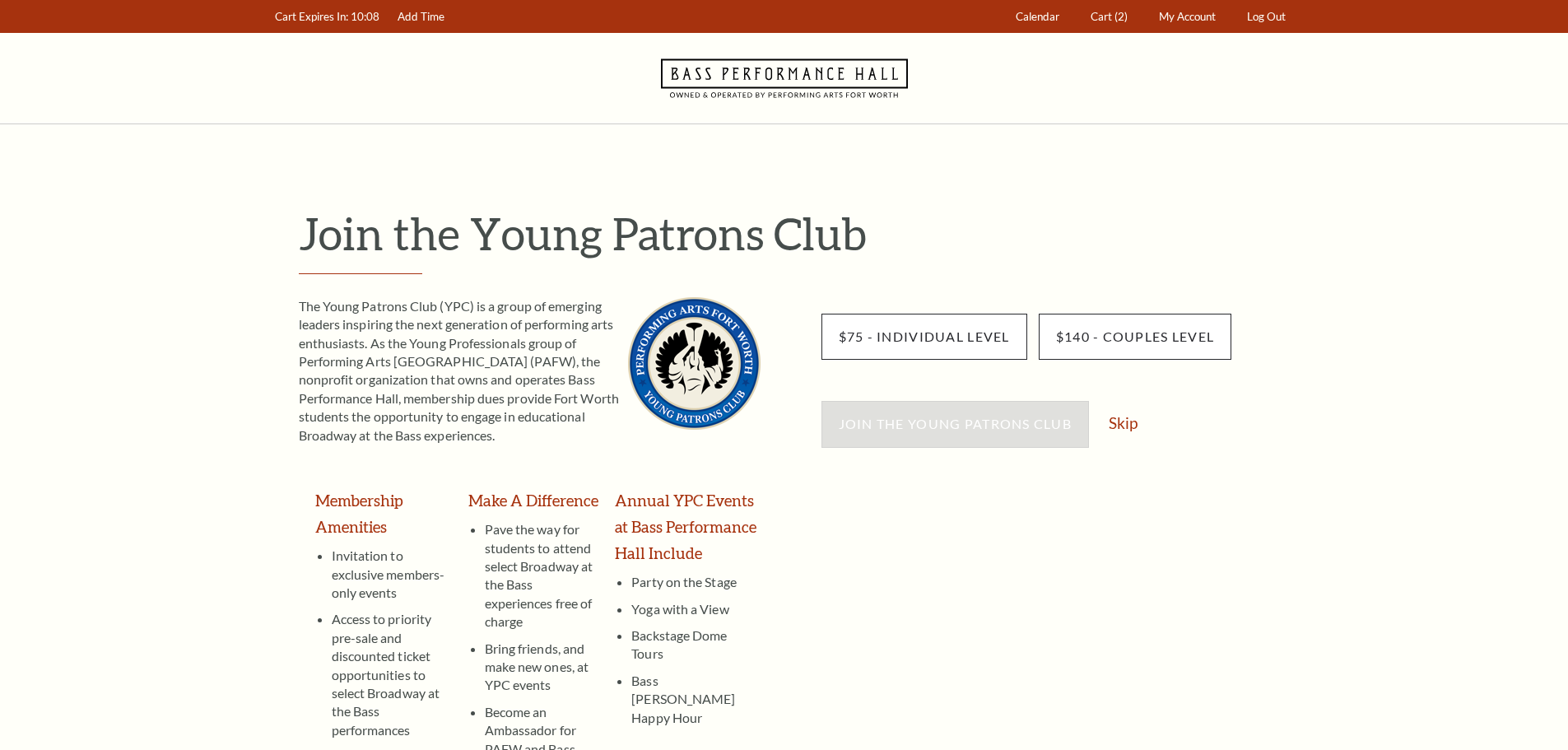
click at [1124, 433] on div "Join the Young Patrons Club Skip" at bounding box center [1058, 432] width 474 height 63
click at [1124, 429] on link "Skip" at bounding box center [1124, 423] width 29 height 15
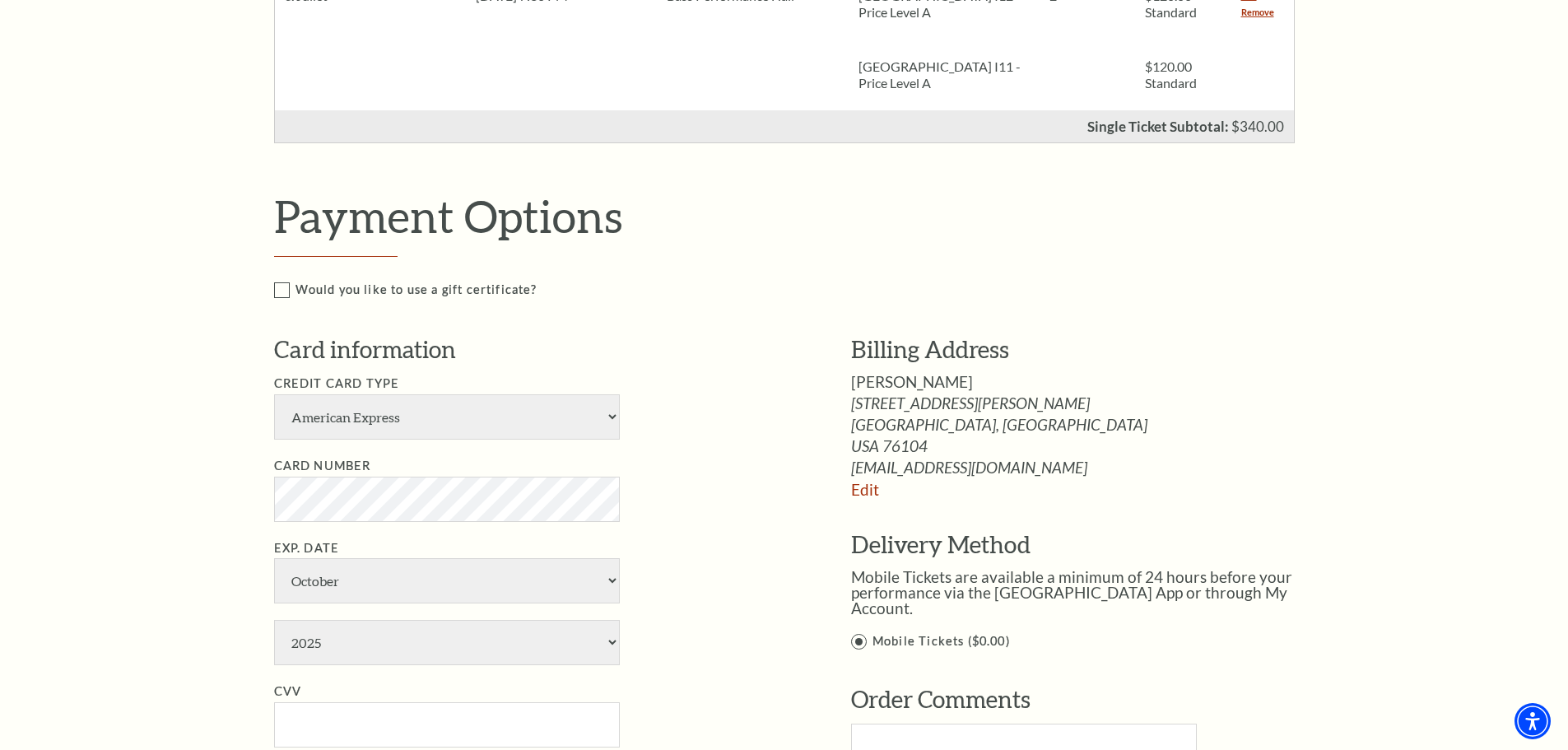
scroll to position [824, 0]
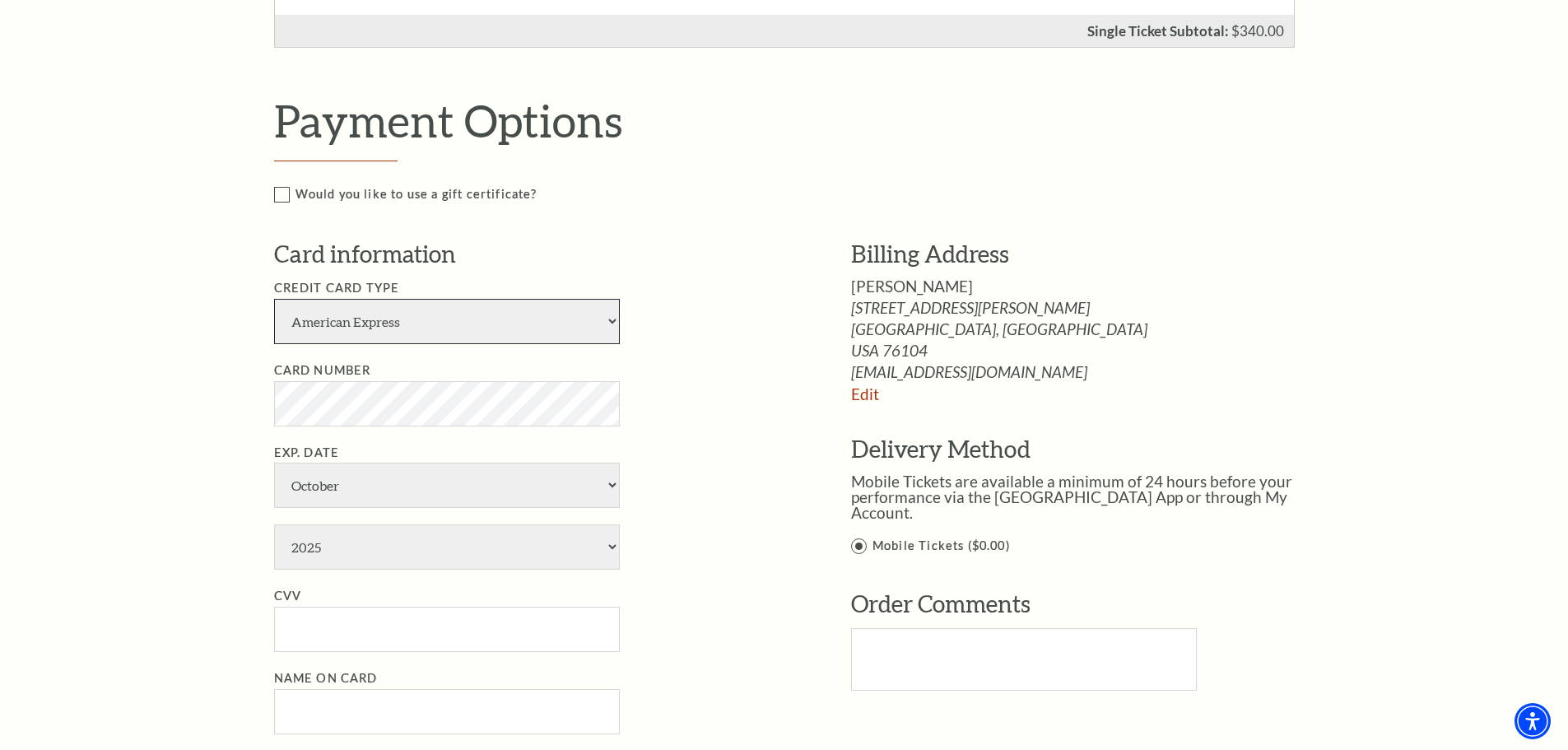
click at [523, 329] on select "American Express Visa Master Card Discover" at bounding box center [447, 322] width 346 height 46
select select "24"
click at [274, 299] on select "American Express Visa Master Card Discover" at bounding box center [447, 322] width 346 height 46
click at [351, 491] on select "January February March April May June July August September October November De…" at bounding box center [447, 485] width 346 height 46
select select "4"
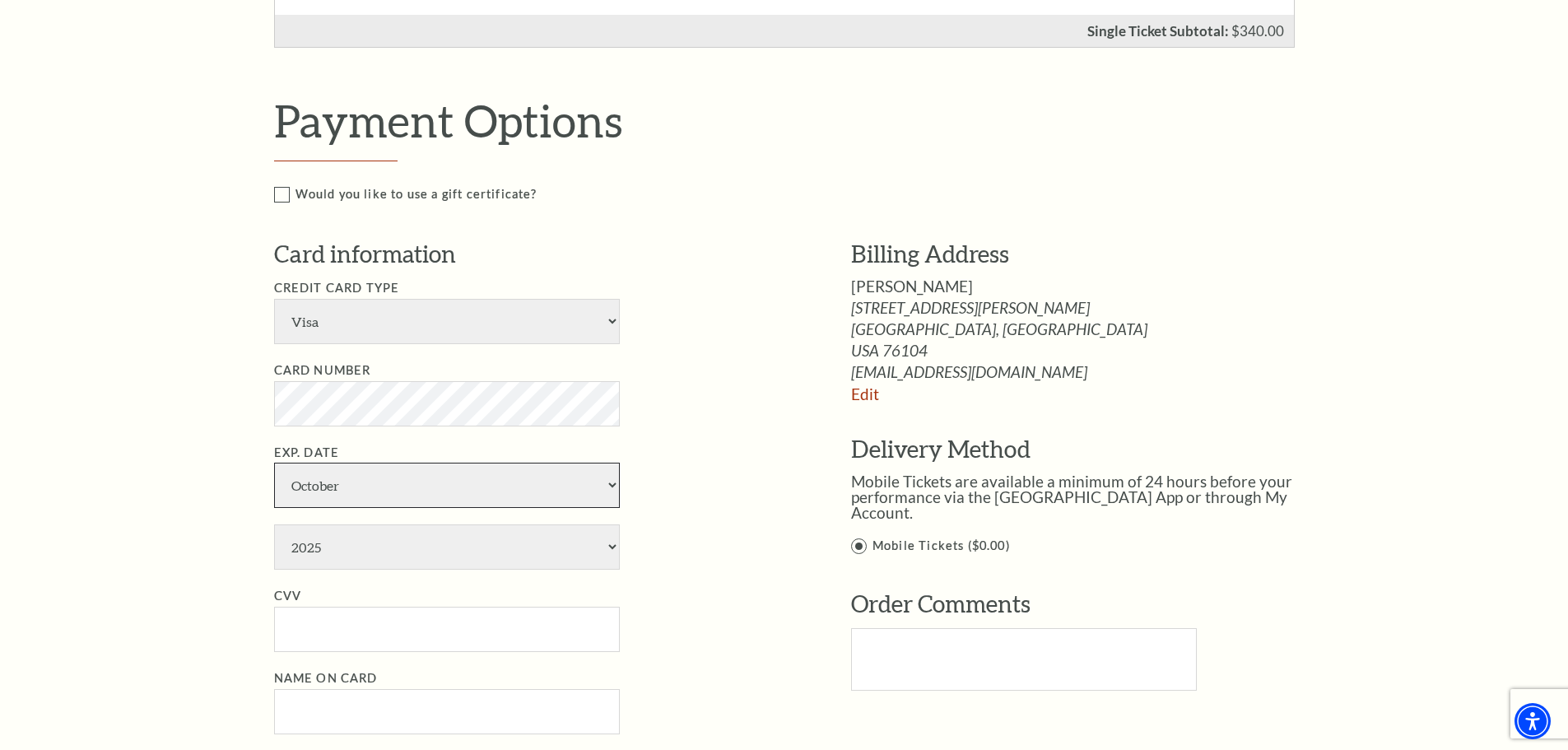
click at [274, 463] on select "January February March April May June July August September October November De…" at bounding box center [447, 485] width 346 height 46
click at [374, 540] on select "2025 2026 2027 2028 2029 2030 2031 2032 2033 2034" at bounding box center [447, 547] width 346 height 46
select select "2030"
click at [274, 525] on select "2025 2026 2027 2028 2029 2030 2031 2032 2033 2034" at bounding box center [447, 547] width 346 height 46
click at [243, 494] on div "Notice × Tickets cannot be removed during a Ticket Exchange. Choose Start Over …" at bounding box center [784, 306] width 1568 height 2012
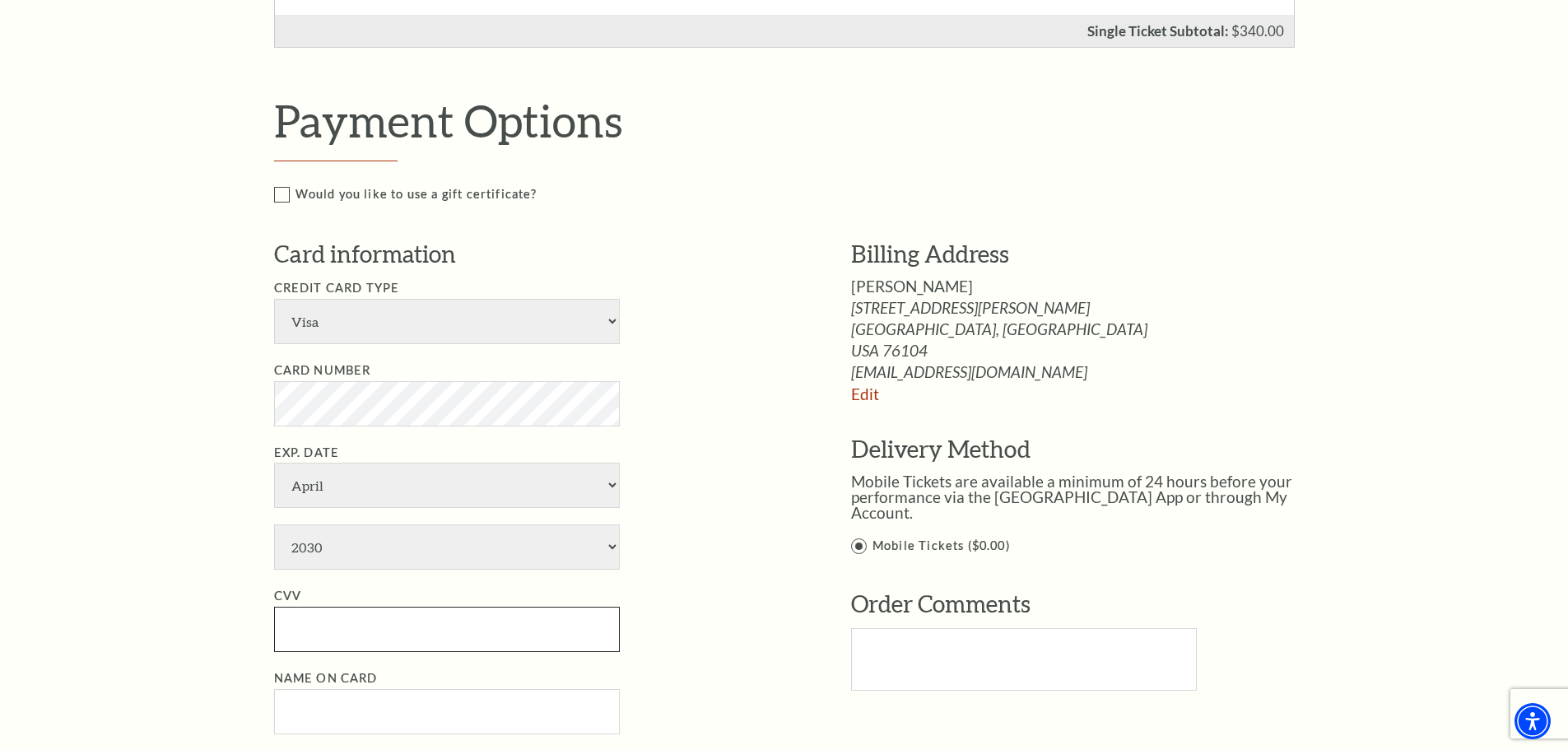
click at [346, 617] on input "CVV" at bounding box center [447, 630] width 346 height 46
type input "816"
click at [239, 520] on div "Notice × Tickets cannot be removed during a Ticket Exchange. Choose Start Over …" at bounding box center [784, 306] width 1568 height 2012
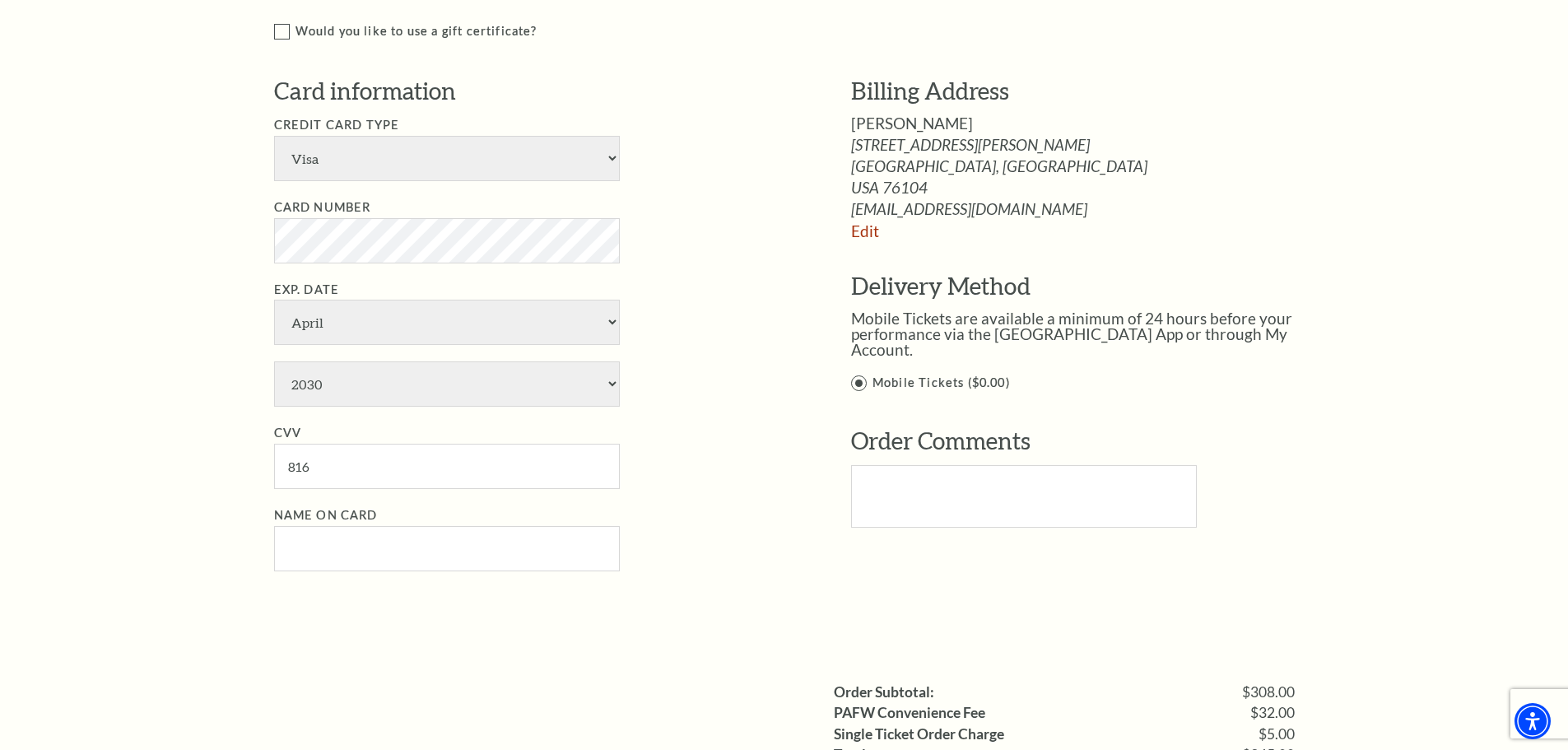
scroll to position [988, 0]
drag, startPoint x: 341, startPoint y: 544, endPoint x: 341, endPoint y: 556, distance: 12.0
click at [342, 544] on input "Name on Card" at bounding box center [447, 547] width 346 height 46
paste input "Robert Robinson"
type input "Robert Robinson"
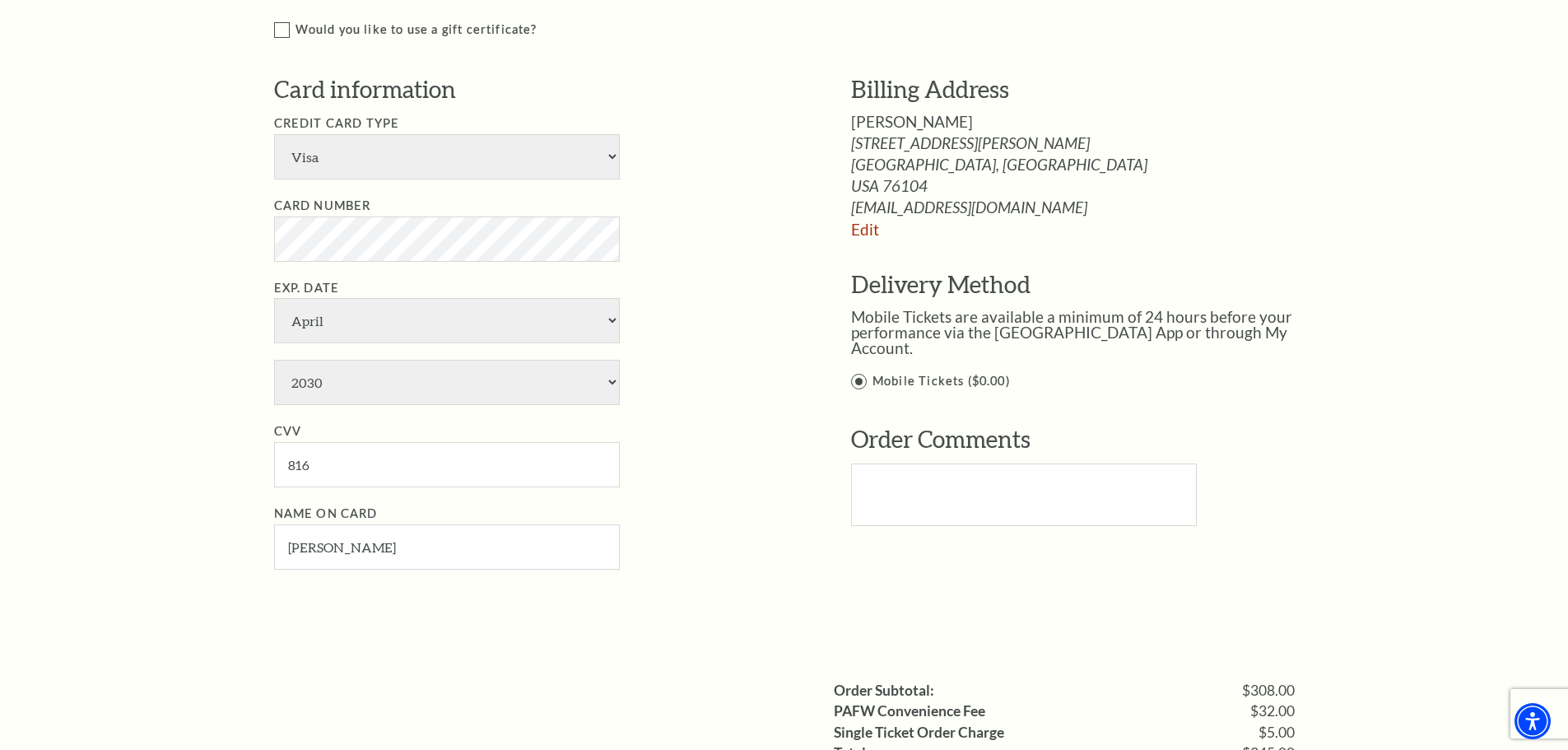
drag, startPoint x: 358, startPoint y: 597, endPoint x: 811, endPoint y: 602, distance: 453.0
click at [358, 599] on div "Payment Options Would you like to use a gift certificate? Gift Certificate Numb…" at bounding box center [802, 274] width 1056 height 689
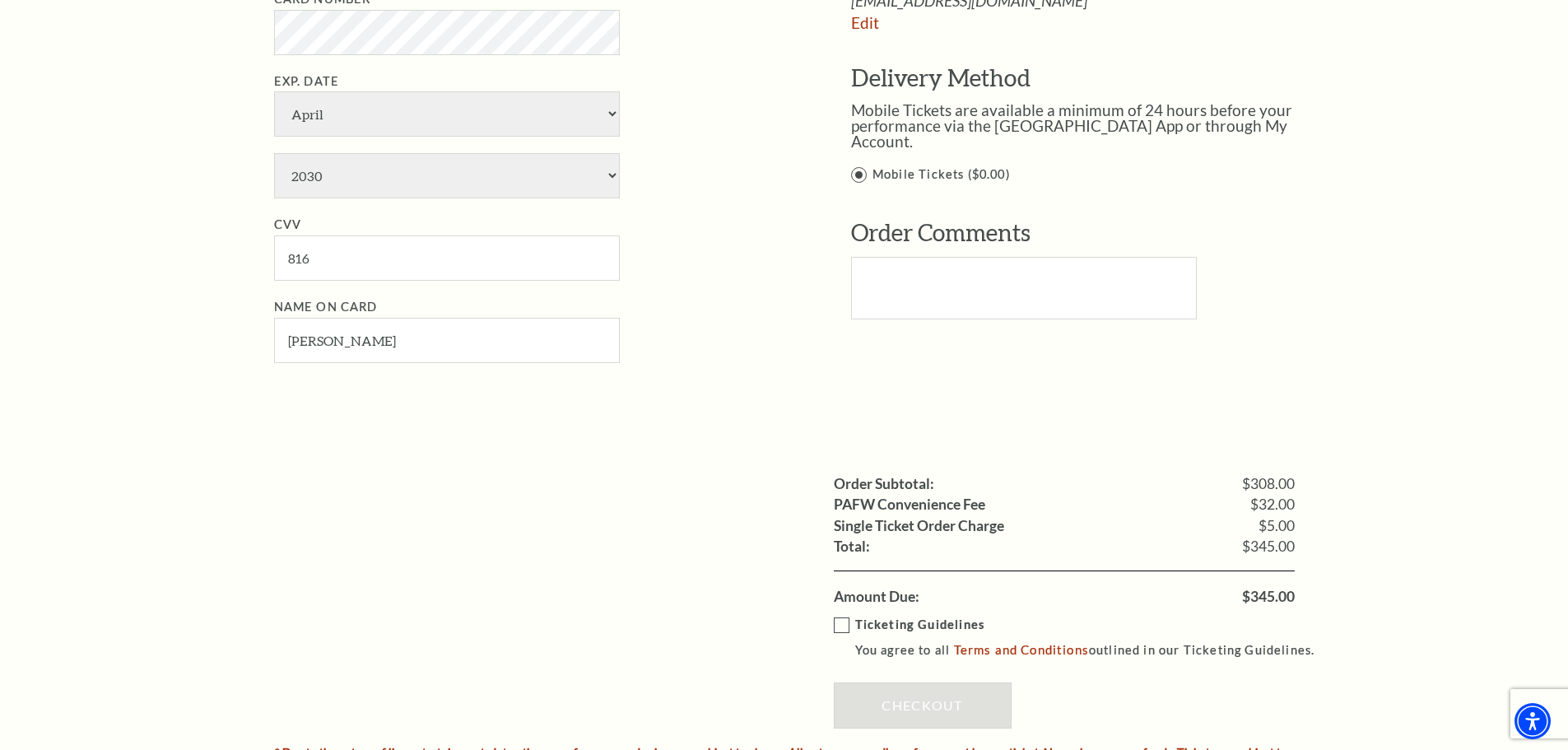
scroll to position [1235, 0]
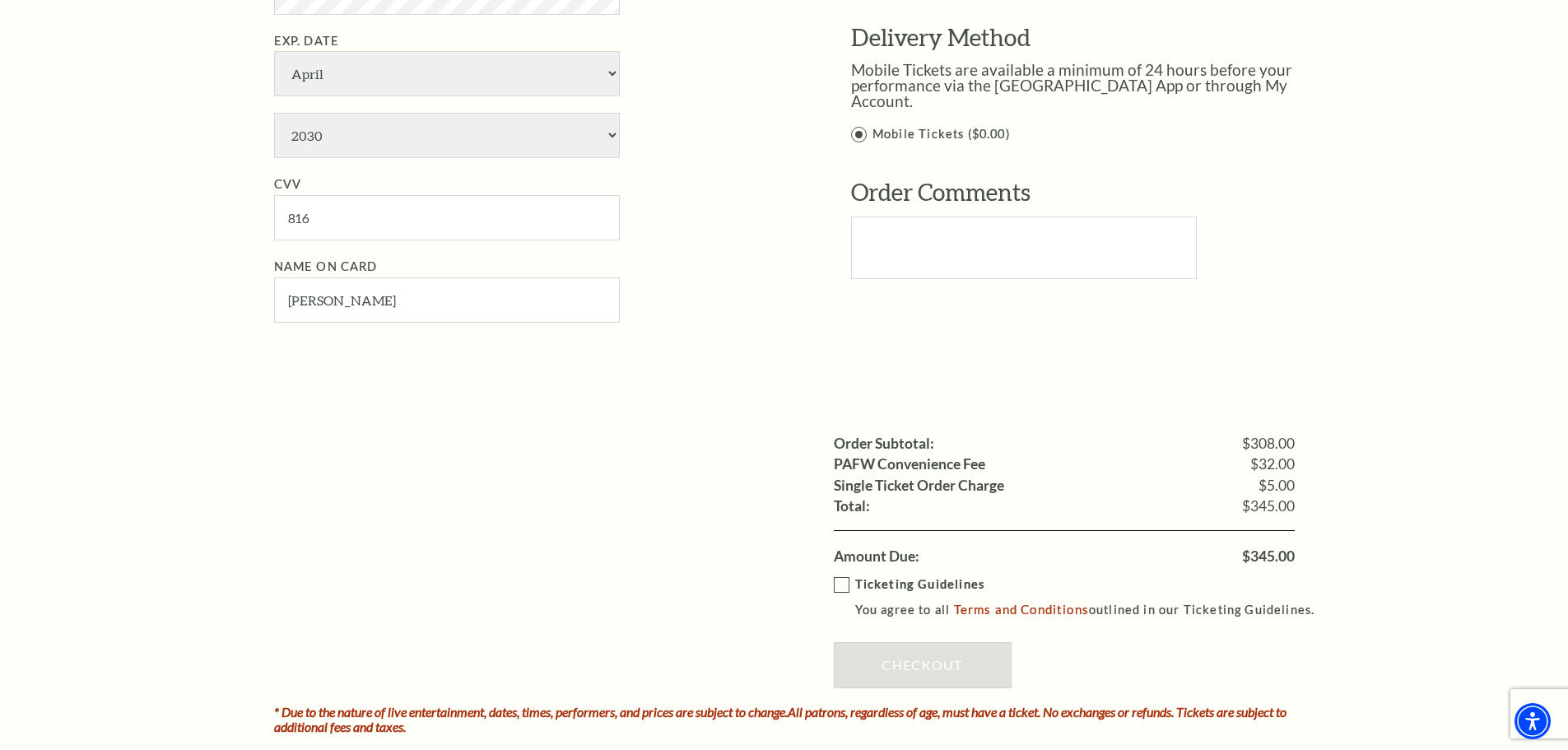
click at [839, 585] on label "Ticketing Guidelines You agree to all Terms and Conditions outlined in our Tick…" at bounding box center [1081, 597] width 496 height 46
click at [0, 0] on input "Ticketing Guidelines You agree to all Terms and Conditions outlined in our Tick…" at bounding box center [0, 0] width 0 height 0
click at [938, 656] on link "Checkout" at bounding box center [922, 666] width 178 height 46
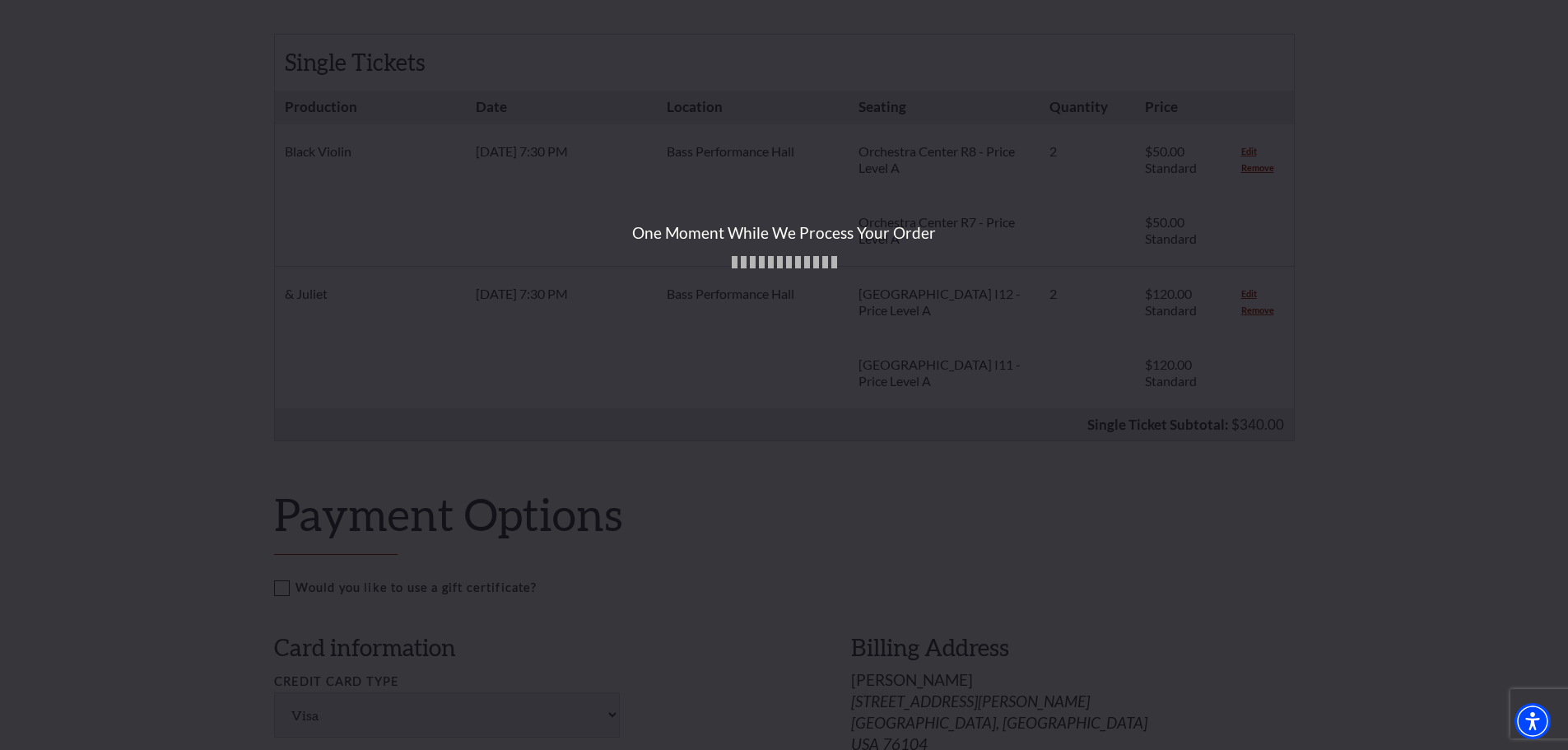
scroll to position [412, 0]
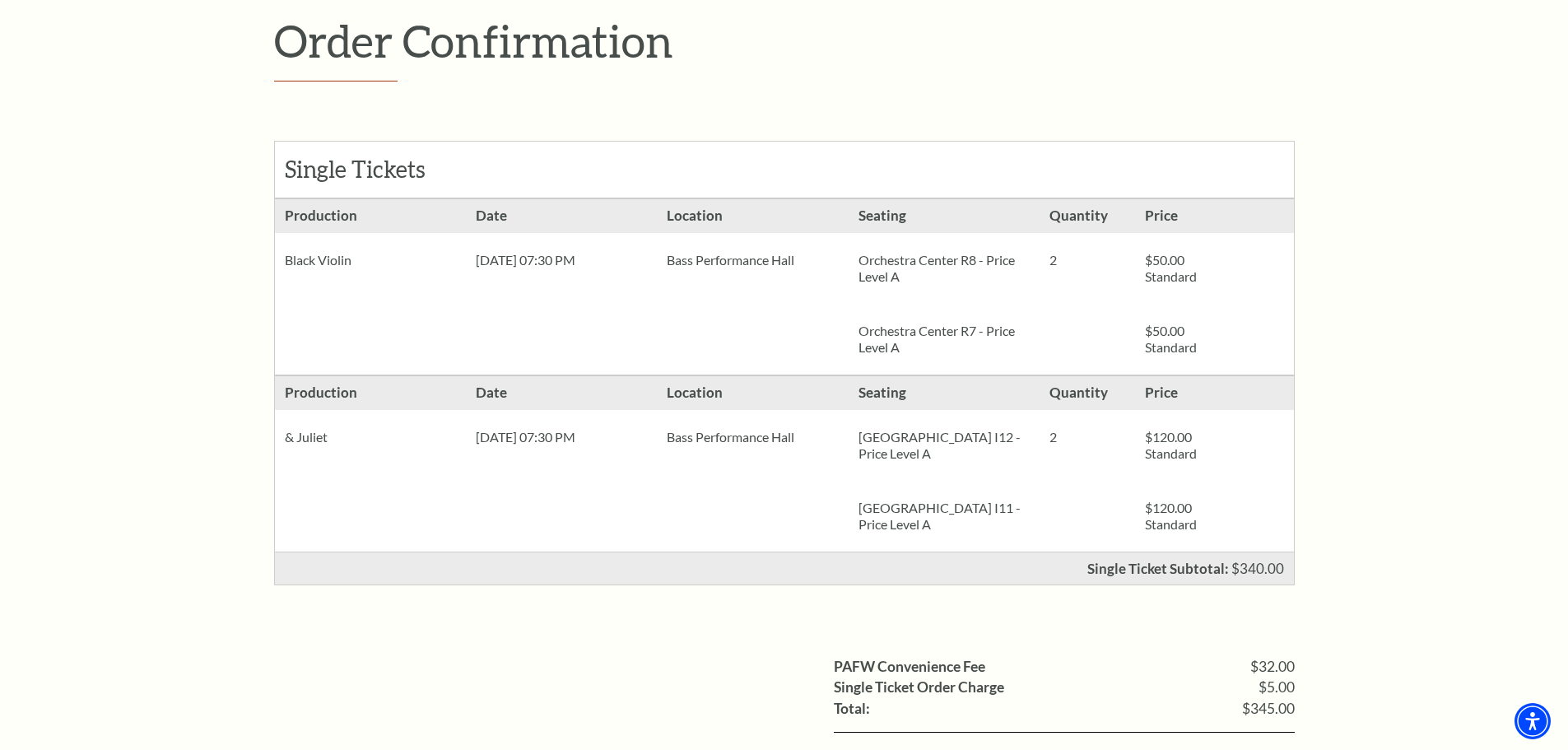
scroll to position [247, 0]
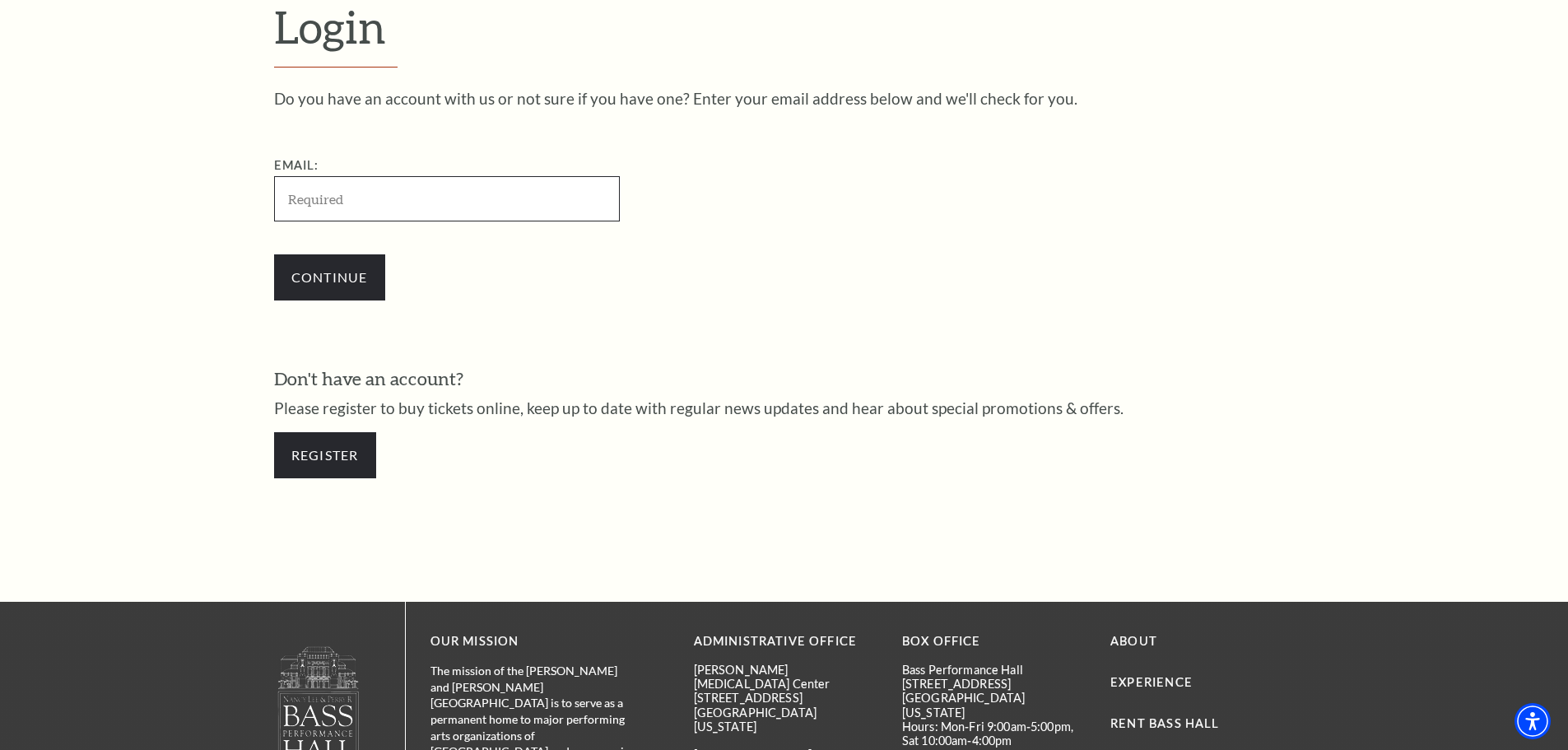
click at [383, 200] on input "Email:" at bounding box center [447, 199] width 346 height 46
paste input "[EMAIL_ADDRESS][DOMAIN_NAME]"
type input "robertrobinsonbjj@gmail.com"
drag, startPoint x: 343, startPoint y: 282, endPoint x: 39, endPoint y: 430, distance: 338.1
click at [342, 283] on input "Continue" at bounding box center [329, 278] width 111 height 46
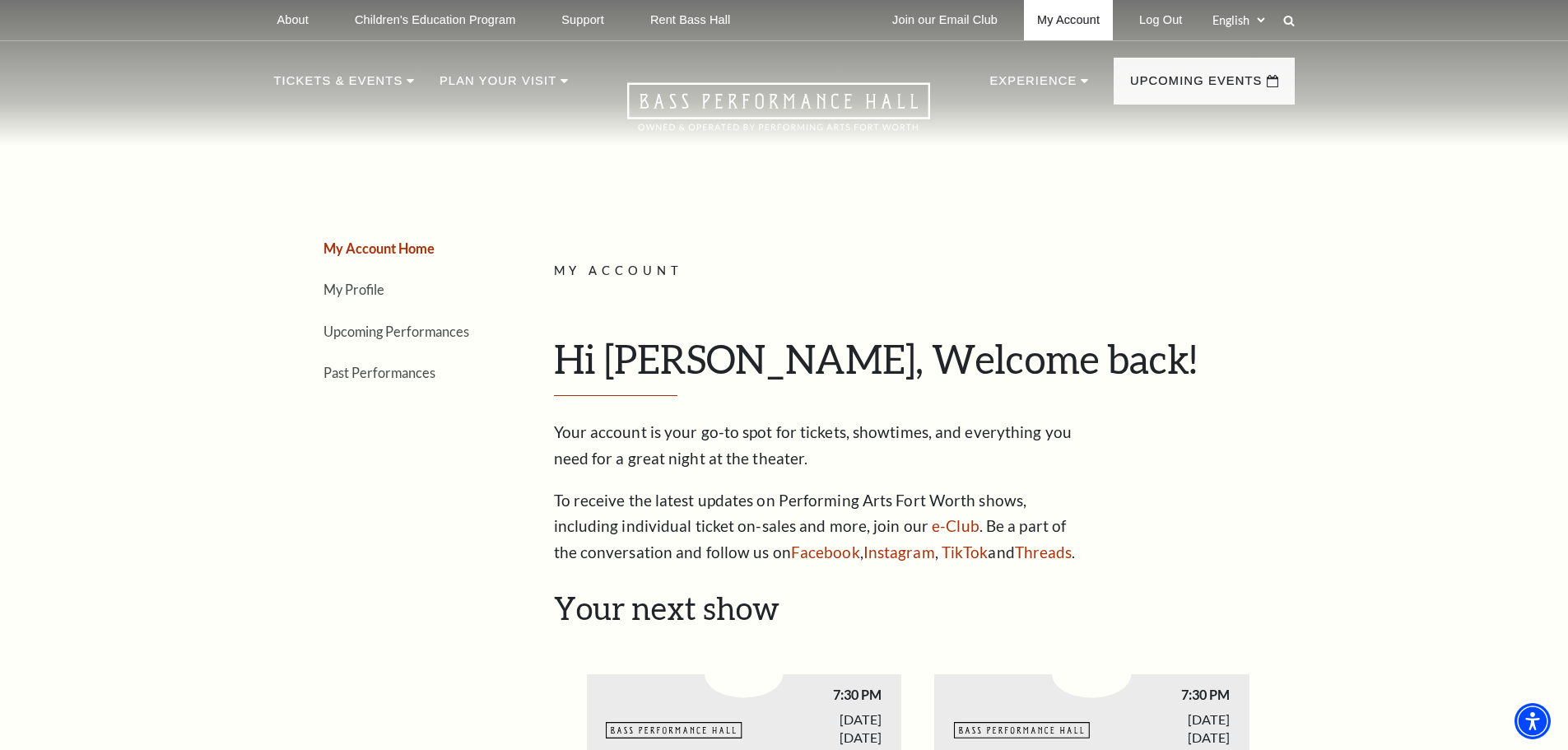
click at [1092, 22] on link "My Account" at bounding box center [1068, 20] width 89 height 40
click at [377, 292] on link "My Profile" at bounding box center [353, 289] width 61 height 15
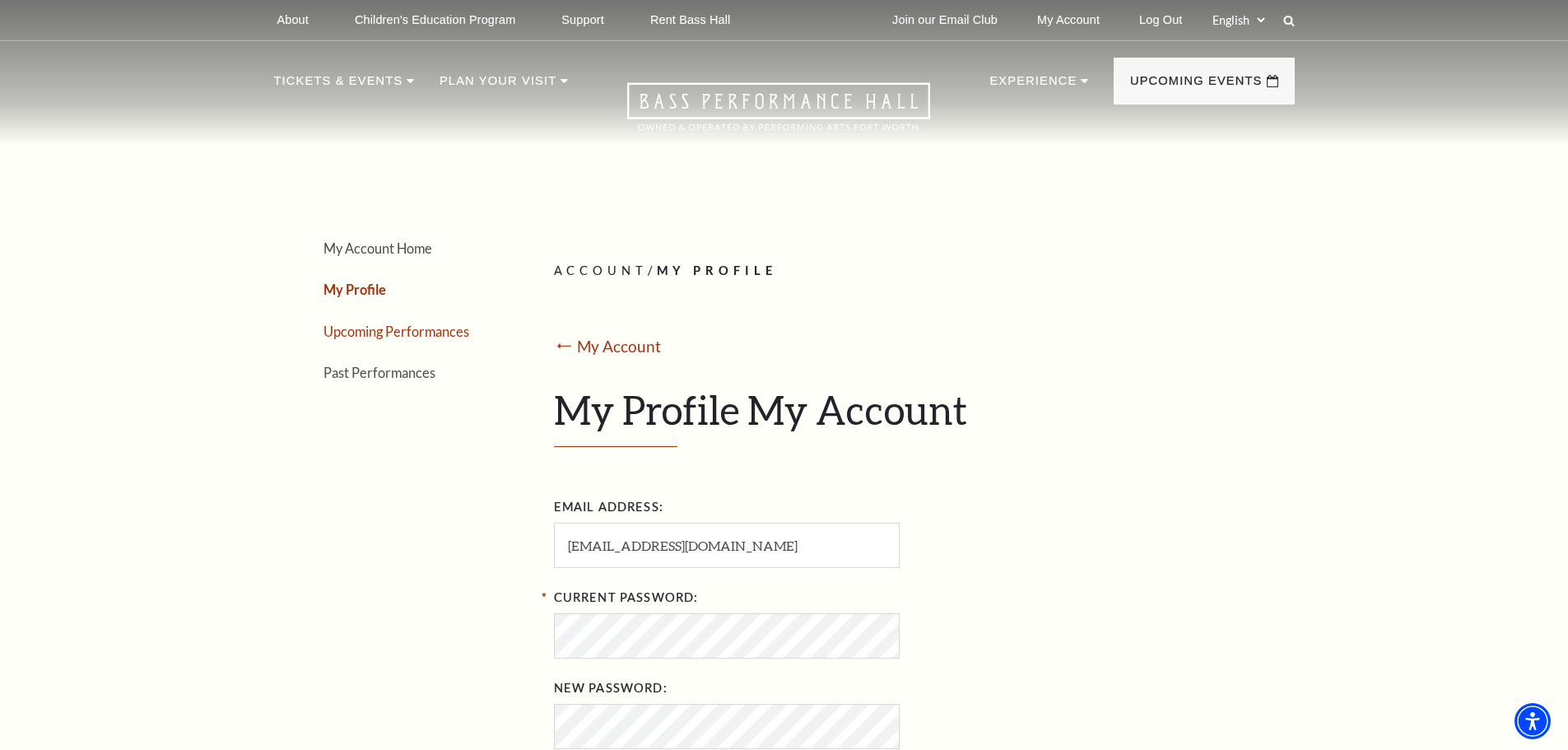
click at [419, 325] on link "Upcoming Performances" at bounding box center [395, 331] width 145 height 15
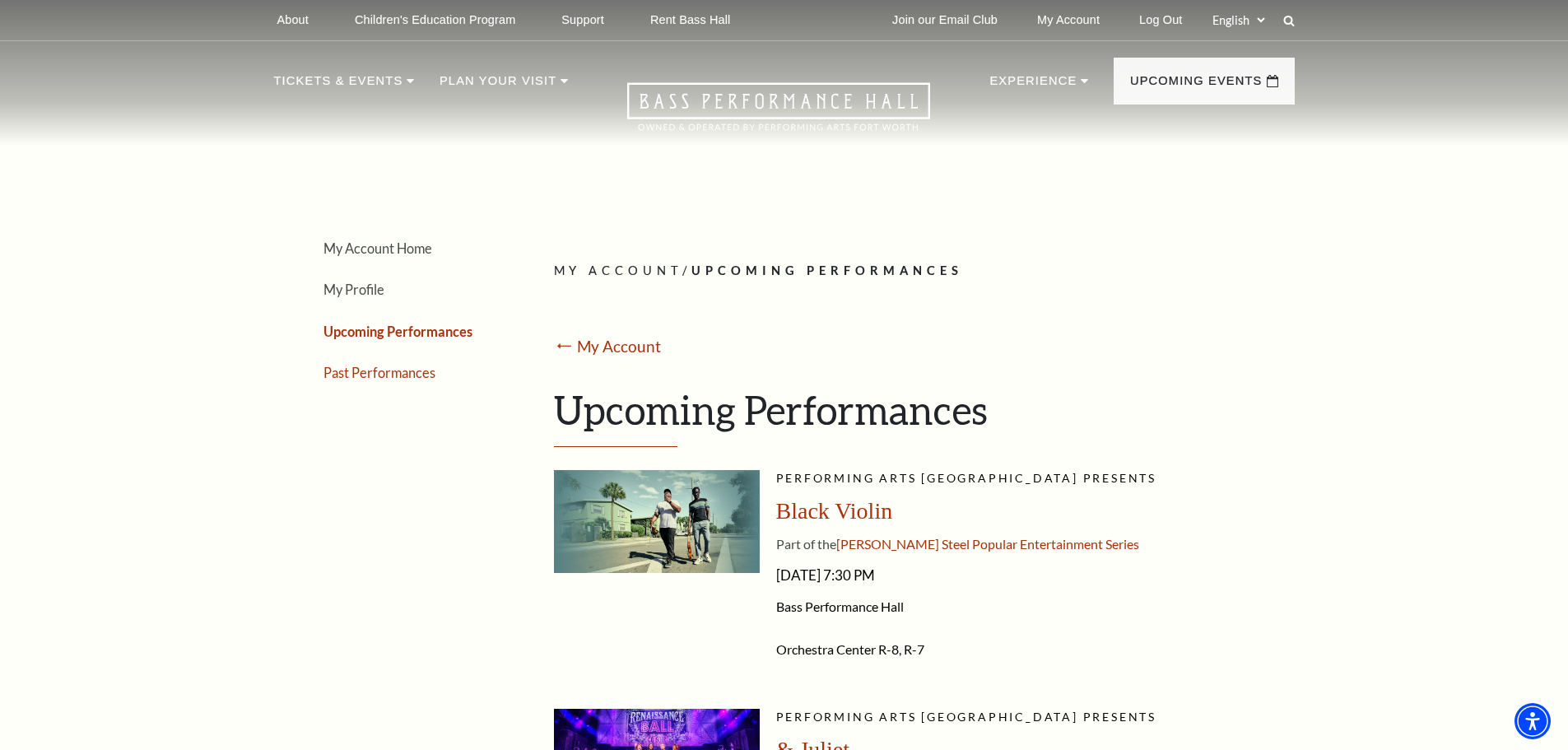
click at [409, 370] on link "Past Performances" at bounding box center [379, 372] width 112 height 15
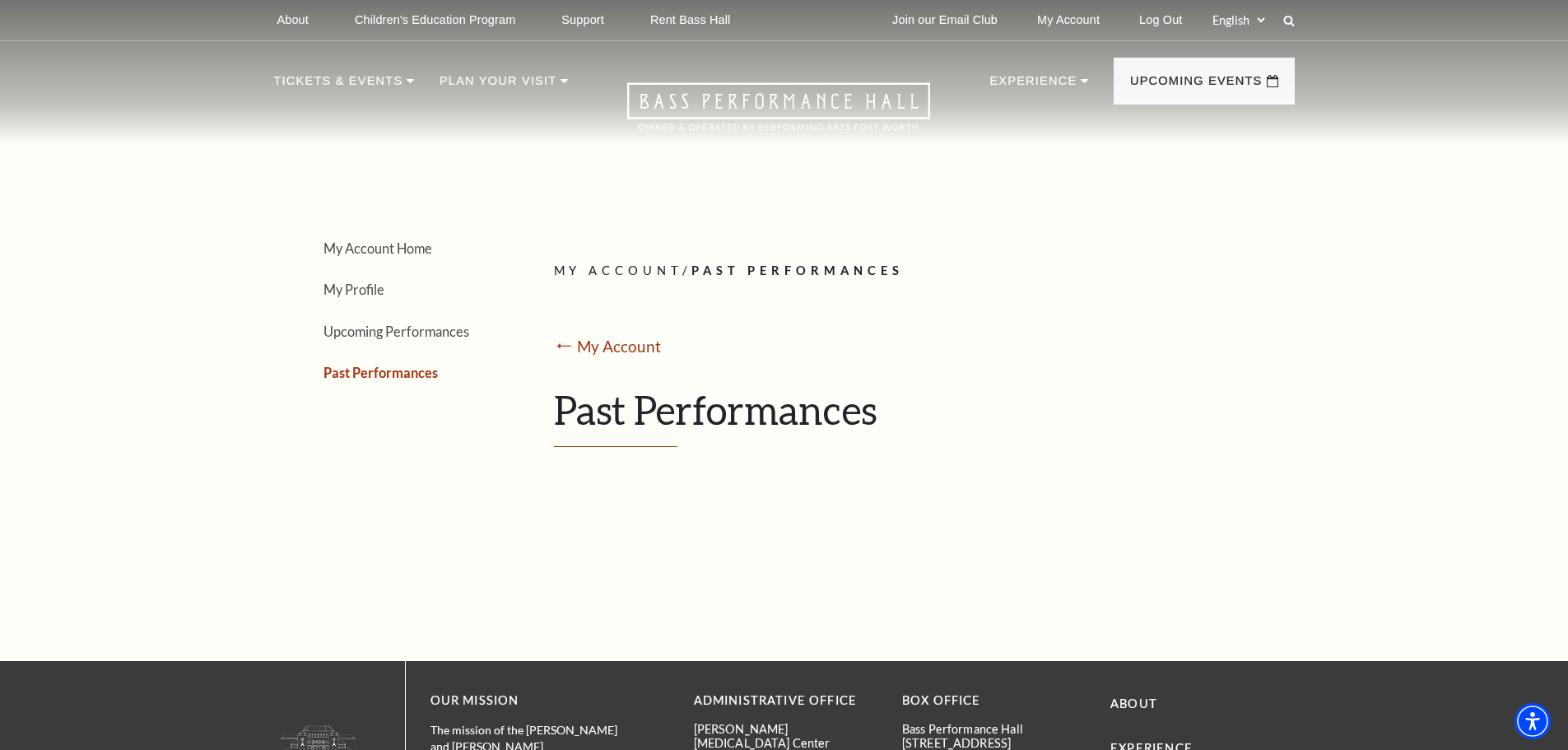
scroll to position [83, 0]
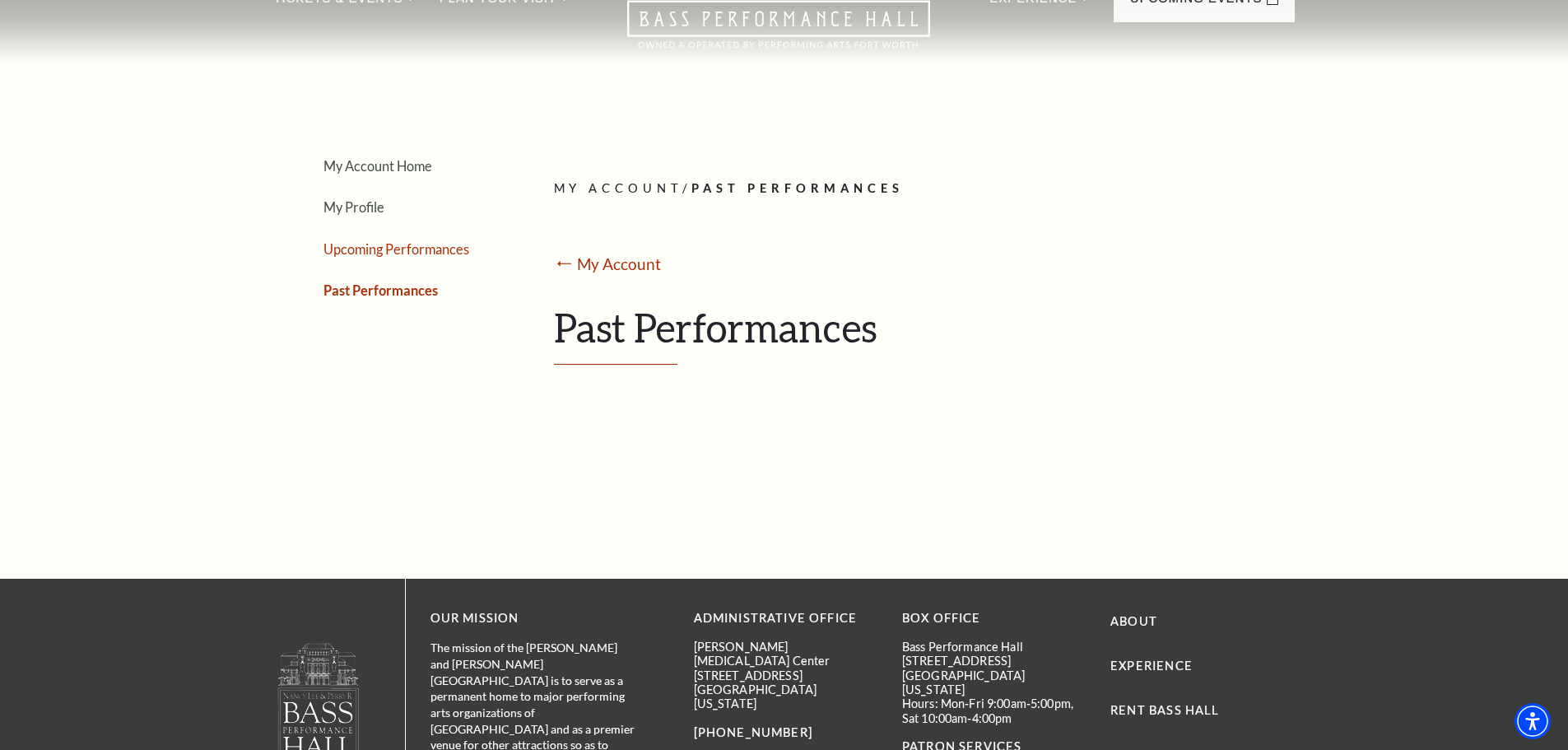
click at [401, 249] on link "Upcoming Performances" at bounding box center [395, 249] width 145 height 15
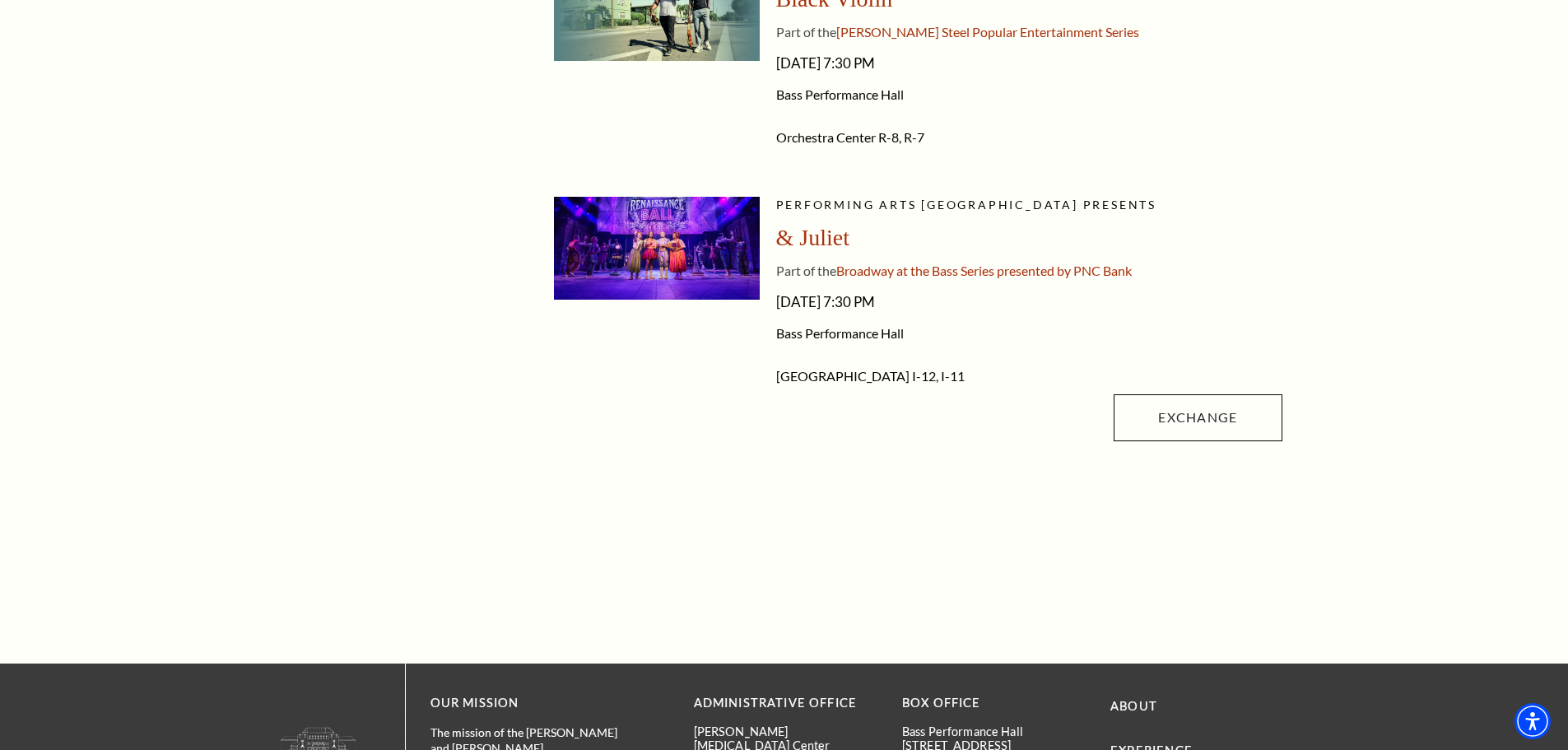
scroll to position [412, 0]
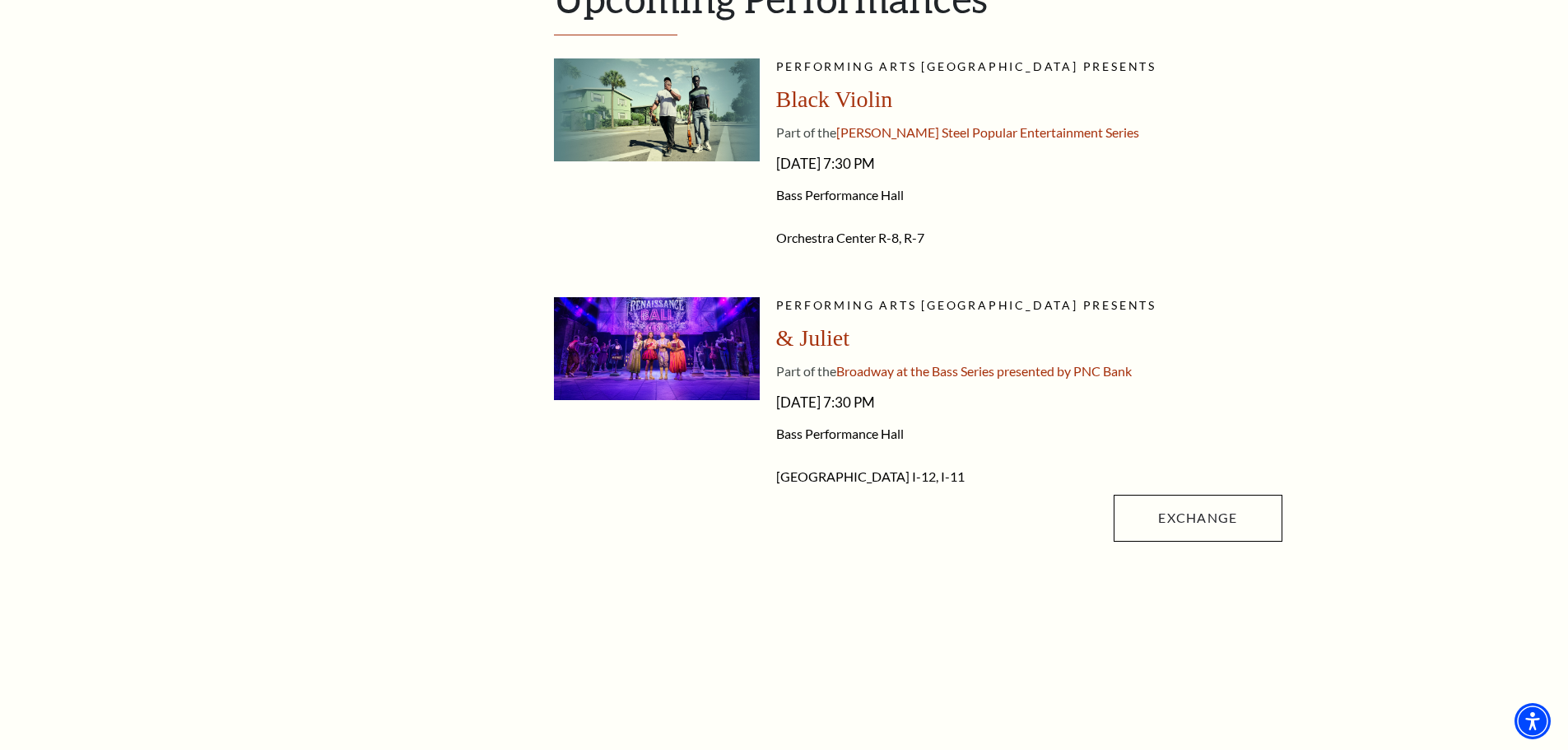
click at [827, 339] on span "& Juliet" at bounding box center [812, 338] width 73 height 26
click at [932, 377] on span "Broadway at the Bass Series presented by PNC Bank" at bounding box center [984, 371] width 296 height 15
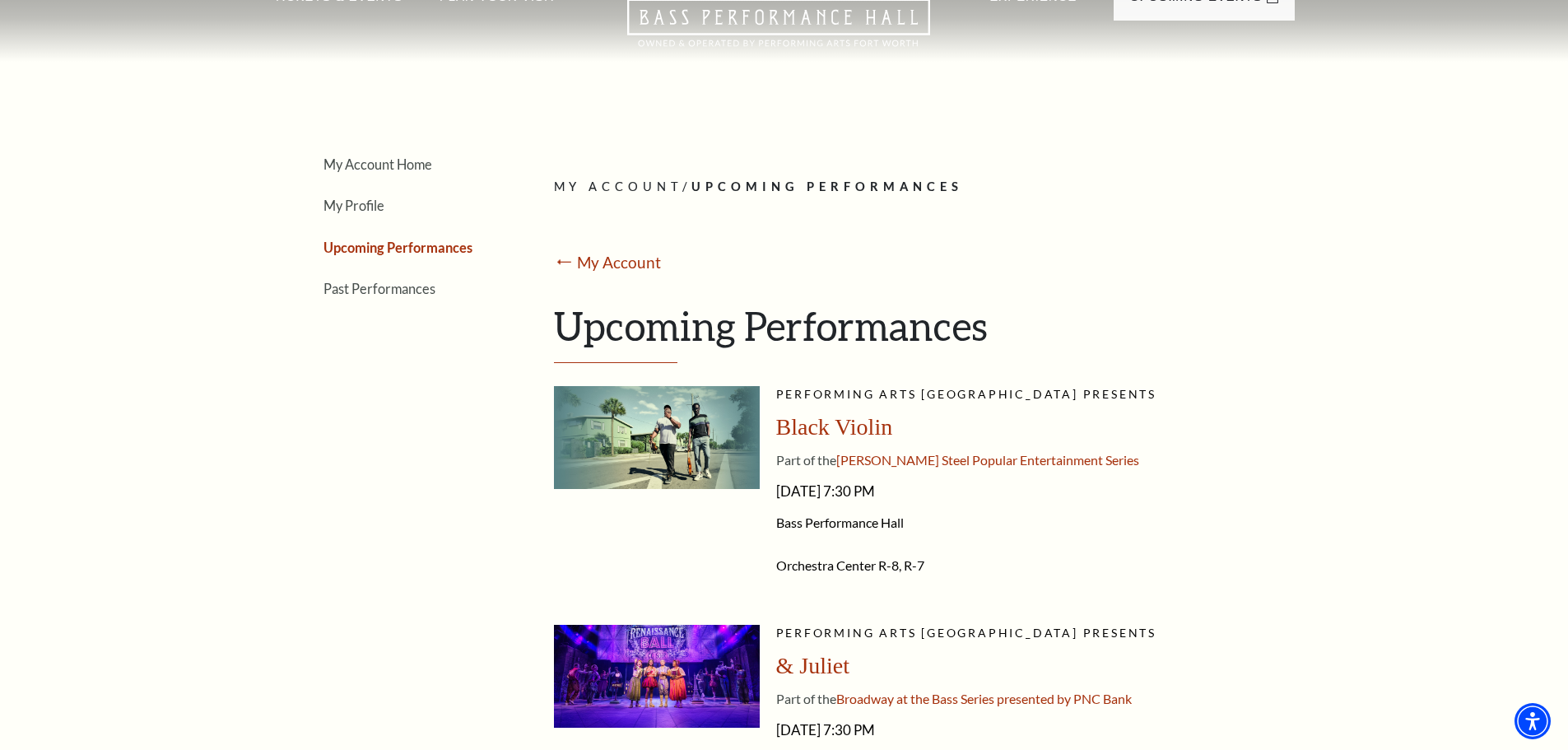
scroll to position [83, 0]
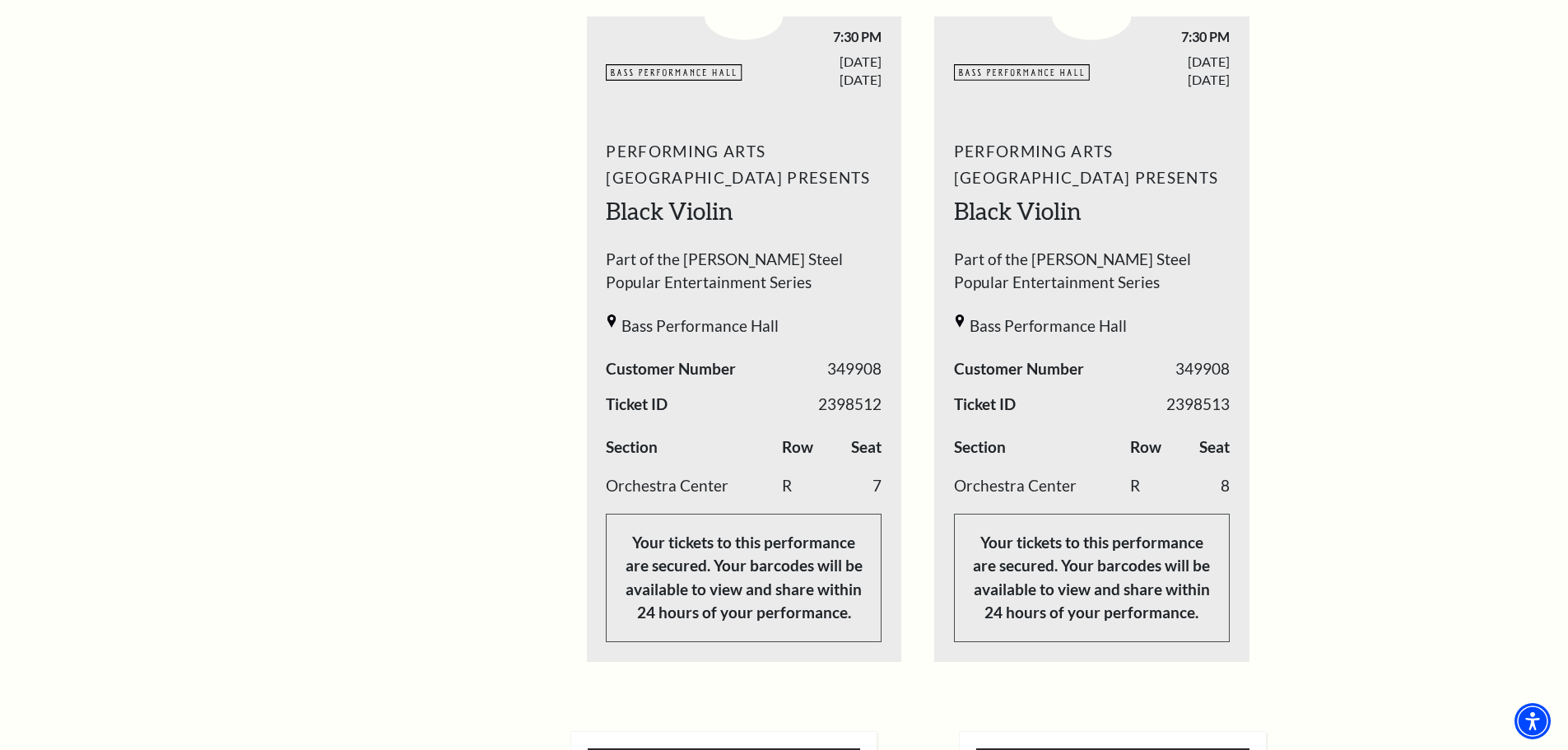
scroll to position [659, 0]
